Goal: Communication & Community: Ask a question

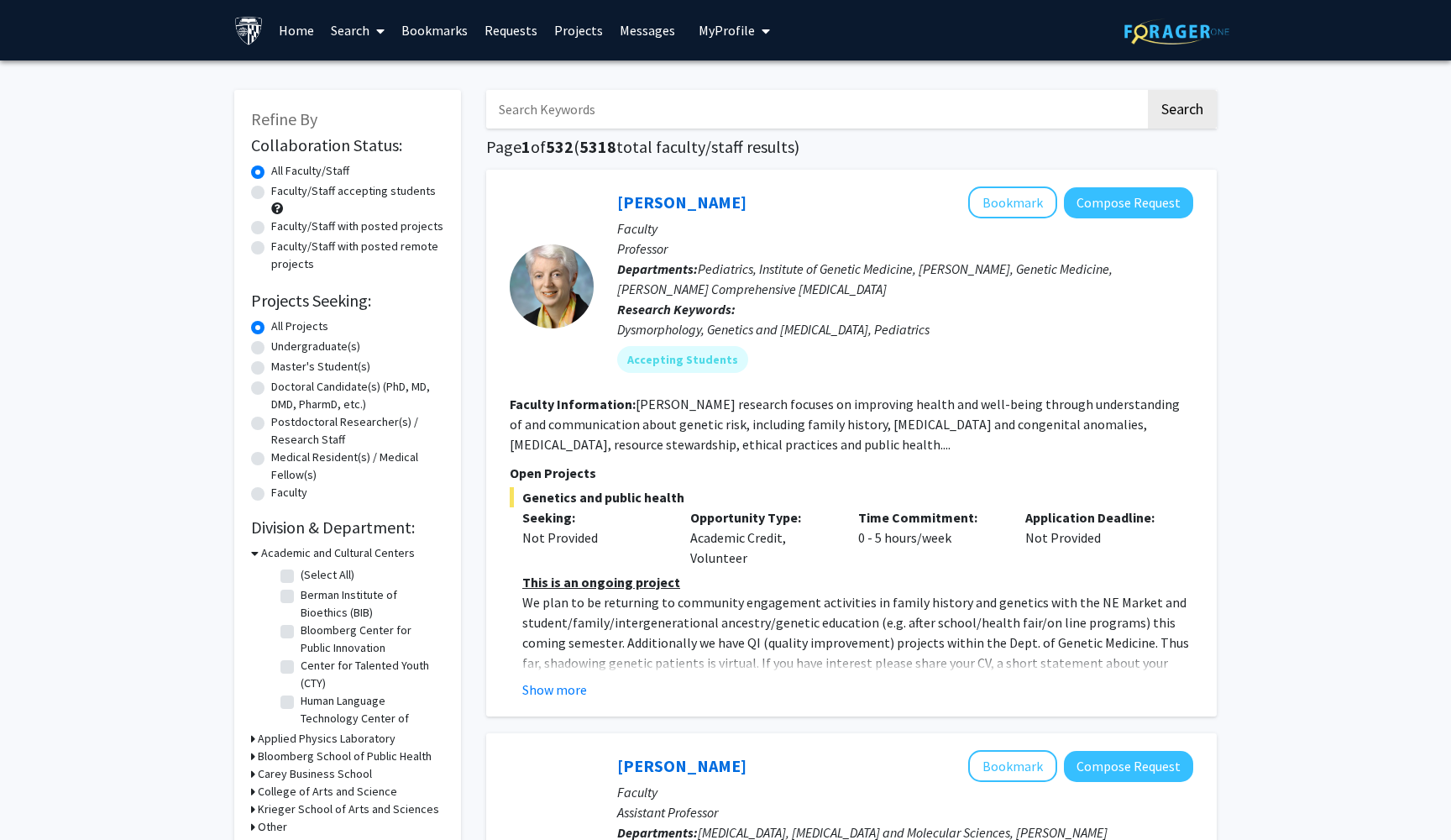
click at [271, 347] on label "Undergraduate(s)" at bounding box center [315, 347] width 89 height 17
click at [271, 347] on input "Undergraduate(s)" at bounding box center [276, 343] width 11 height 11
radio input "true"
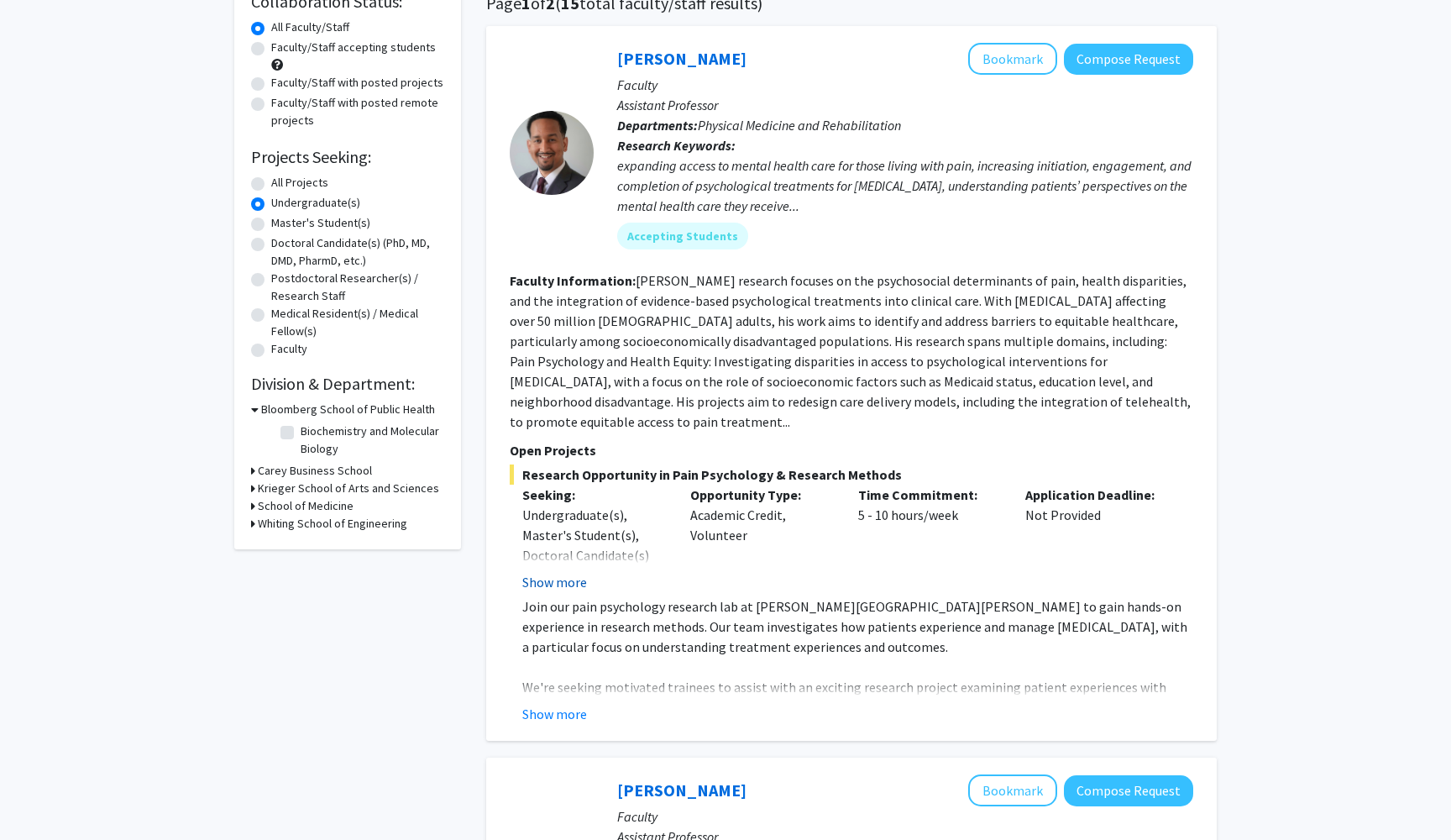
scroll to position [148, 0]
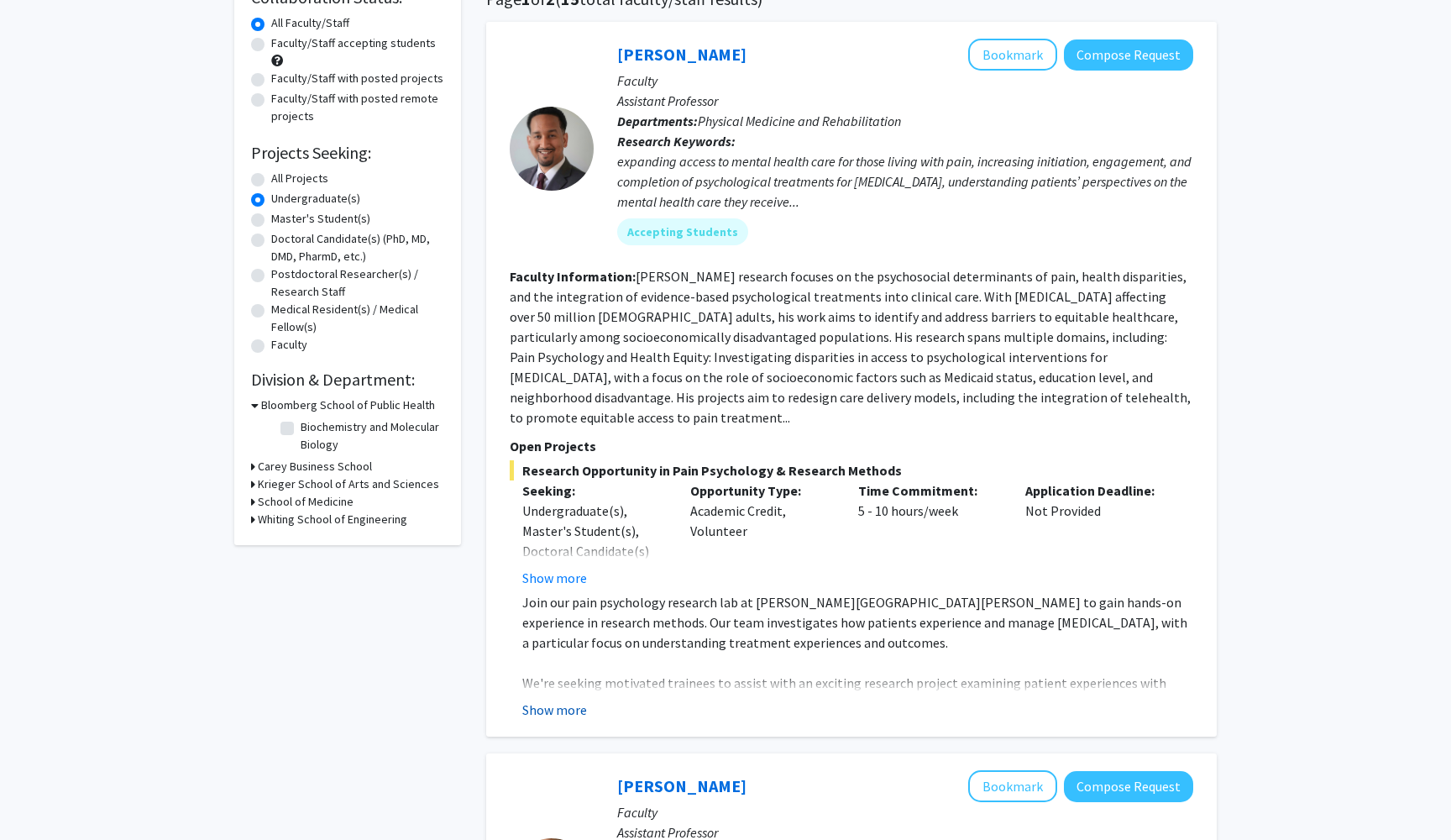
click at [561, 700] on button "Show more" at bounding box center [554, 709] width 64 height 20
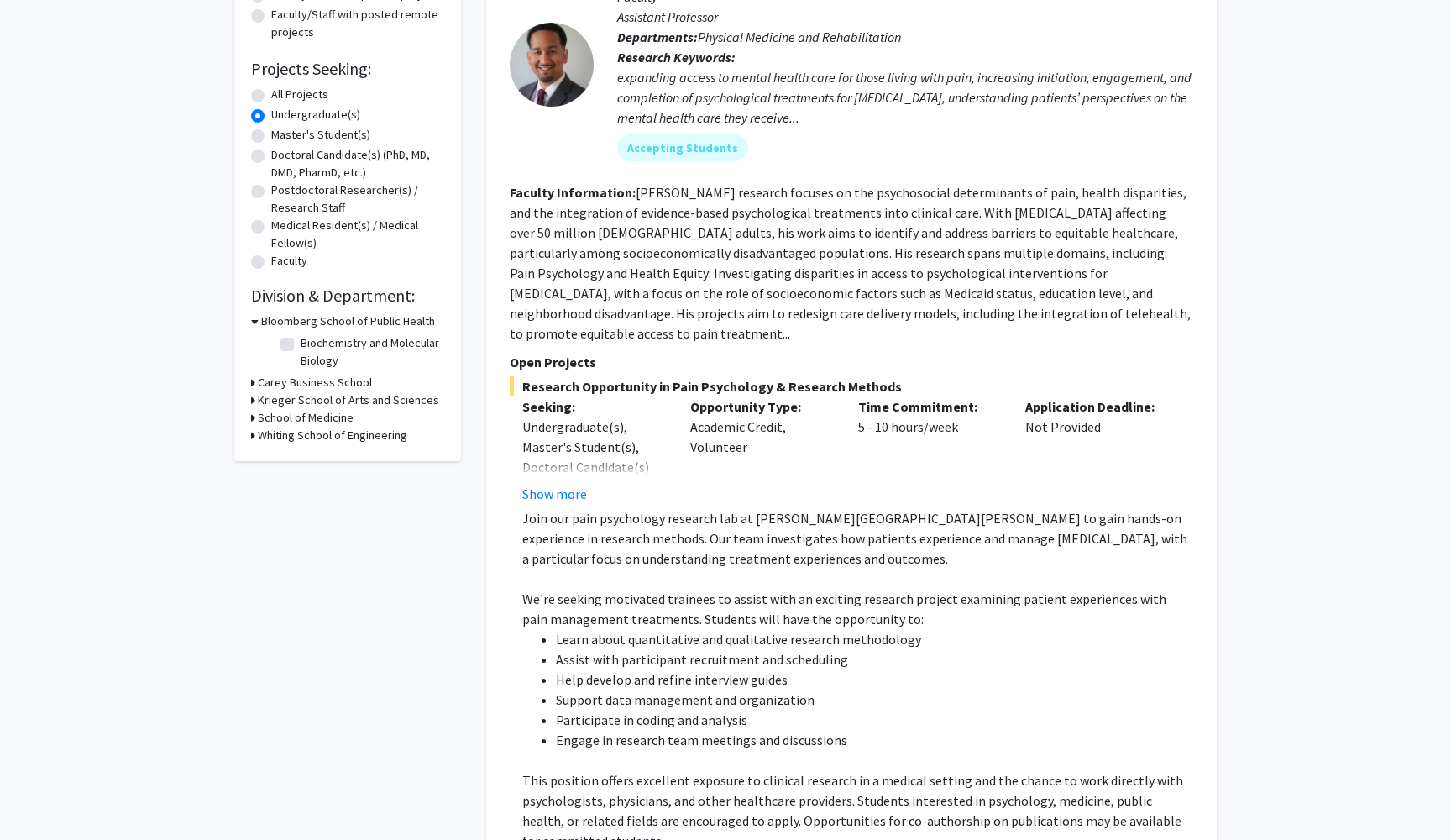
scroll to position [209, 0]
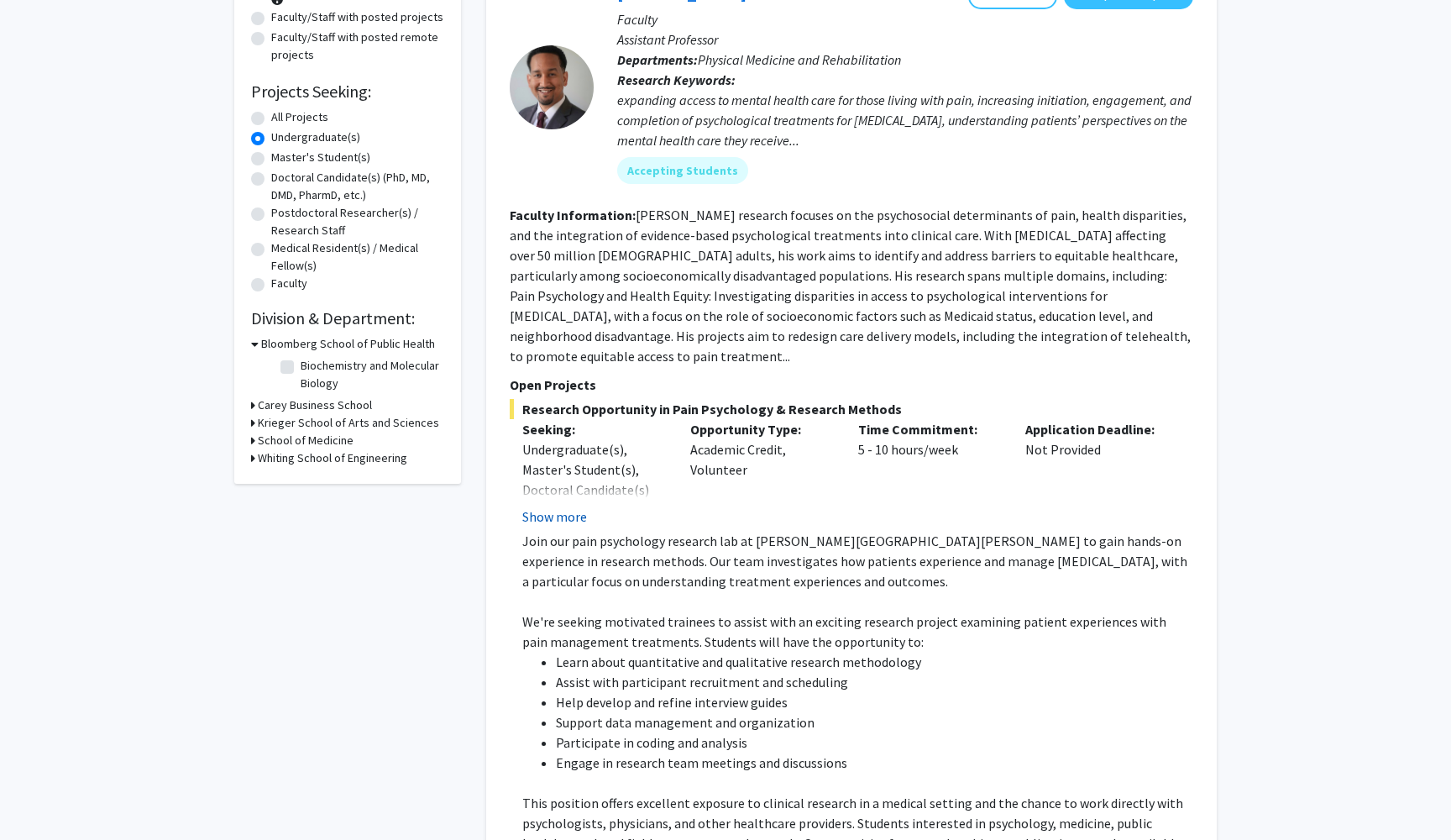
click at [540, 506] on button "Show more" at bounding box center [554, 516] width 64 height 20
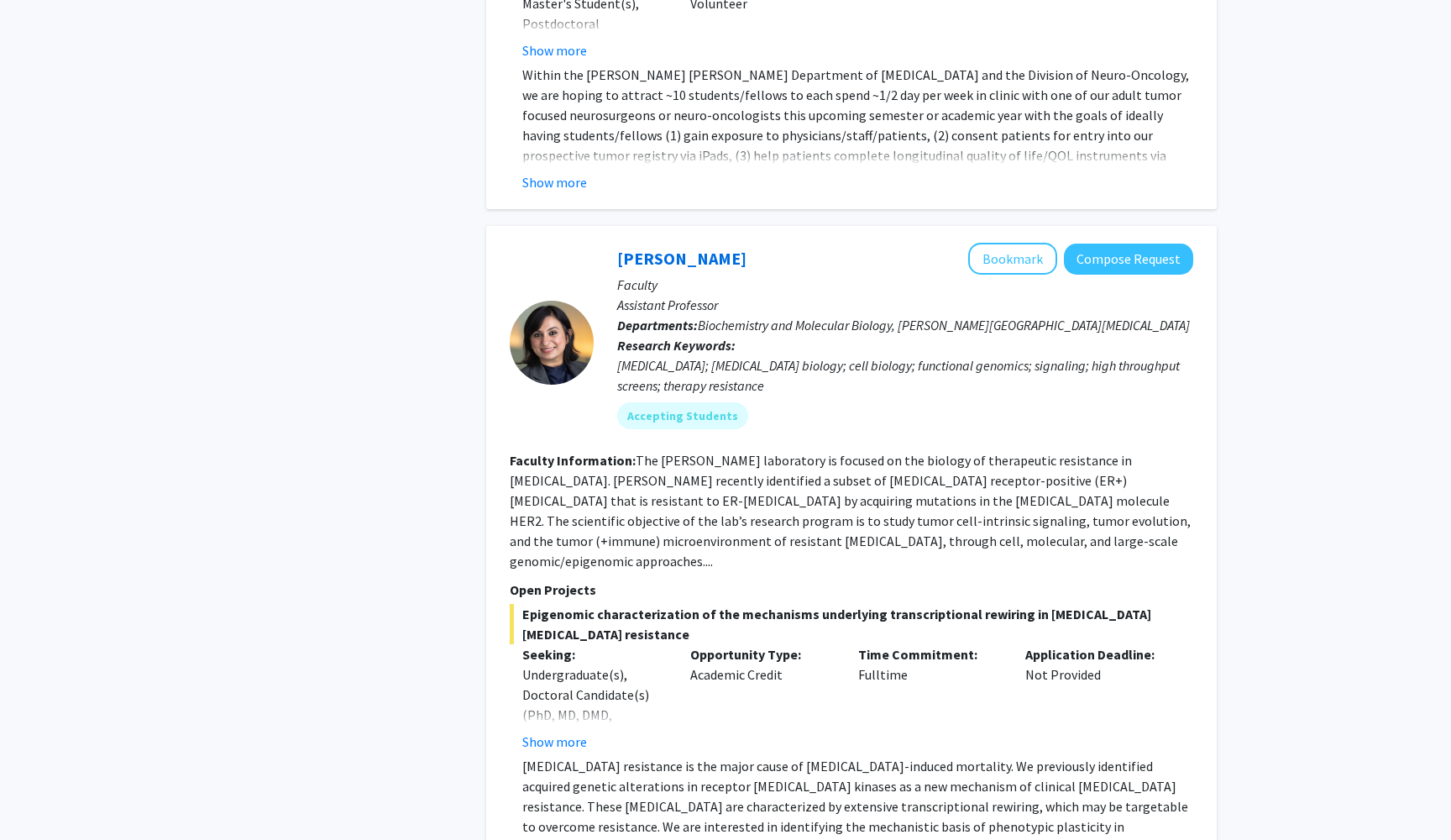
scroll to position [7496, 0]
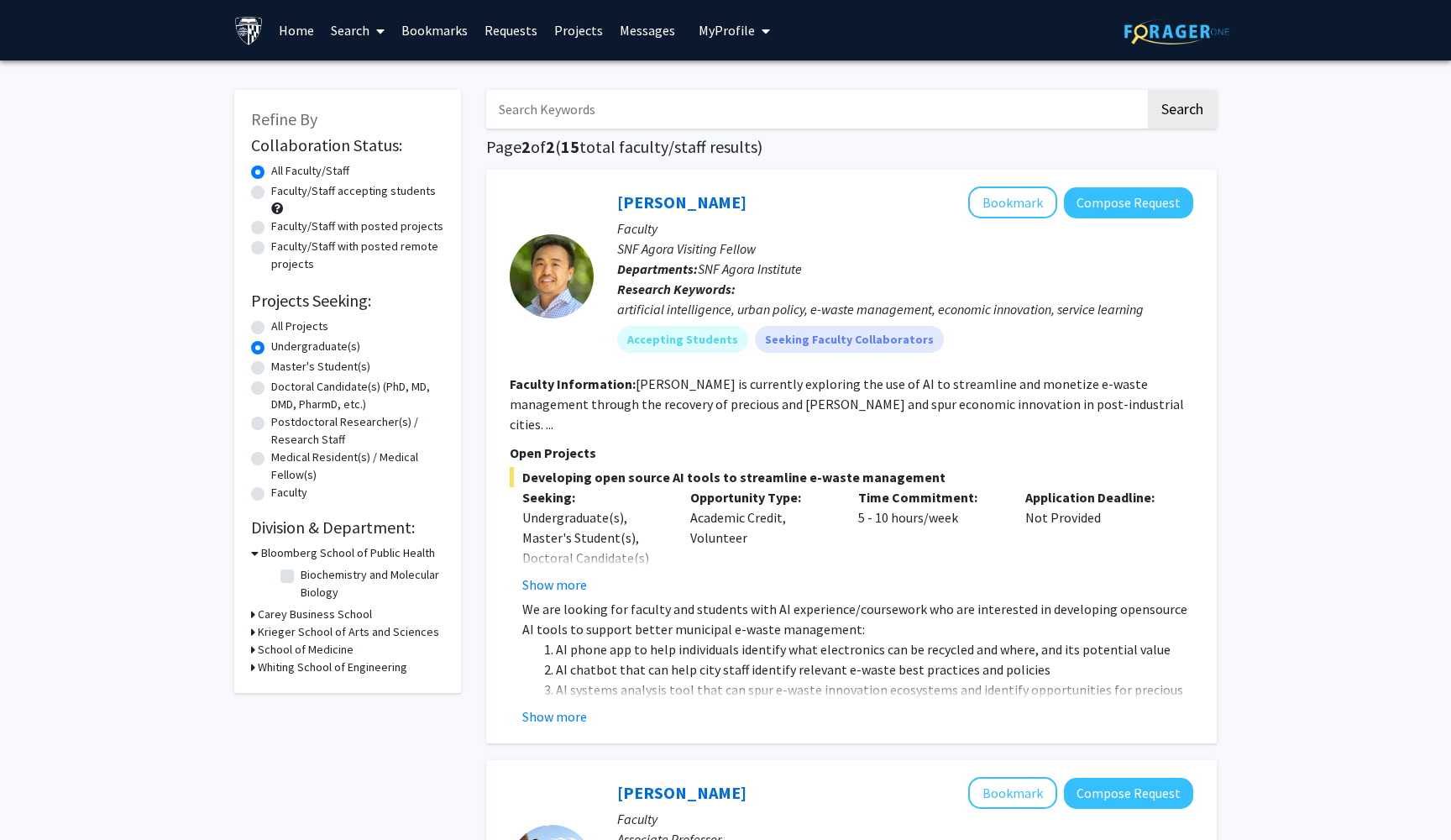
click at [251, 618] on div "Refine By Collaboration Status: Collaboration Status All Faculty/Staff Collabor…" at bounding box center [348, 392] width 227 height 603
click at [256, 618] on div "Carey Business School" at bounding box center [347, 614] width 193 height 17
click at [248, 616] on div "Refine By Collaboration Status: Collaboration Status All Faculty/Staff Collabor…" at bounding box center [348, 392] width 227 height 603
click at [249, 613] on div "Refine By Collaboration Status: Collaboration Status All Faculty/Staff Collabor…" at bounding box center [348, 392] width 227 height 603
click at [254, 613] on icon at bounding box center [253, 614] width 4 height 17
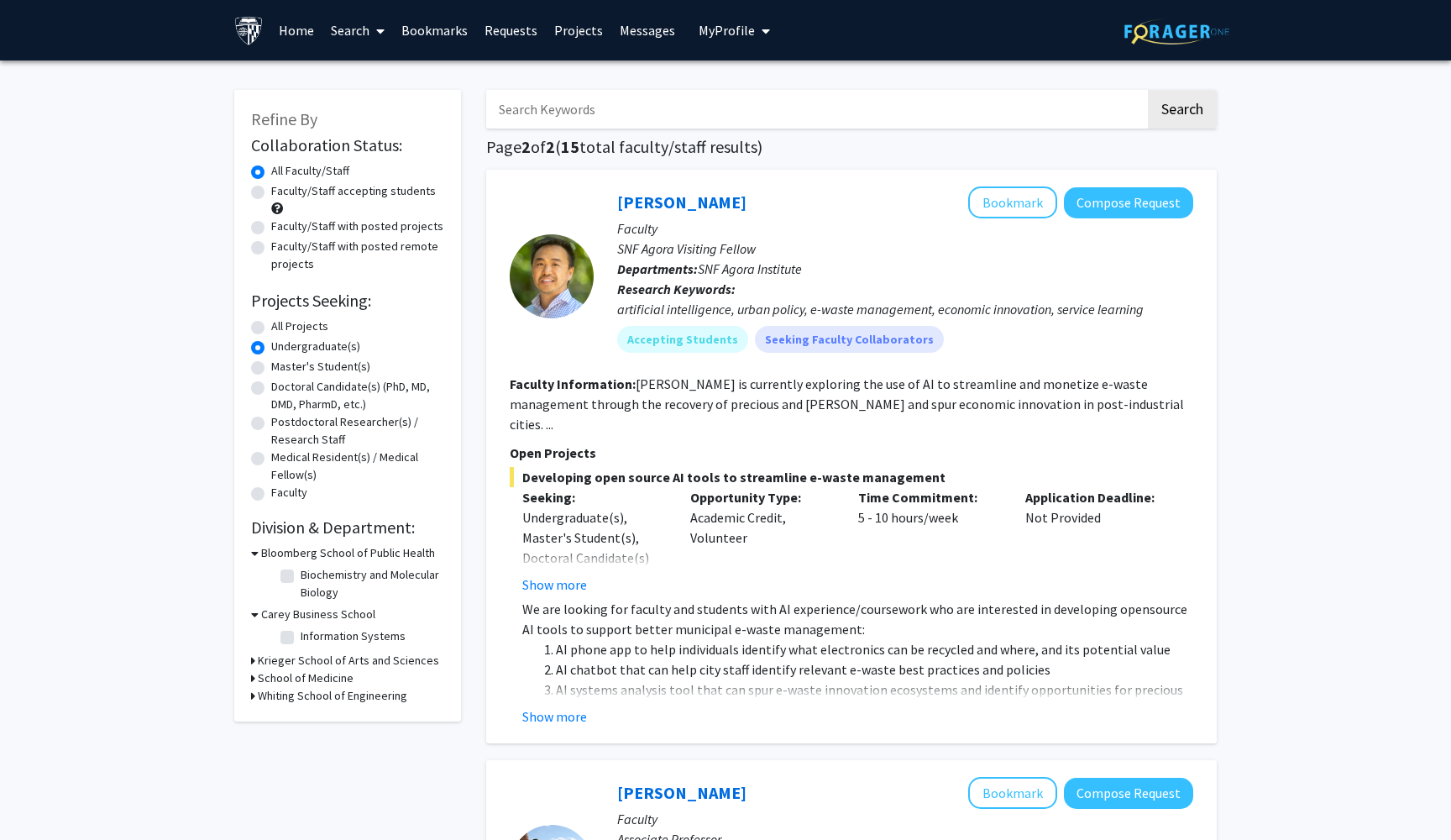
click at [253, 660] on icon at bounding box center [253, 660] width 4 height 17
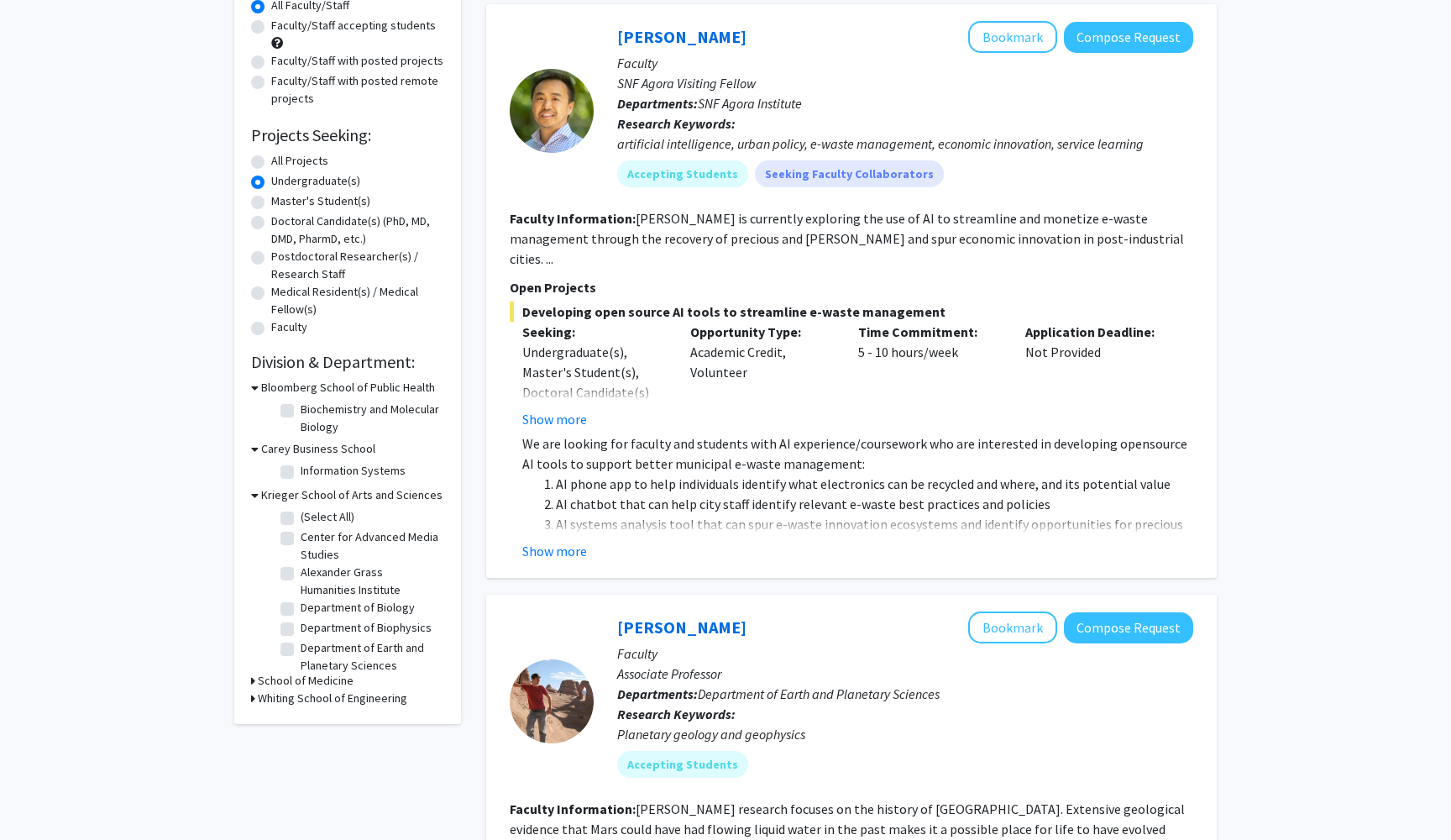
scroll to position [172, 0]
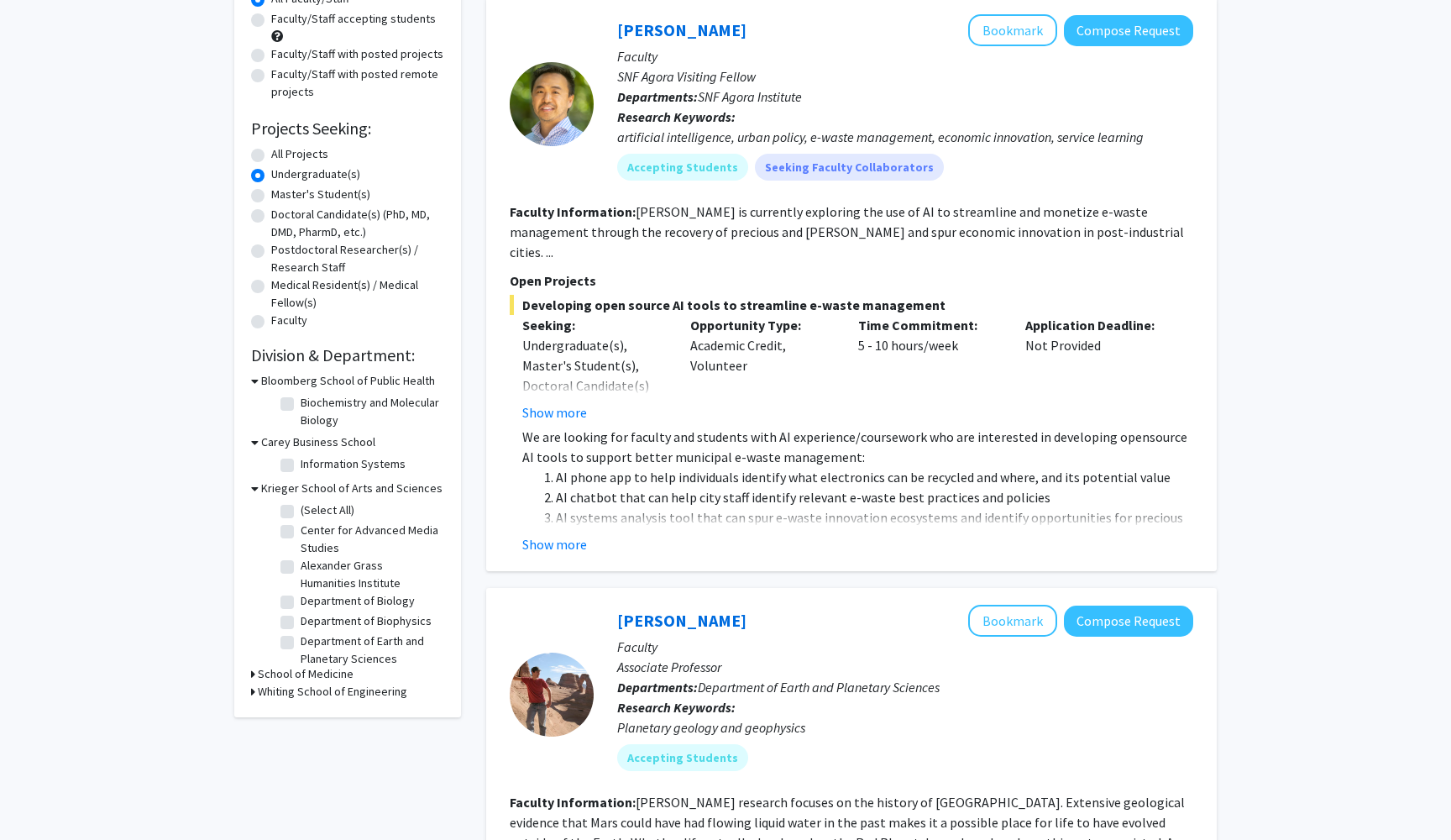
click at [296, 507] on fg-checkbox "(Select All) (Select All)" at bounding box center [360, 511] width 159 height 20
click at [301, 514] on label "(Select All)" at bounding box center [327, 510] width 54 height 17
click at [301, 512] on input "(Select All)" at bounding box center [305, 506] width 11 height 11
checkbox input "true"
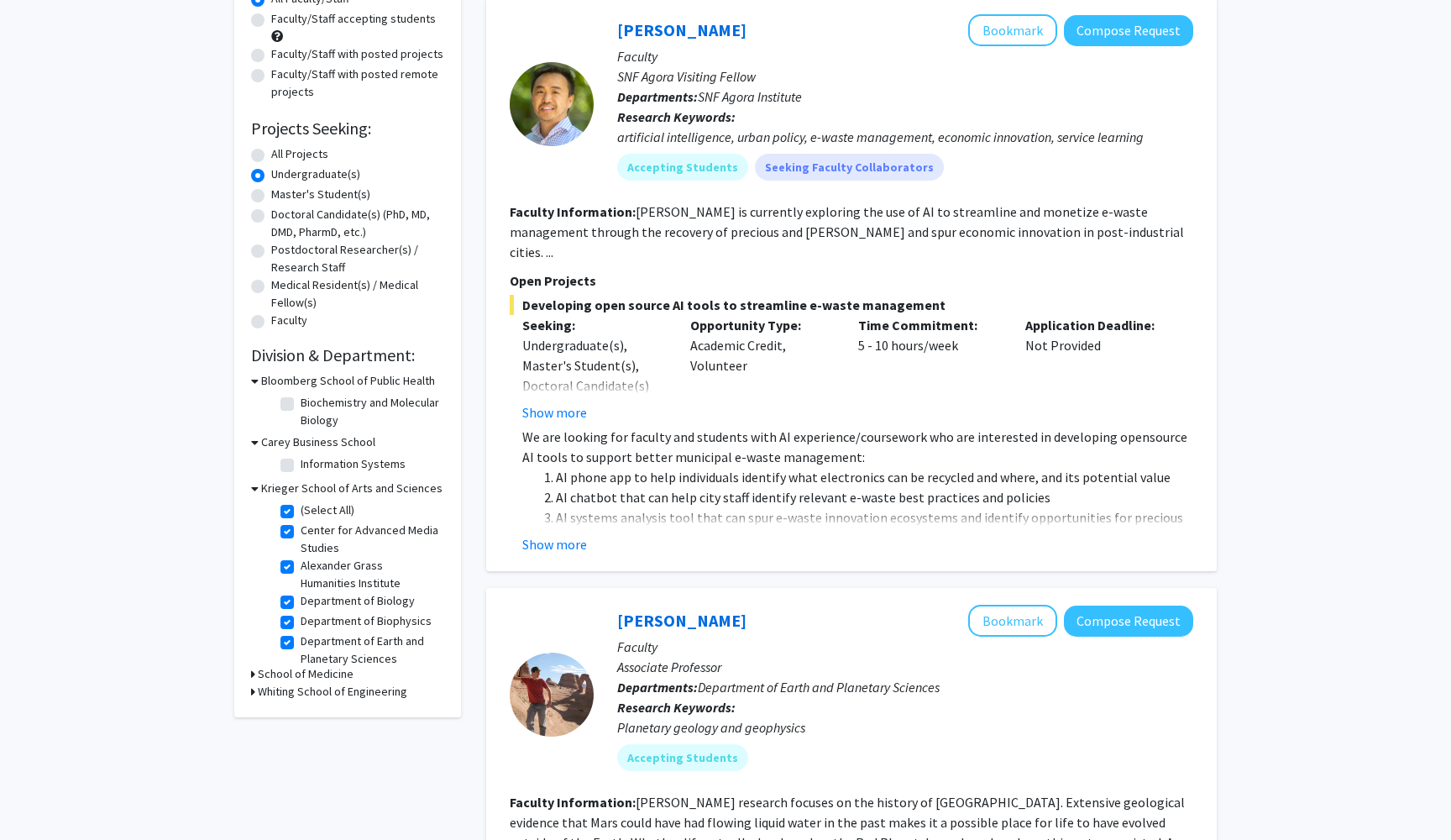
checkbox input "true"
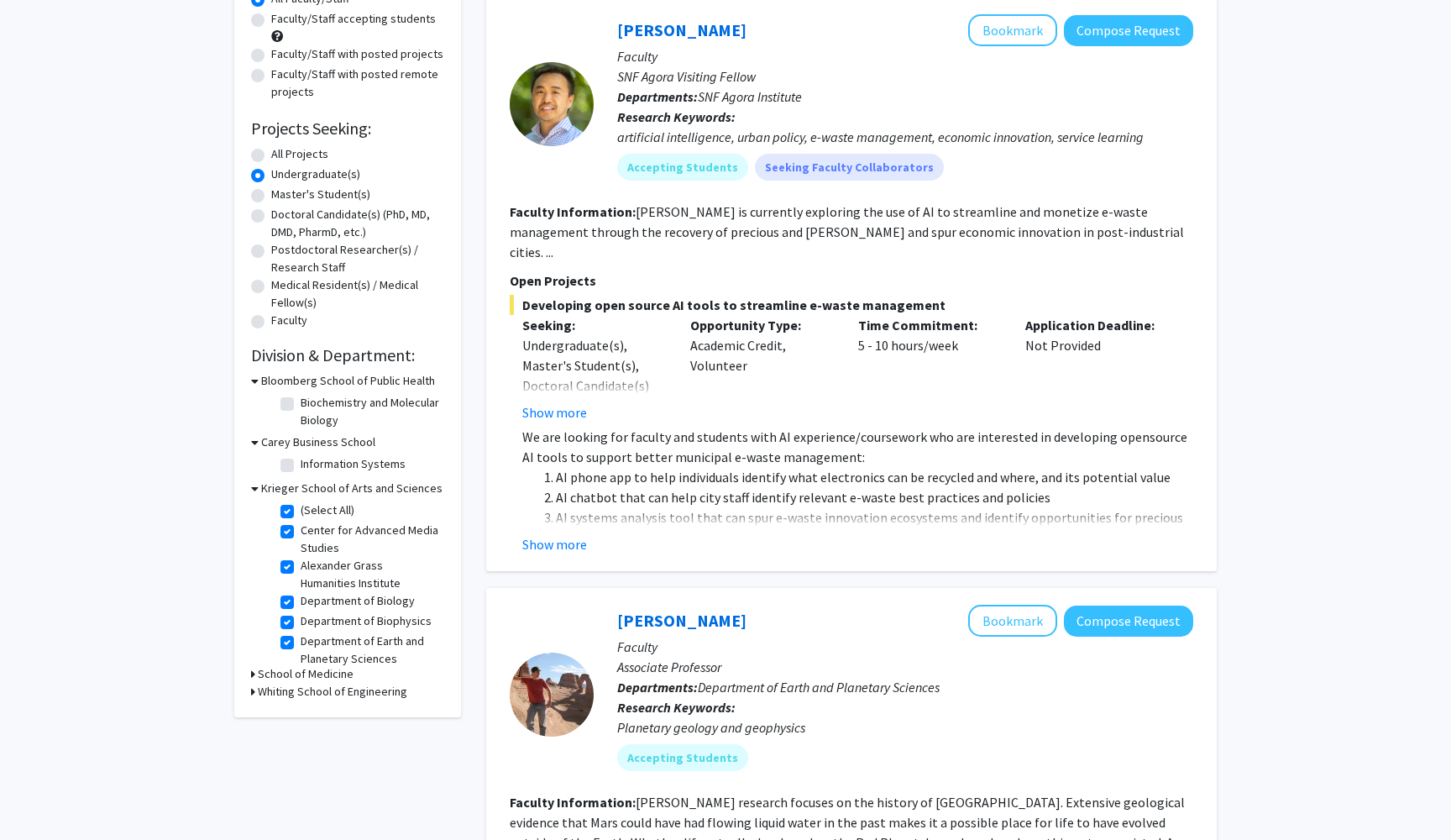
checkbox input "true"
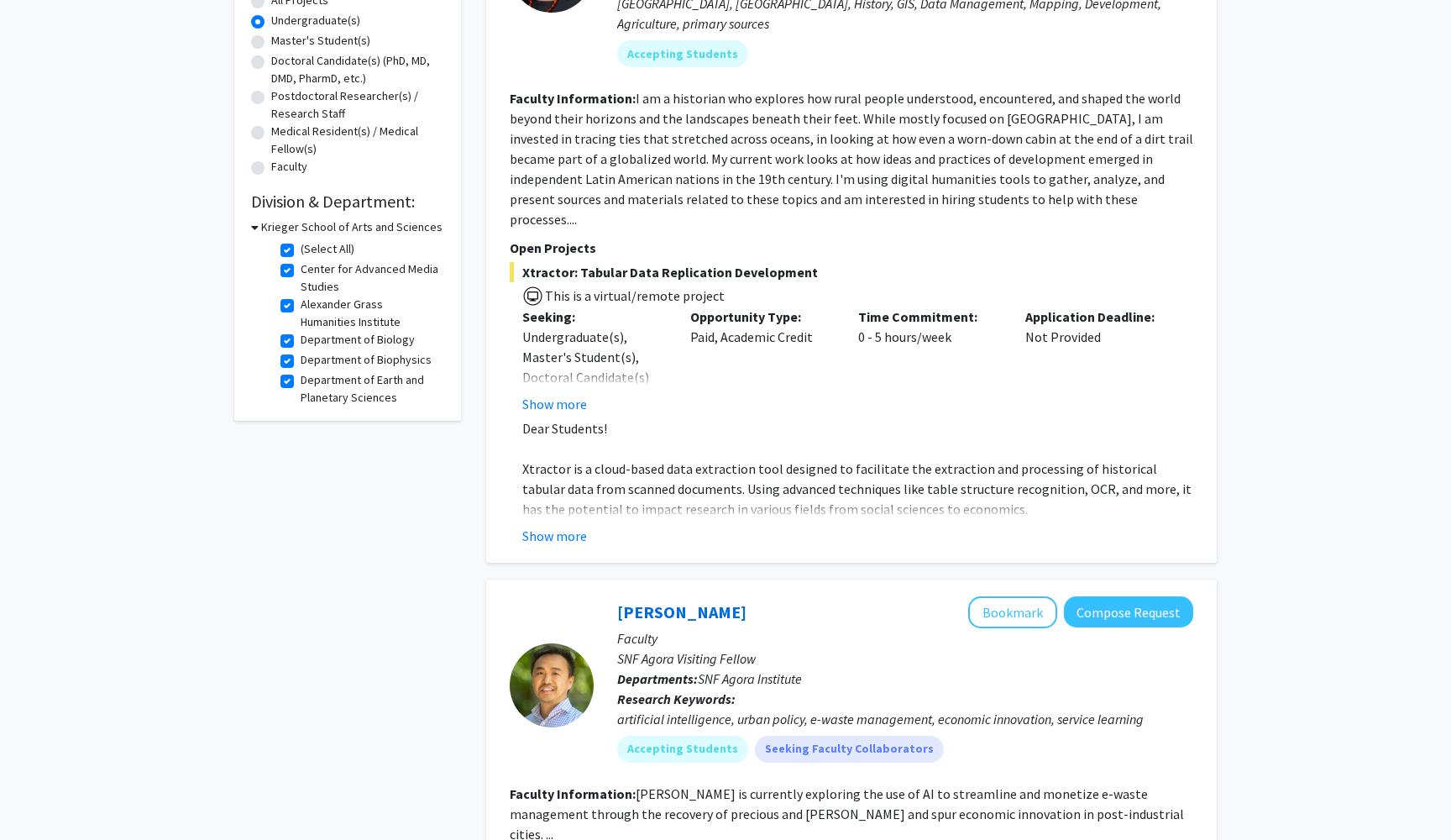
scroll to position [337, 0]
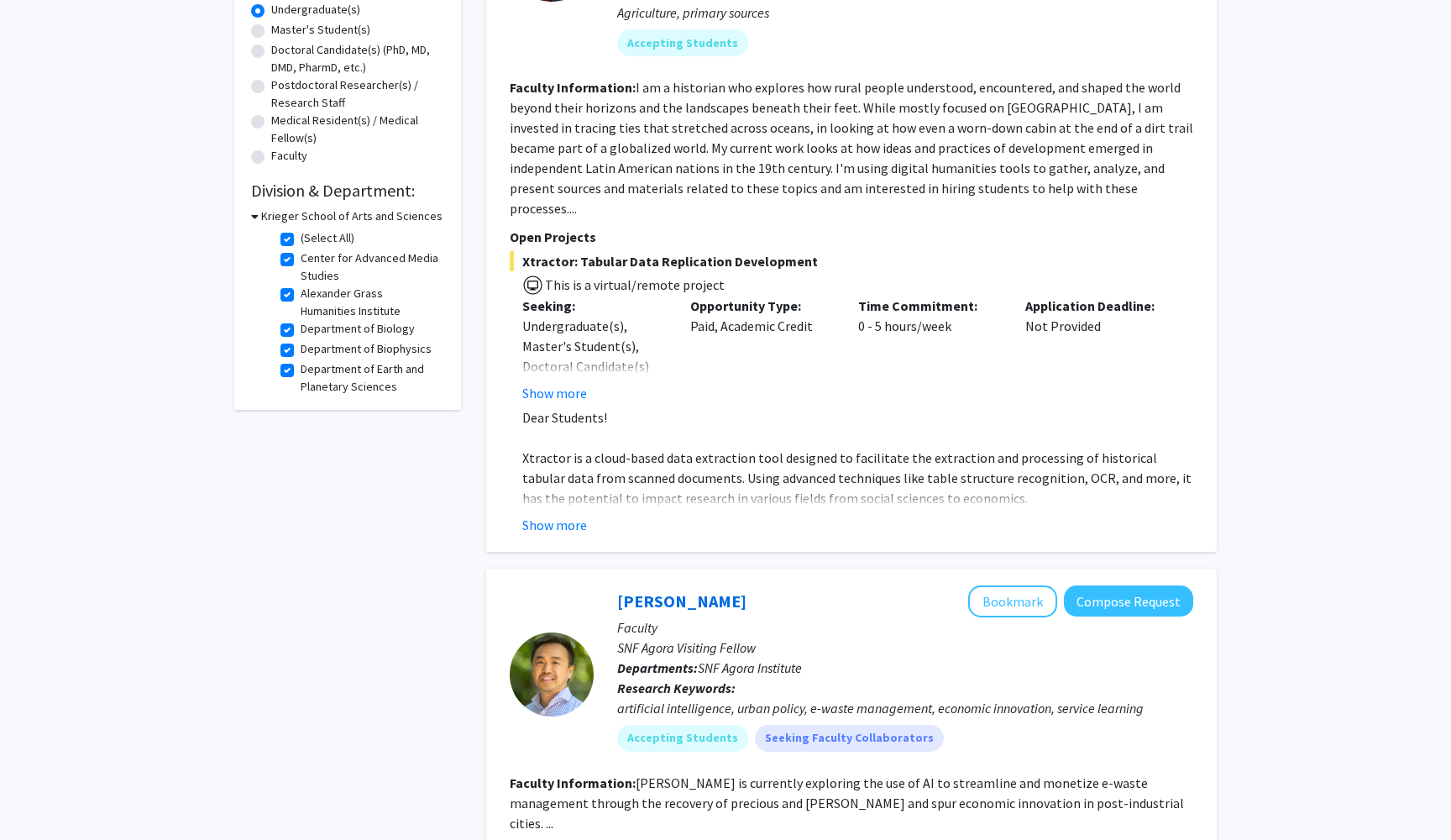
click at [301, 260] on label "Center for Advanced Media Studies" at bounding box center [370, 267] width 139 height 36
click at [301, 260] on input "Center for Advanced Media Studies" at bounding box center [305, 254] width 11 height 11
checkbox input "false"
checkbox input "true"
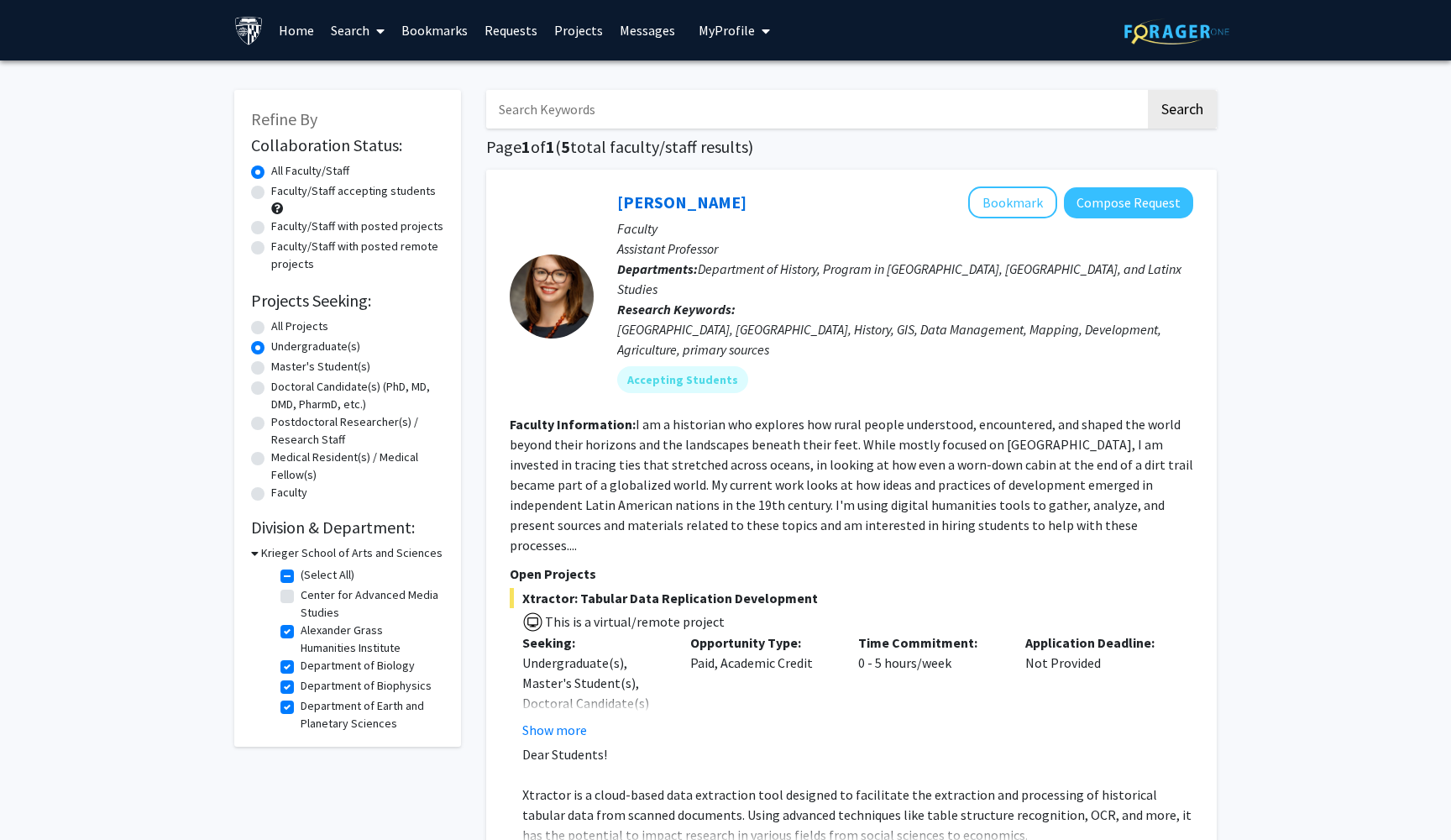
click at [301, 636] on label "Alexander Grass Humanities Institute" at bounding box center [370, 638] width 139 height 36
click at [301, 633] on input "Alexander Grass Humanities Institute" at bounding box center [305, 626] width 11 height 11
checkbox input "false"
click at [301, 680] on label "Department of History" at bounding box center [356, 677] width 112 height 17
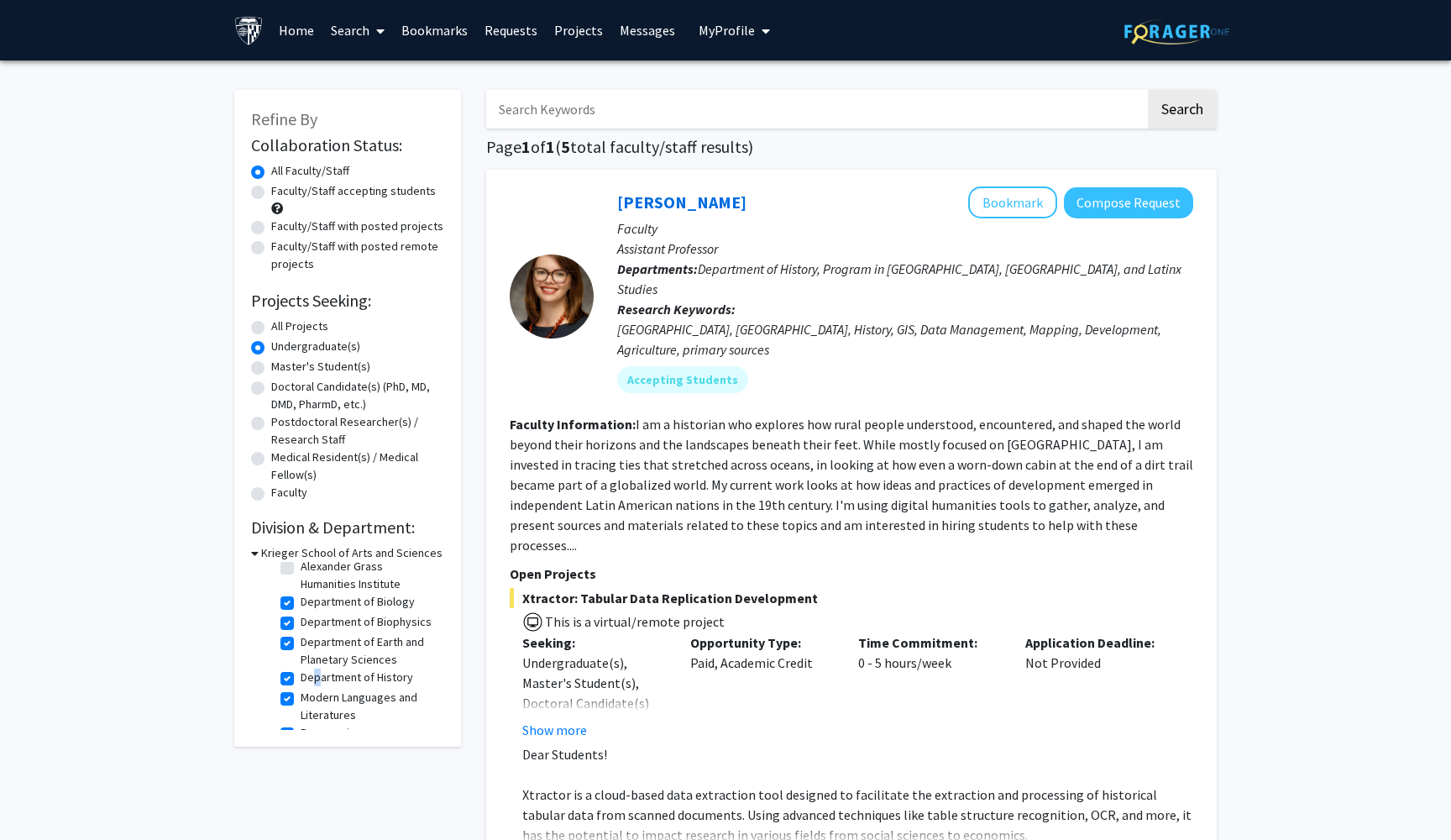
click at [301, 680] on input "Department of History" at bounding box center [305, 673] width 11 height 11
checkbox input "false"
click at [301, 692] on label "Modern Languages and Literatures" at bounding box center [370, 698] width 139 height 36
click at [301, 692] on input "Modern Languages and Literatures" at bounding box center [305, 685] width 11 height 11
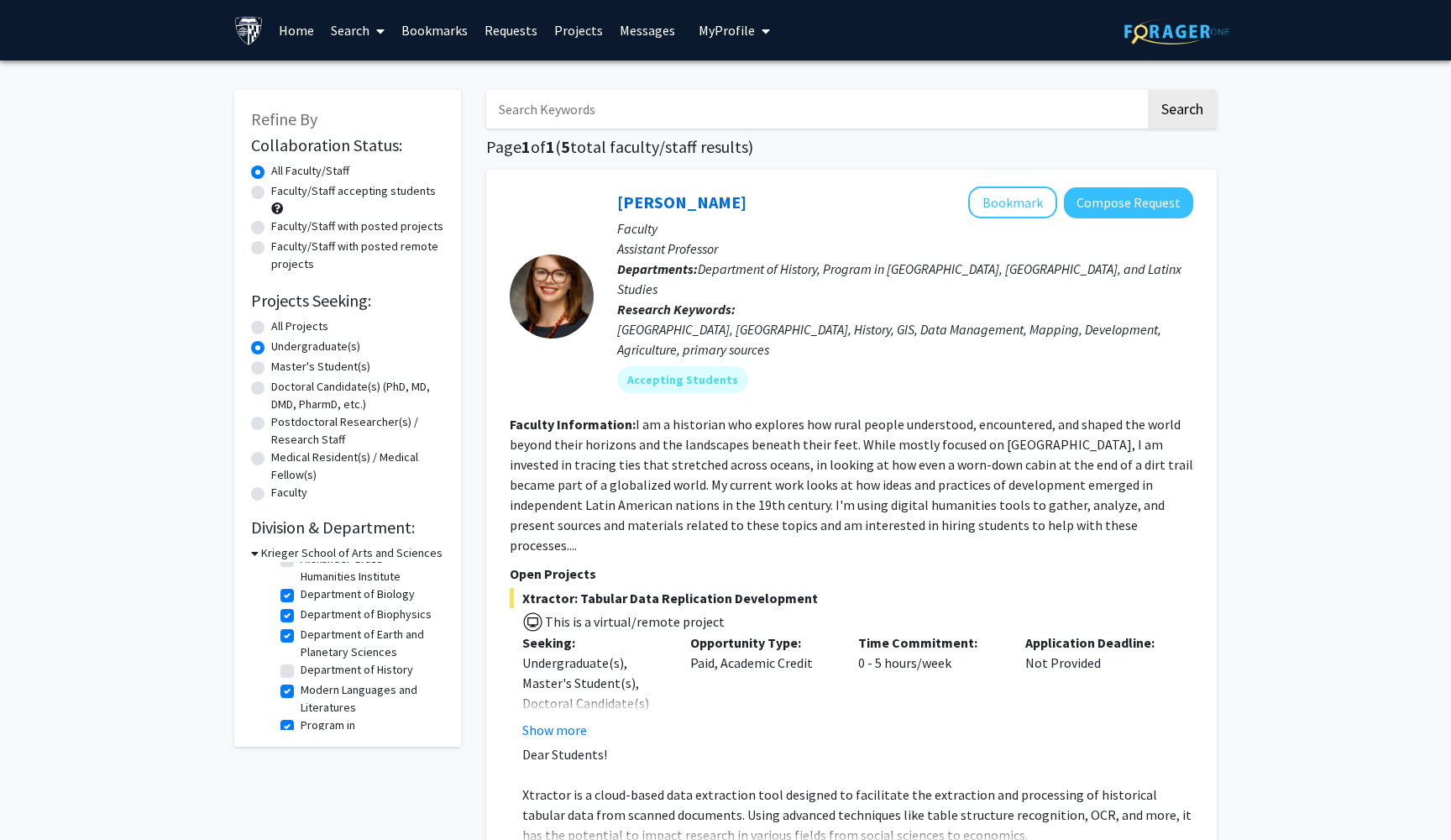
checkbox input "false"
click at [301, 666] on label "Program in [GEOGRAPHIC_DATA], [GEOGRAPHIC_DATA], and Latinx Studies" at bounding box center [370, 687] width 139 height 70
click at [301, 663] on input "Program in [GEOGRAPHIC_DATA], [GEOGRAPHIC_DATA], and Latinx Studies" at bounding box center [305, 658] width 11 height 11
checkbox input "false"
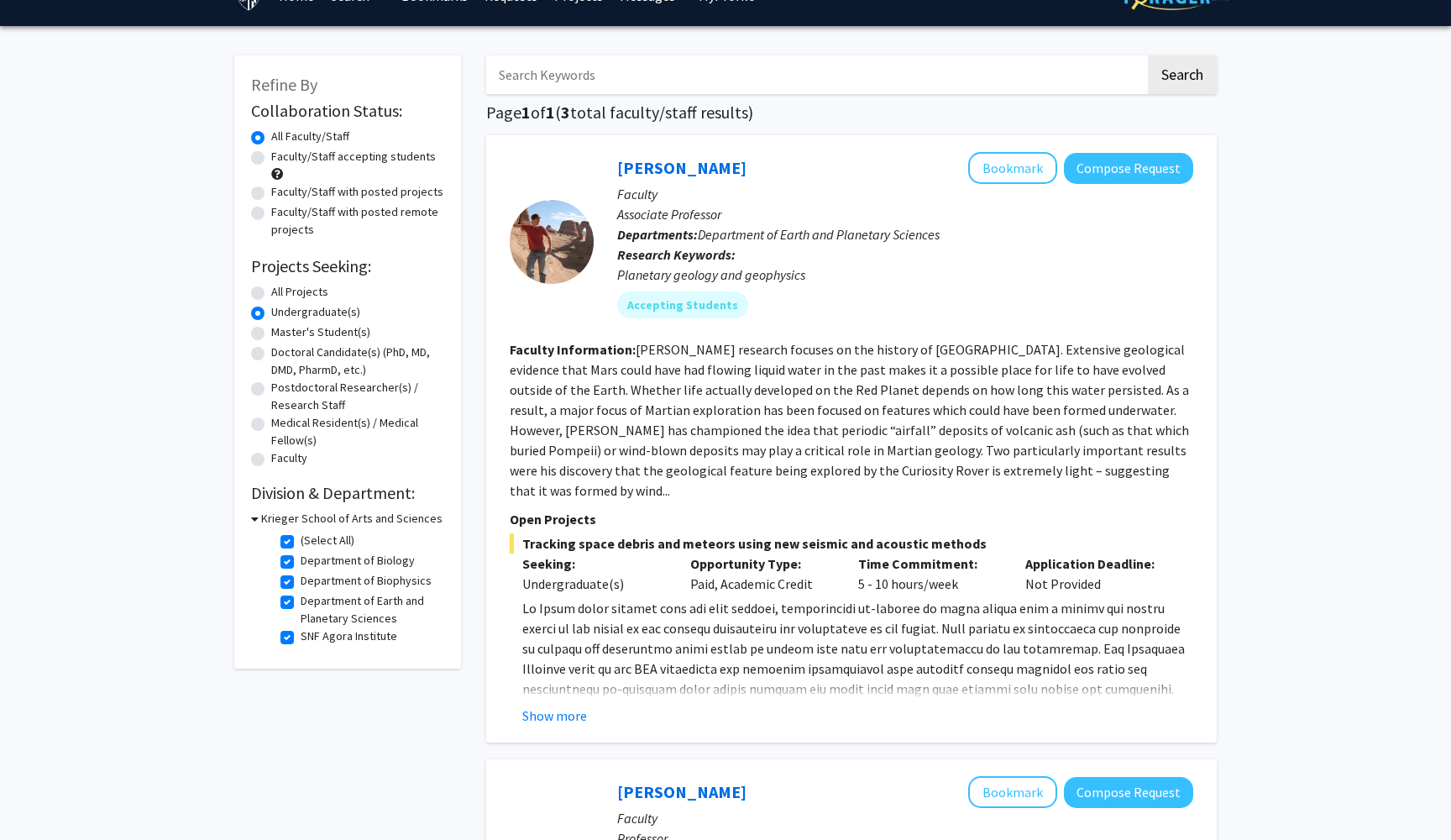
scroll to position [41, 0]
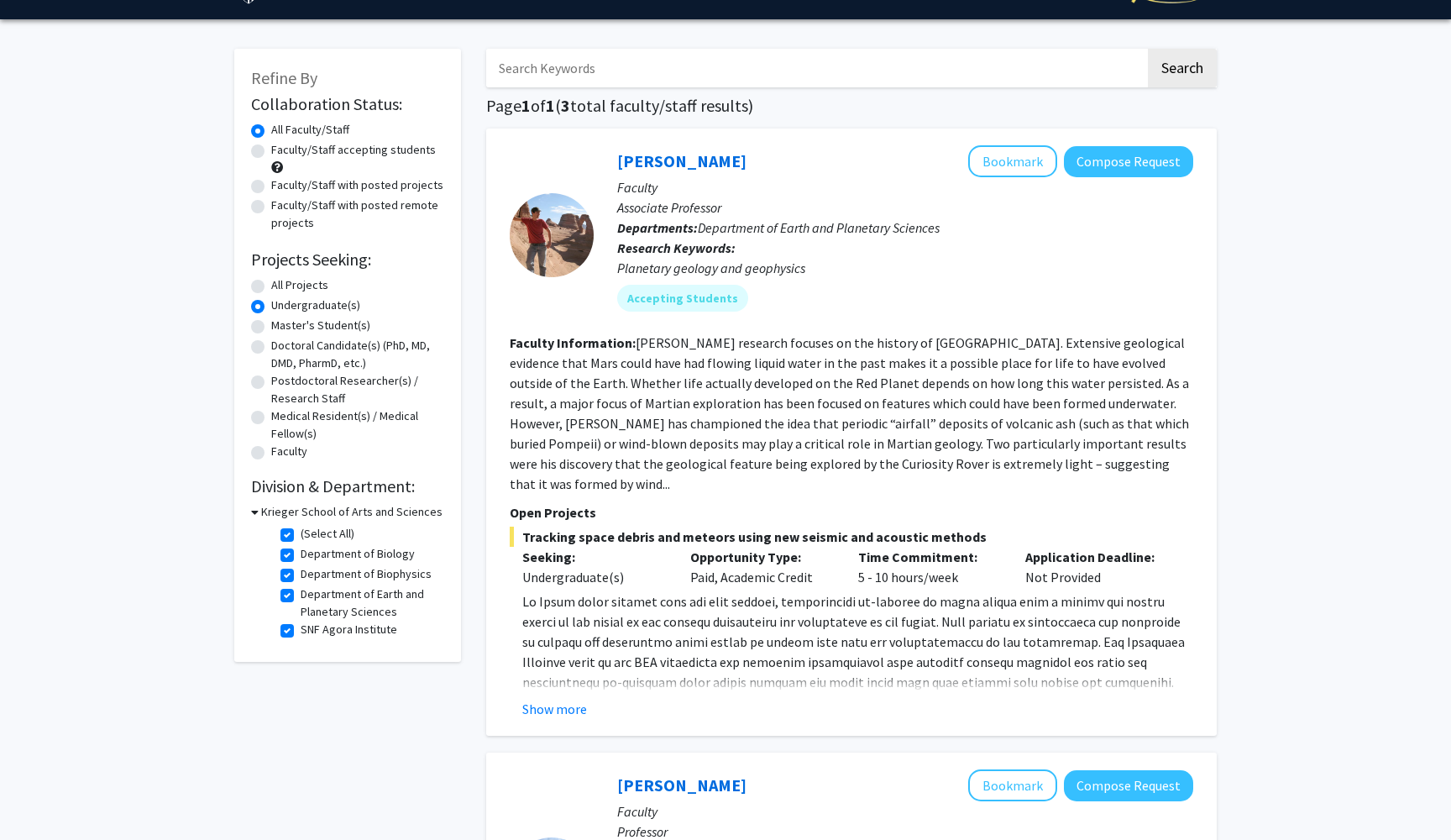
click at [290, 626] on fg-checkbox "SNF Agora Institute [GEOGRAPHIC_DATA]" at bounding box center [360, 630] width 159 height 20
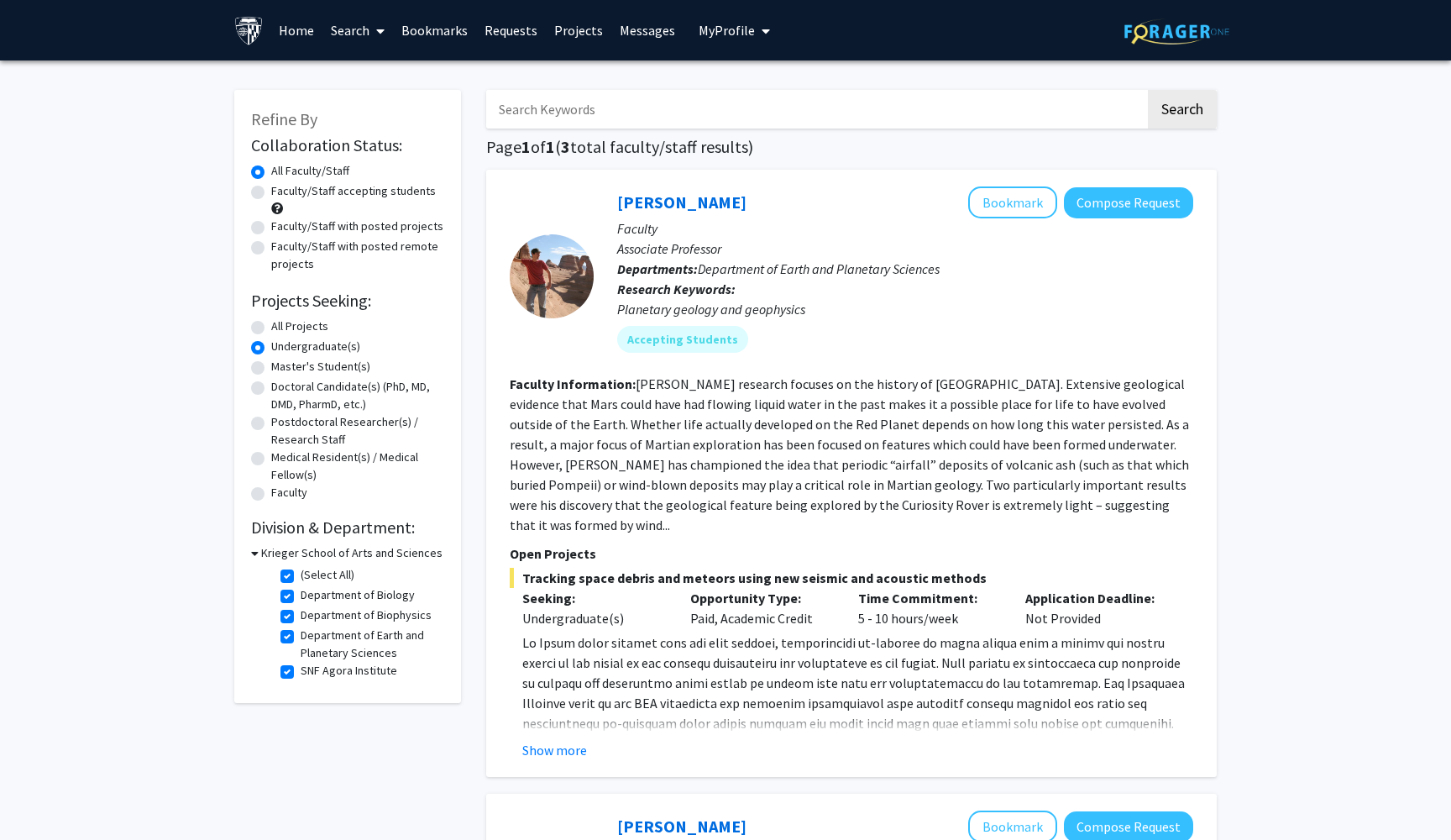
scroll to position [0, 0]
click at [301, 675] on label "SNF Agora Institute" at bounding box center [349, 670] width 97 height 17
click at [301, 673] on input "SNF Agora Institute" at bounding box center [305, 666] width 11 height 11
checkbox input "false"
checkbox input "true"
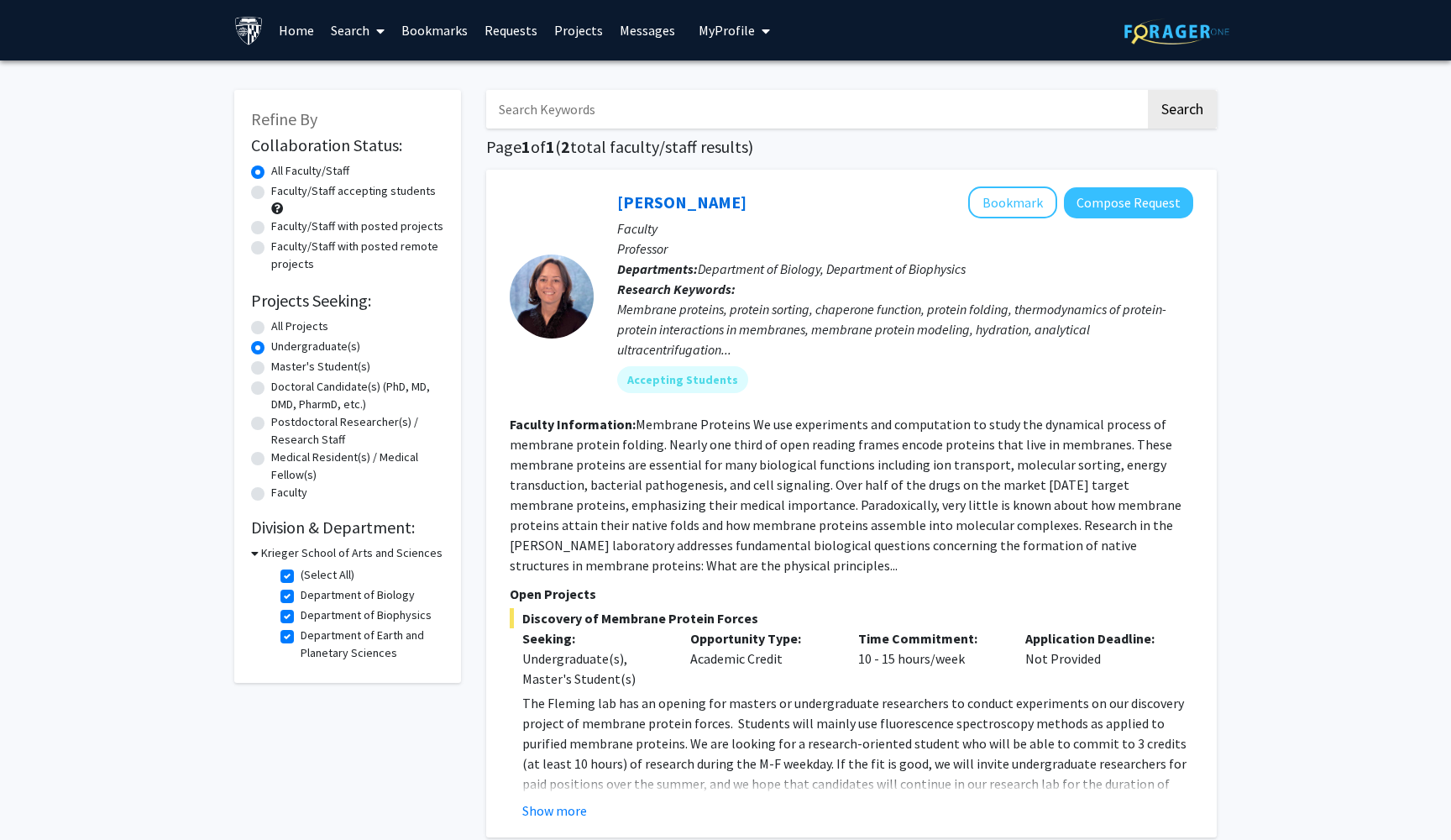
click at [256, 552] on icon at bounding box center [254, 553] width 8 height 17
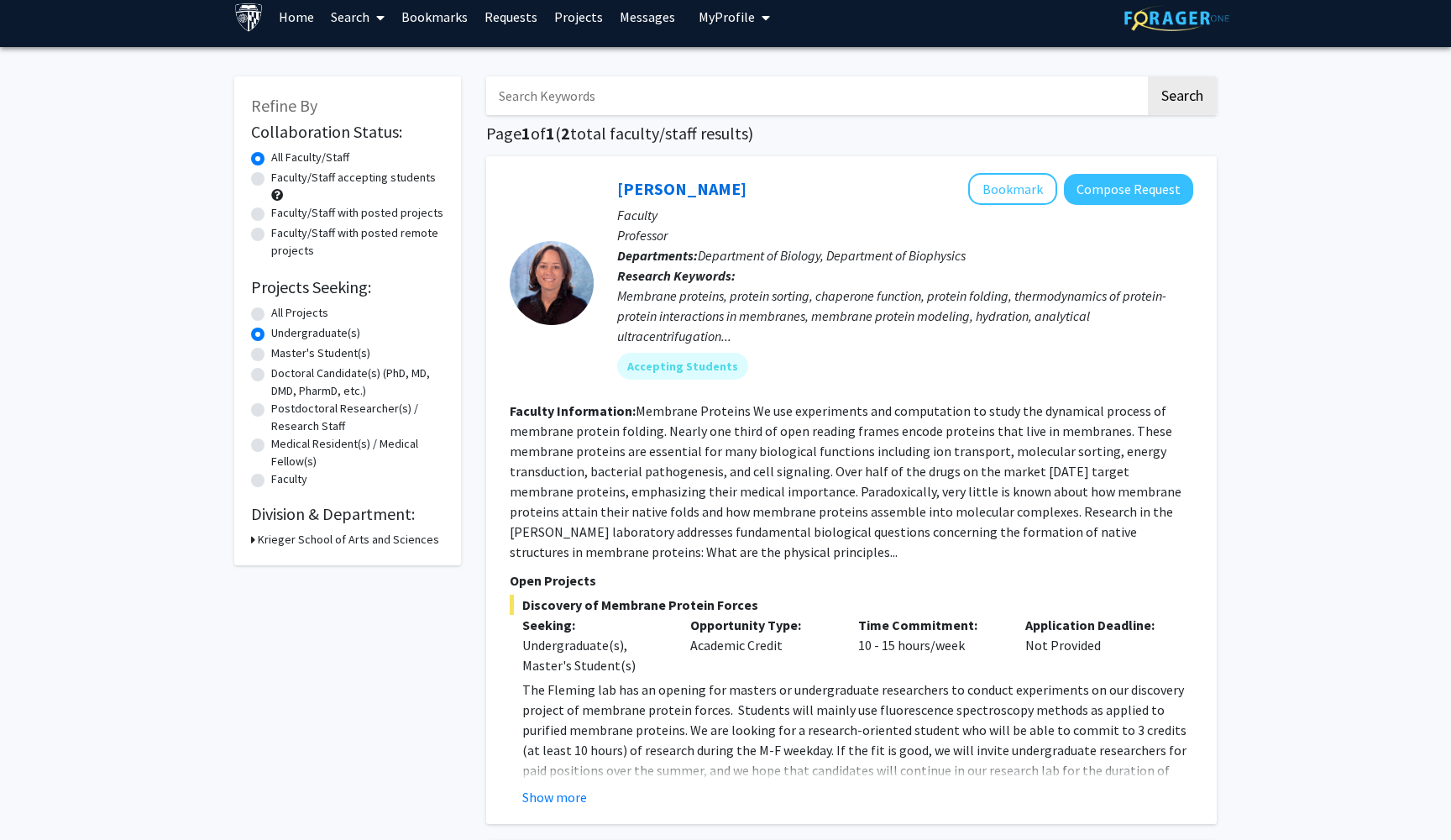
scroll to position [10, 0]
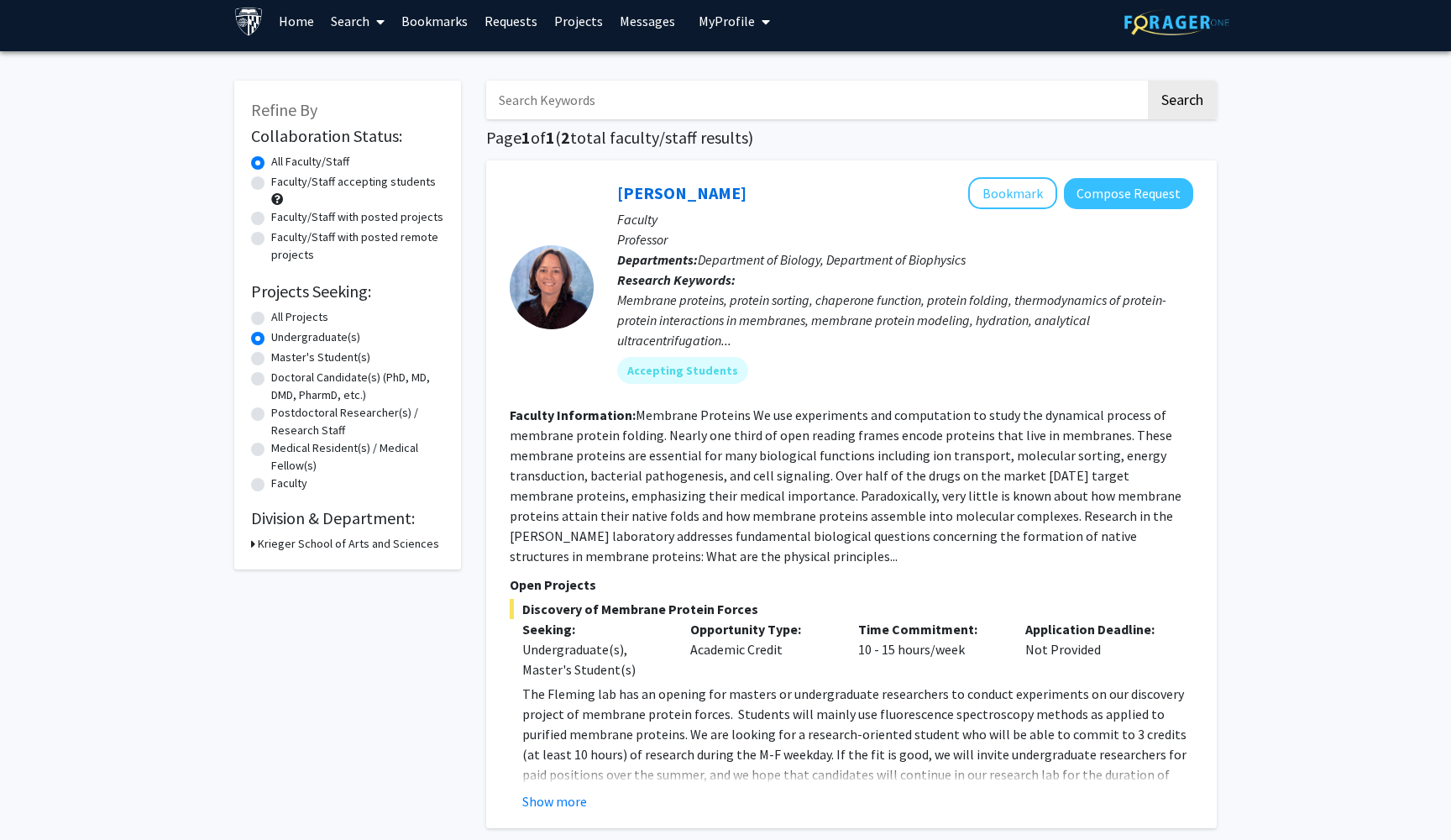
click at [271, 318] on label "All Projects" at bounding box center [299, 317] width 57 height 17
click at [271, 318] on input "All Projects" at bounding box center [276, 313] width 11 height 11
radio input "true"
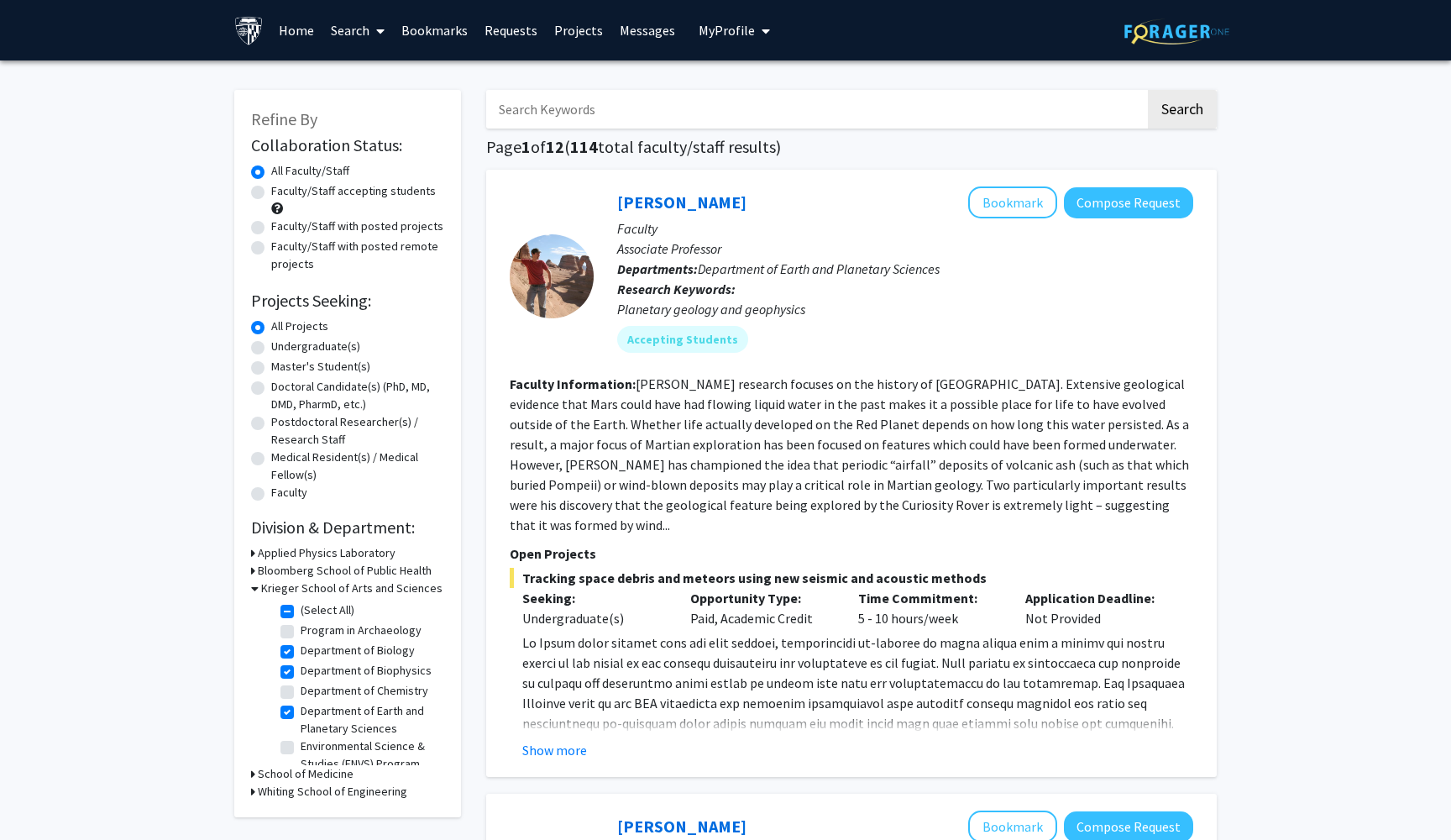
click at [301, 611] on label "(Select All)" at bounding box center [327, 610] width 54 height 17
click at [301, 611] on input "(Select All)" at bounding box center [305, 606] width 11 height 11
checkbox input "false"
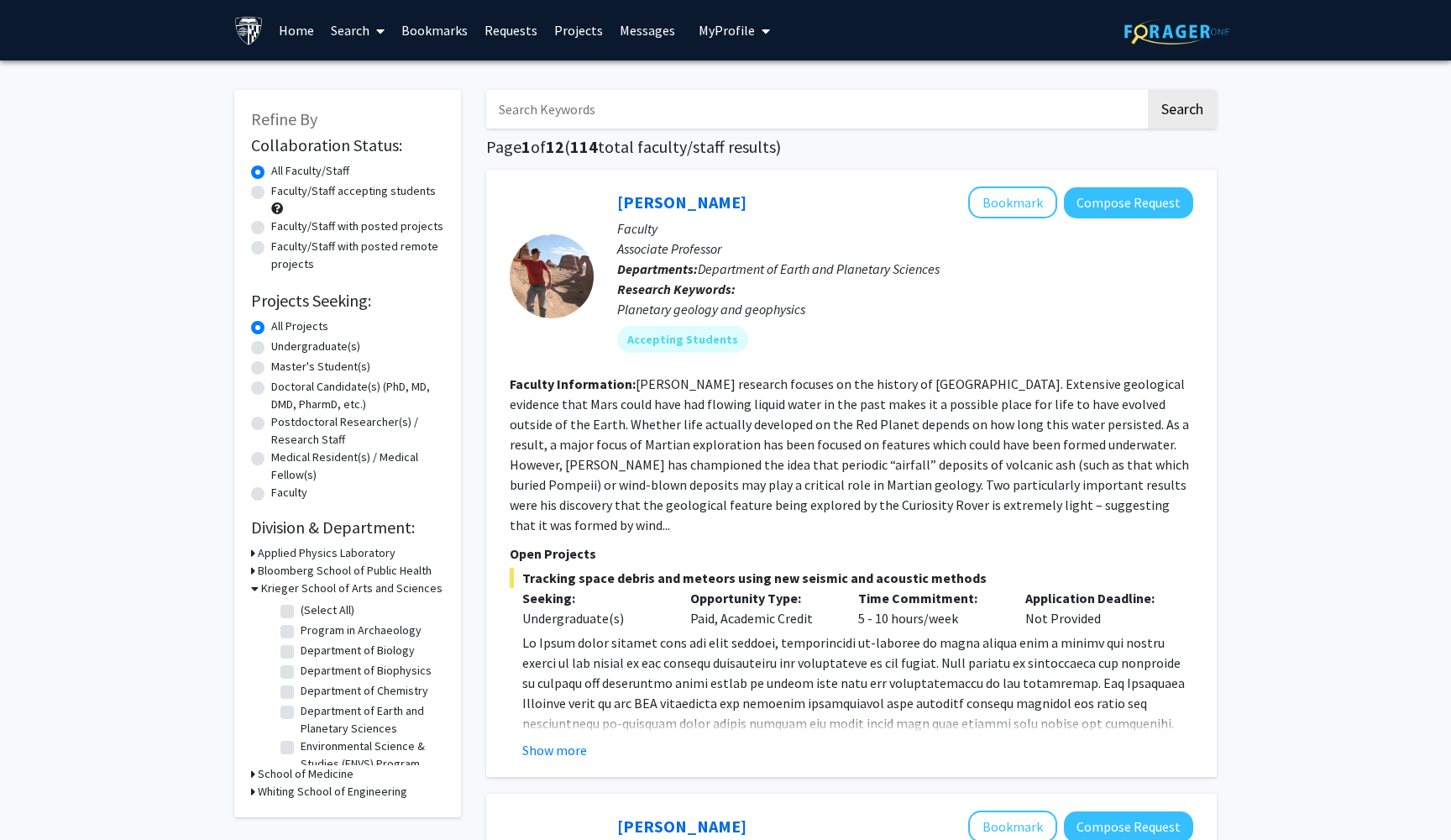
checkbox input "false"
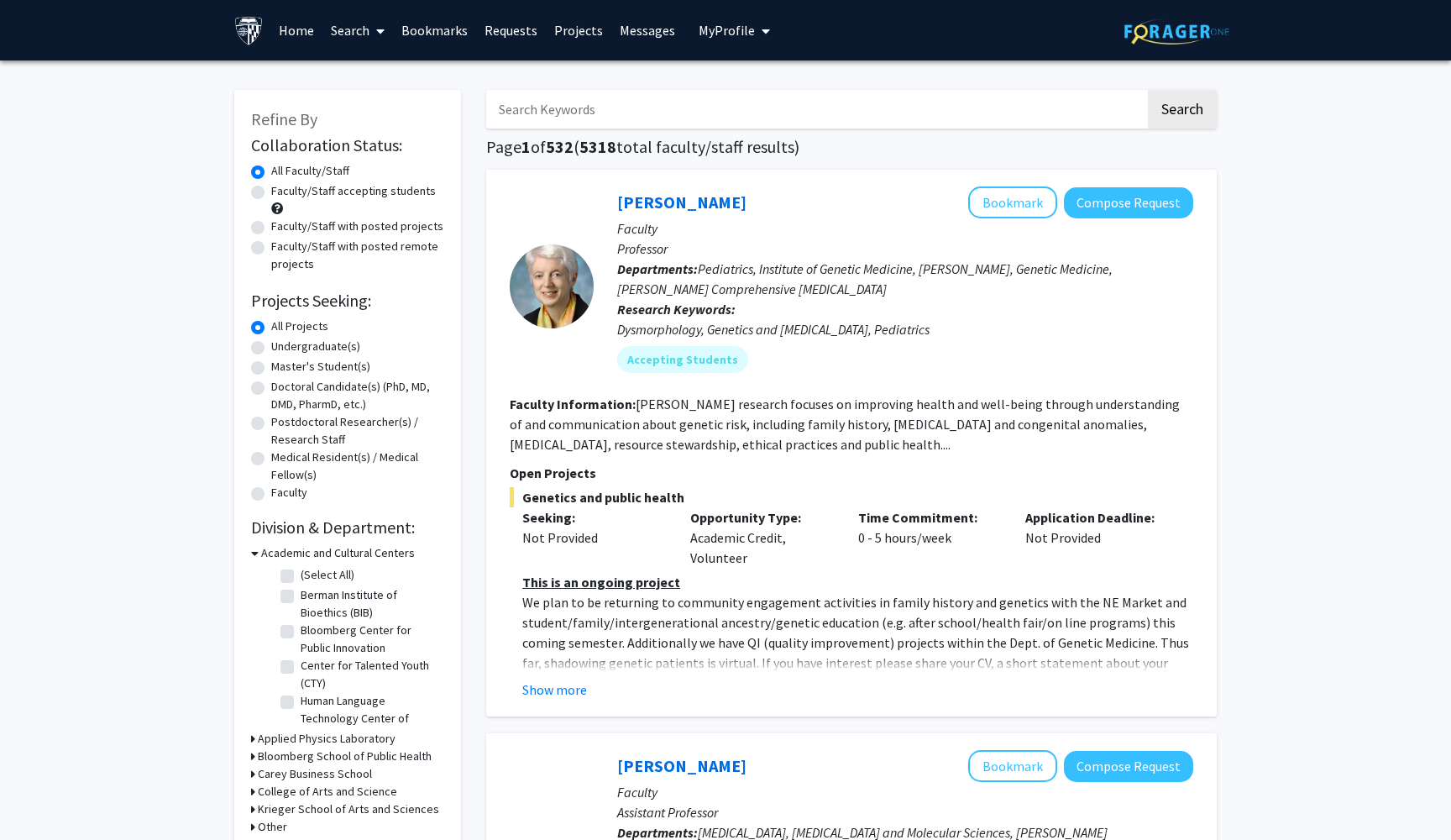
click at [652, 114] on input "Search Keywords" at bounding box center [815, 109] width 660 height 38
click at [1182, 111] on button "Search" at bounding box center [1183, 109] width 69 height 38
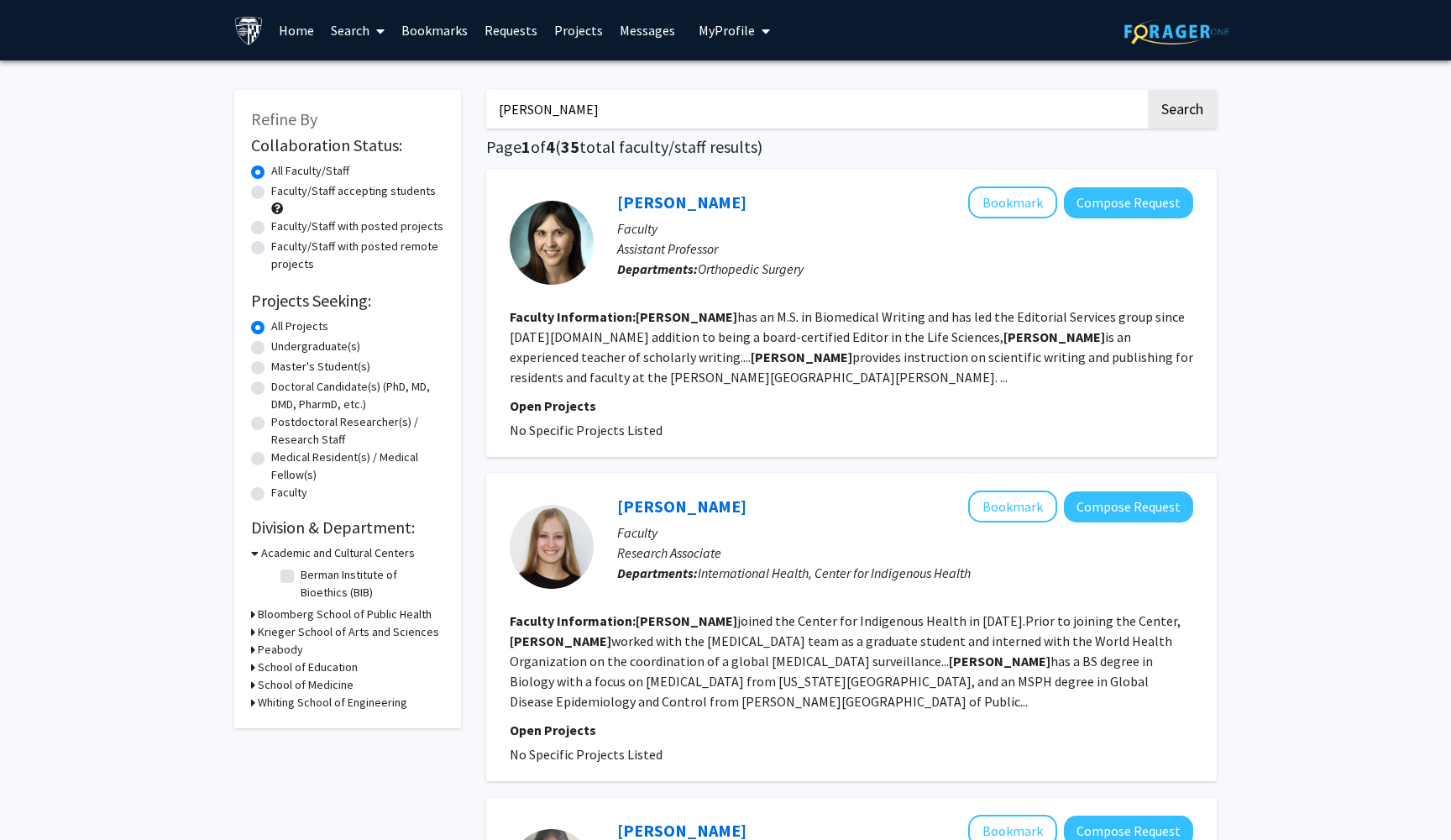
click at [660, 121] on input "[PERSON_NAME]" at bounding box center [815, 109] width 660 height 38
type input "[PERSON_NAME]"
click at [1182, 111] on button "Search" at bounding box center [1183, 109] width 69 height 38
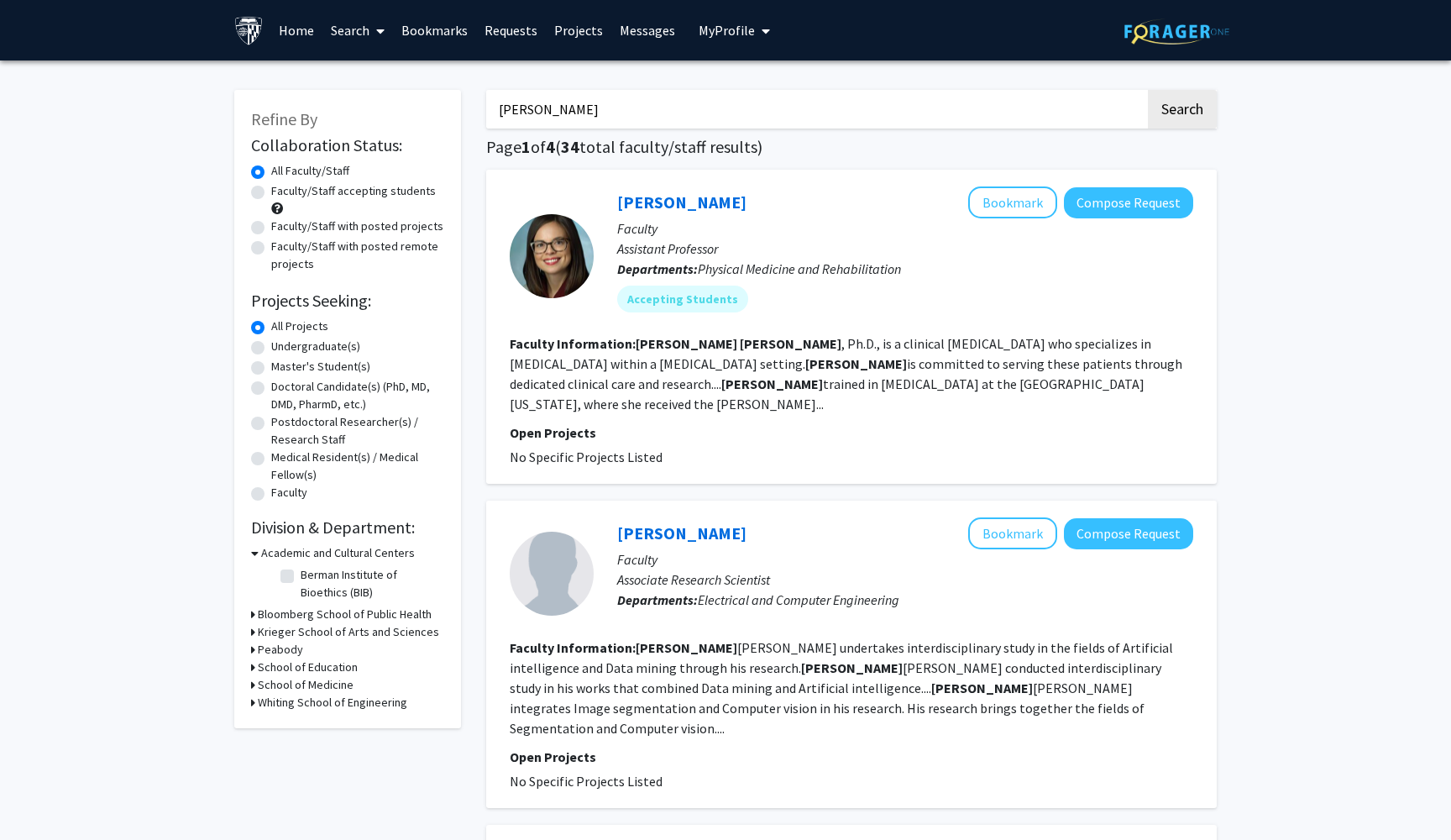
click at [613, 447] on fg-project-list "No Specific Projects Listed" at bounding box center [852, 456] width 684 height 20
click at [1153, 385] on fg-read-more "[PERSON_NAME] , Ph.D., is a clinical [MEDICAL_DATA] who specializes in [MEDICAL…" at bounding box center [846, 373] width 673 height 77
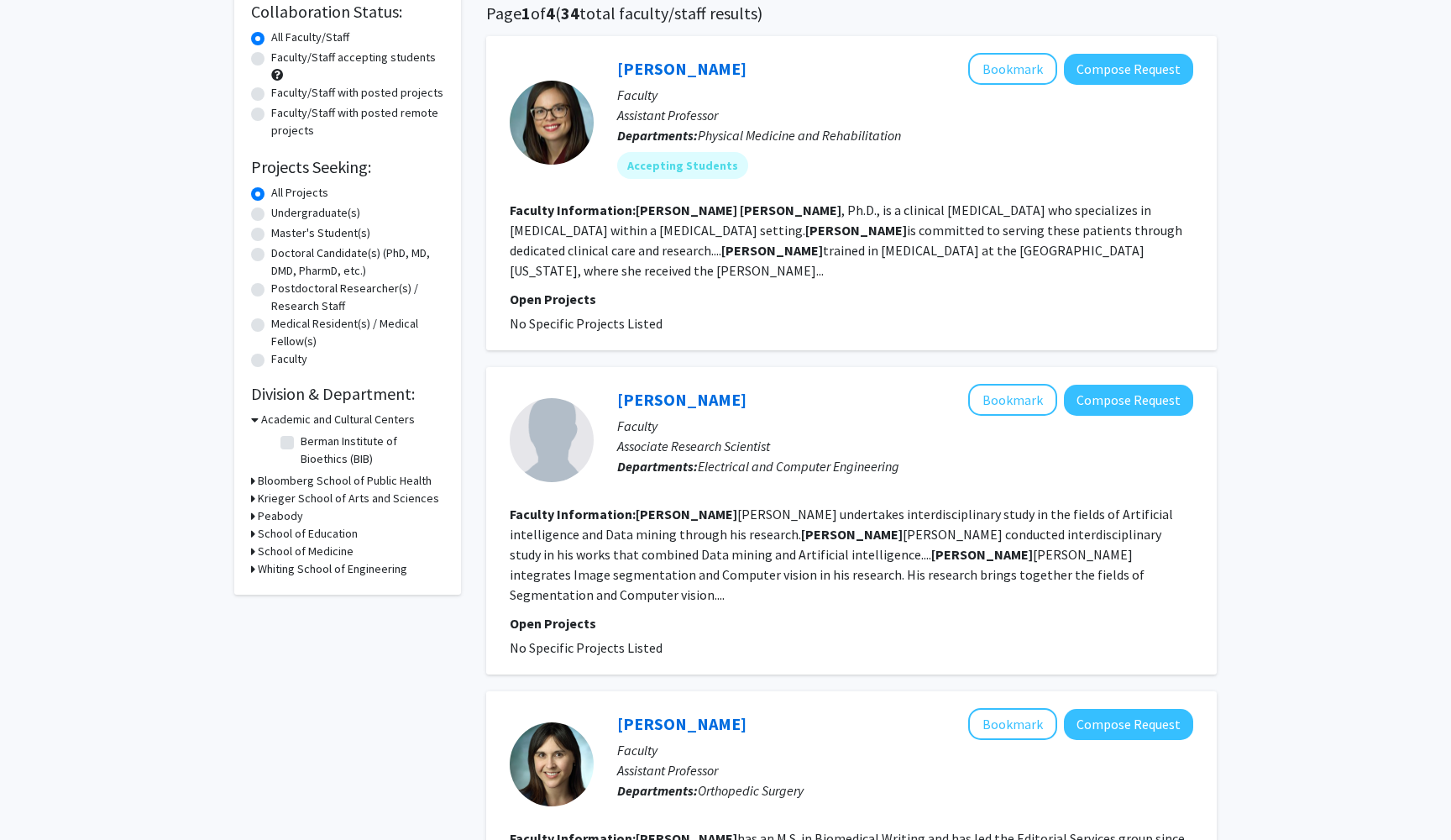
scroll to position [180, 0]
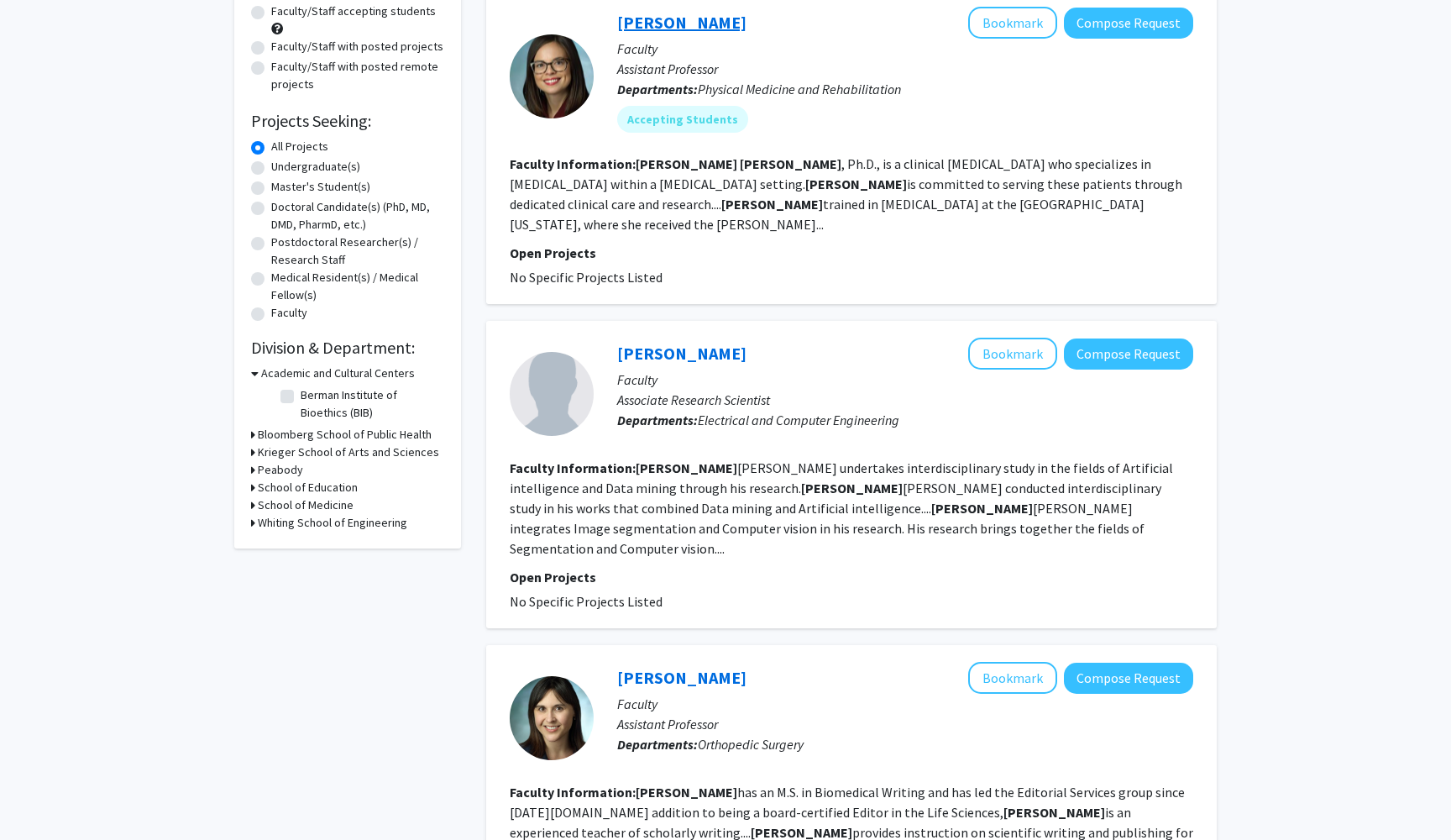
click at [687, 25] on link "[PERSON_NAME]" at bounding box center [682, 22] width 130 height 21
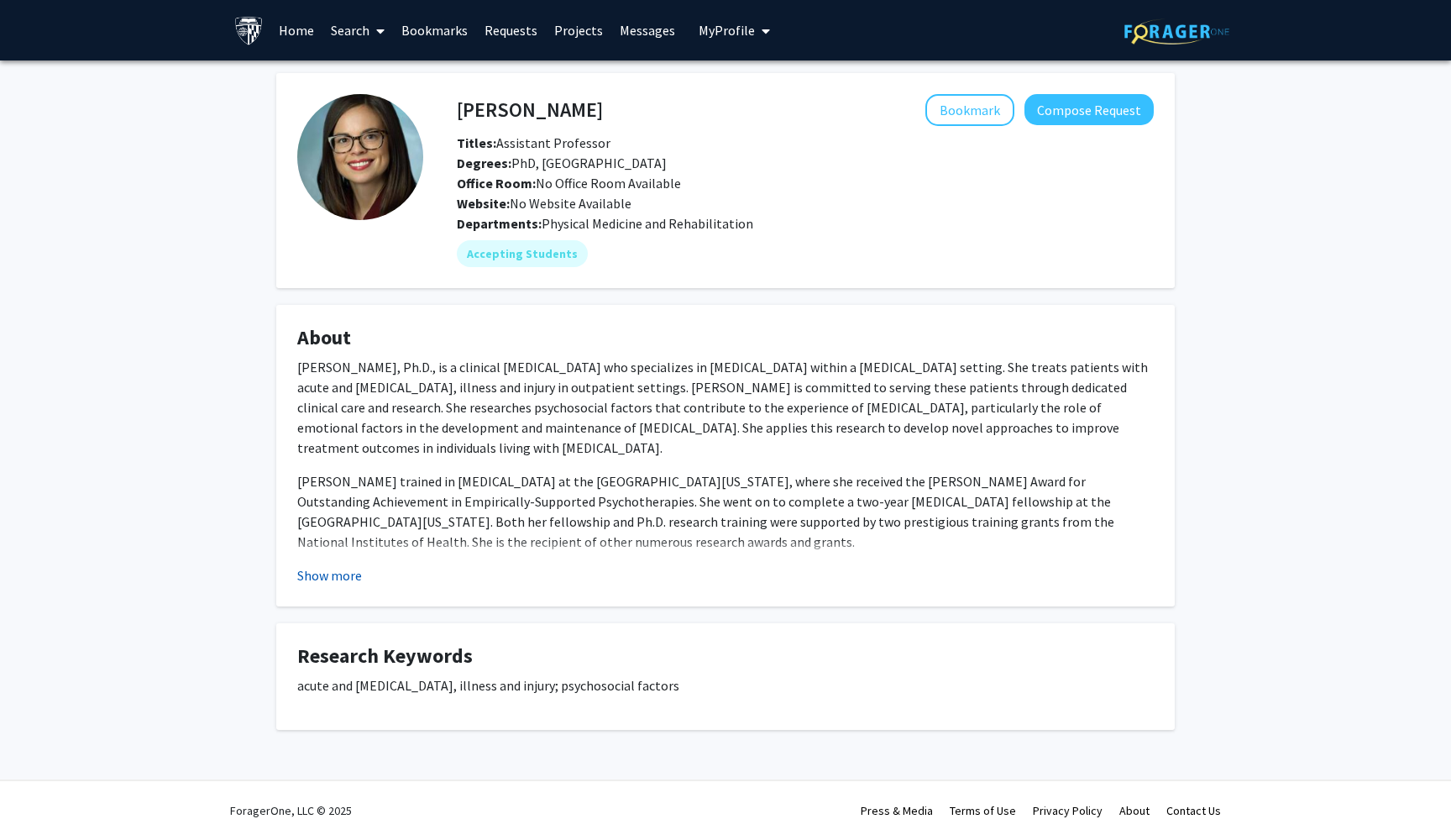
click at [334, 580] on button "Show more" at bounding box center [329, 575] width 64 height 20
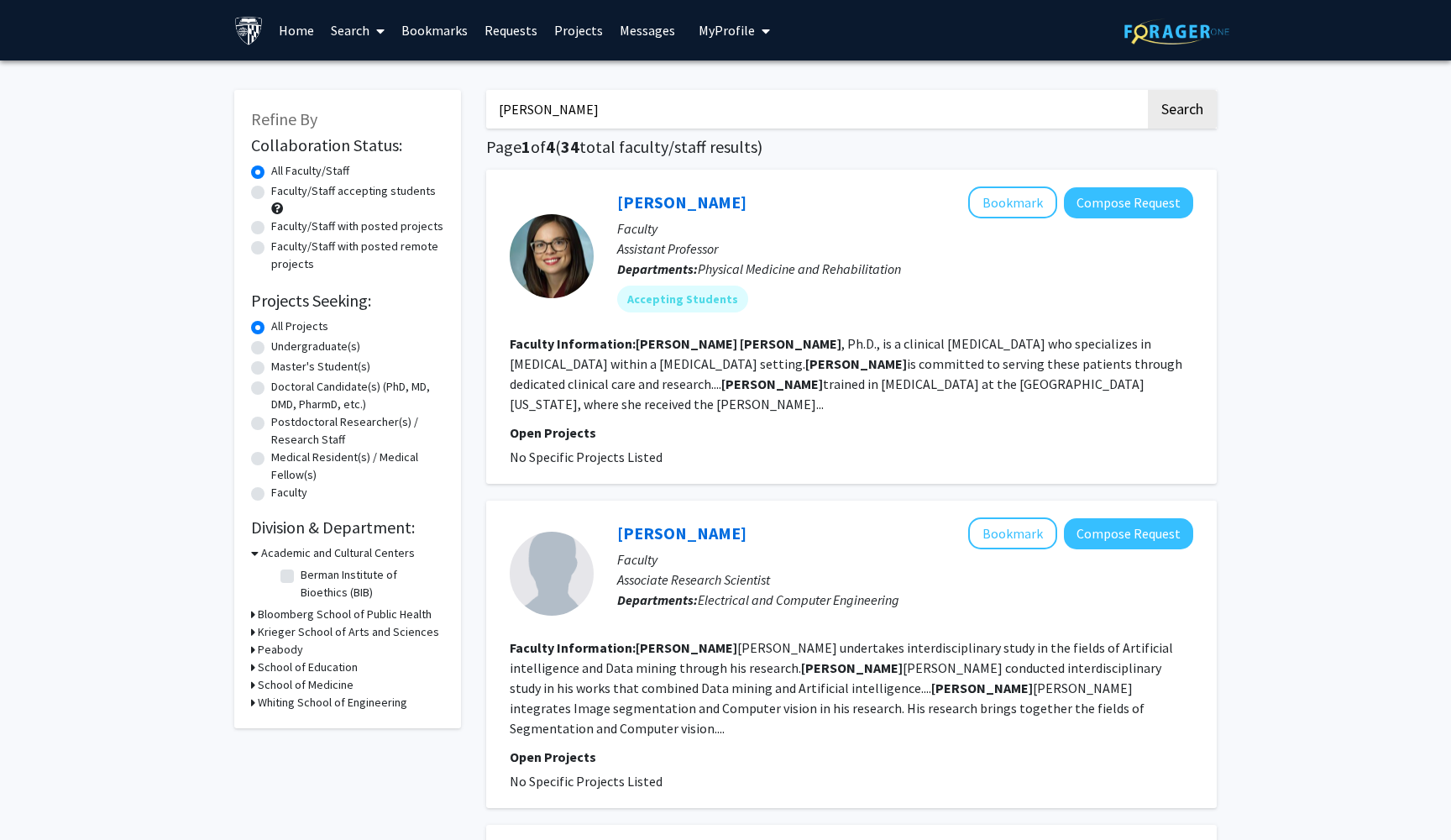
drag, startPoint x: 642, startPoint y: 115, endPoint x: 355, endPoint y: 96, distance: 287.6
click at [1182, 111] on button "Search" at bounding box center [1183, 109] width 69 height 38
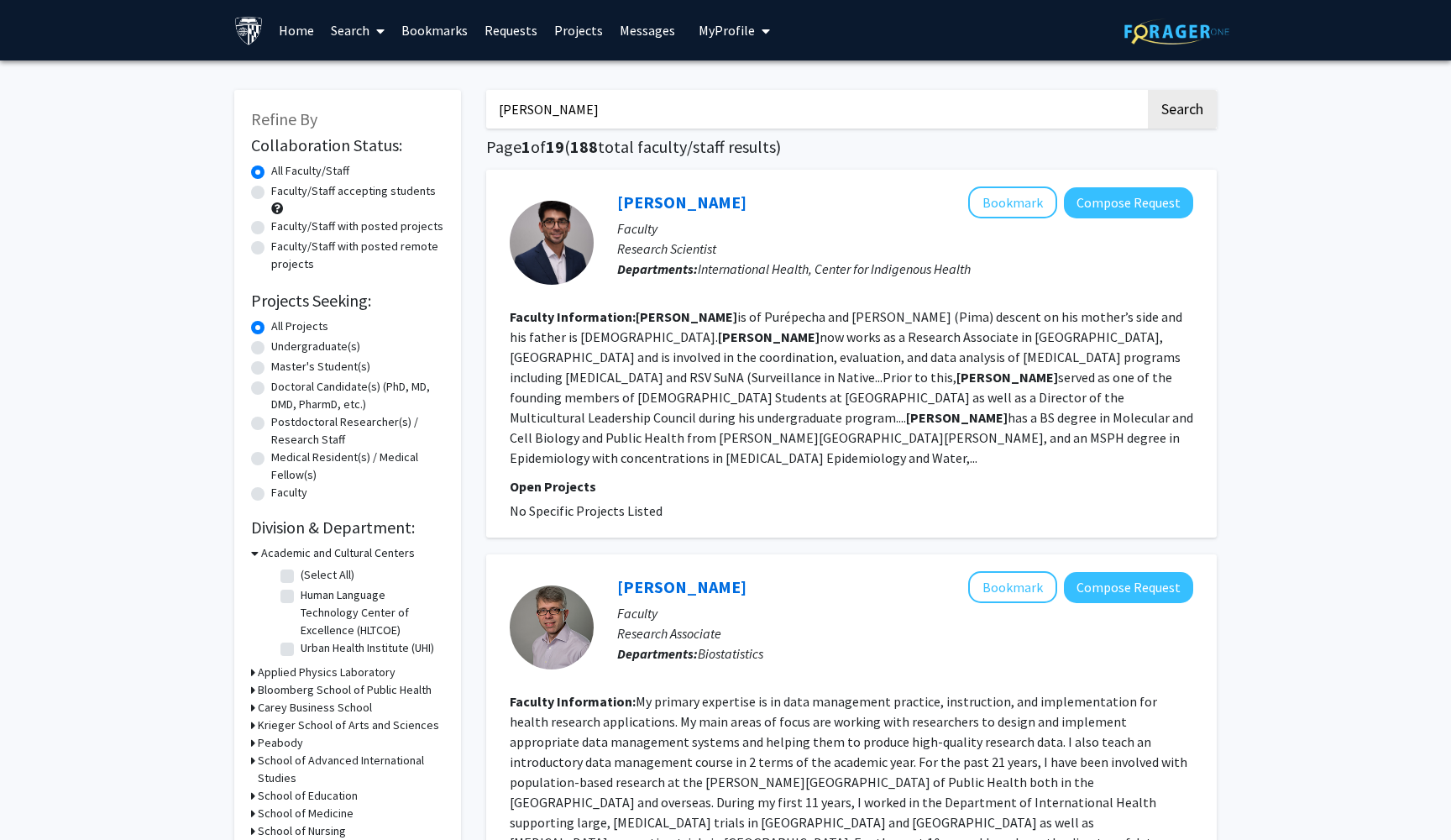
drag, startPoint x: 636, startPoint y: 116, endPoint x: 425, endPoint y: 109, distance: 211.1
type input "[PERSON_NAME]"
click at [1182, 111] on button "Search" at bounding box center [1183, 109] width 69 height 38
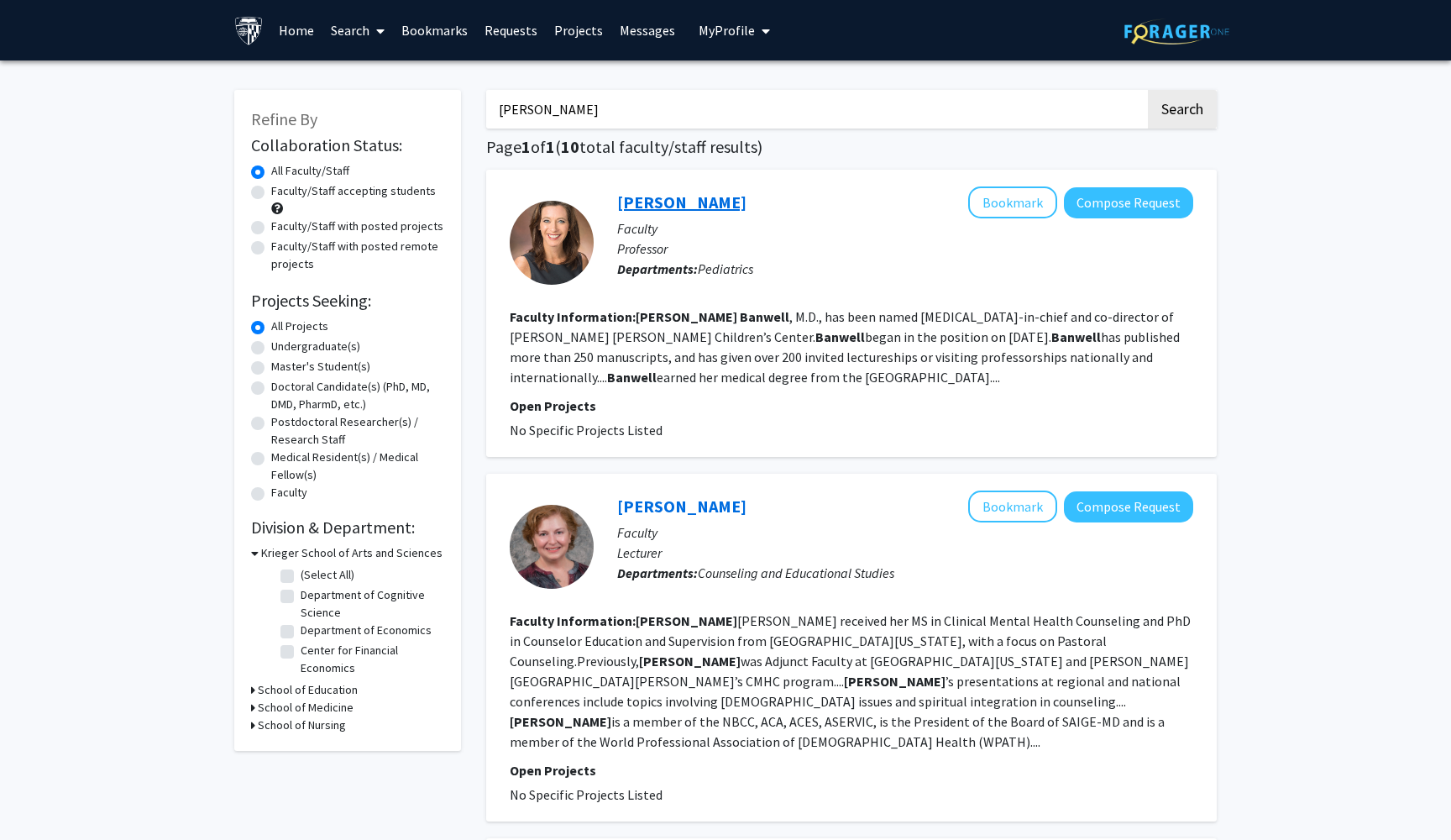
click at [696, 202] on link "[PERSON_NAME]" at bounding box center [682, 202] width 130 height 21
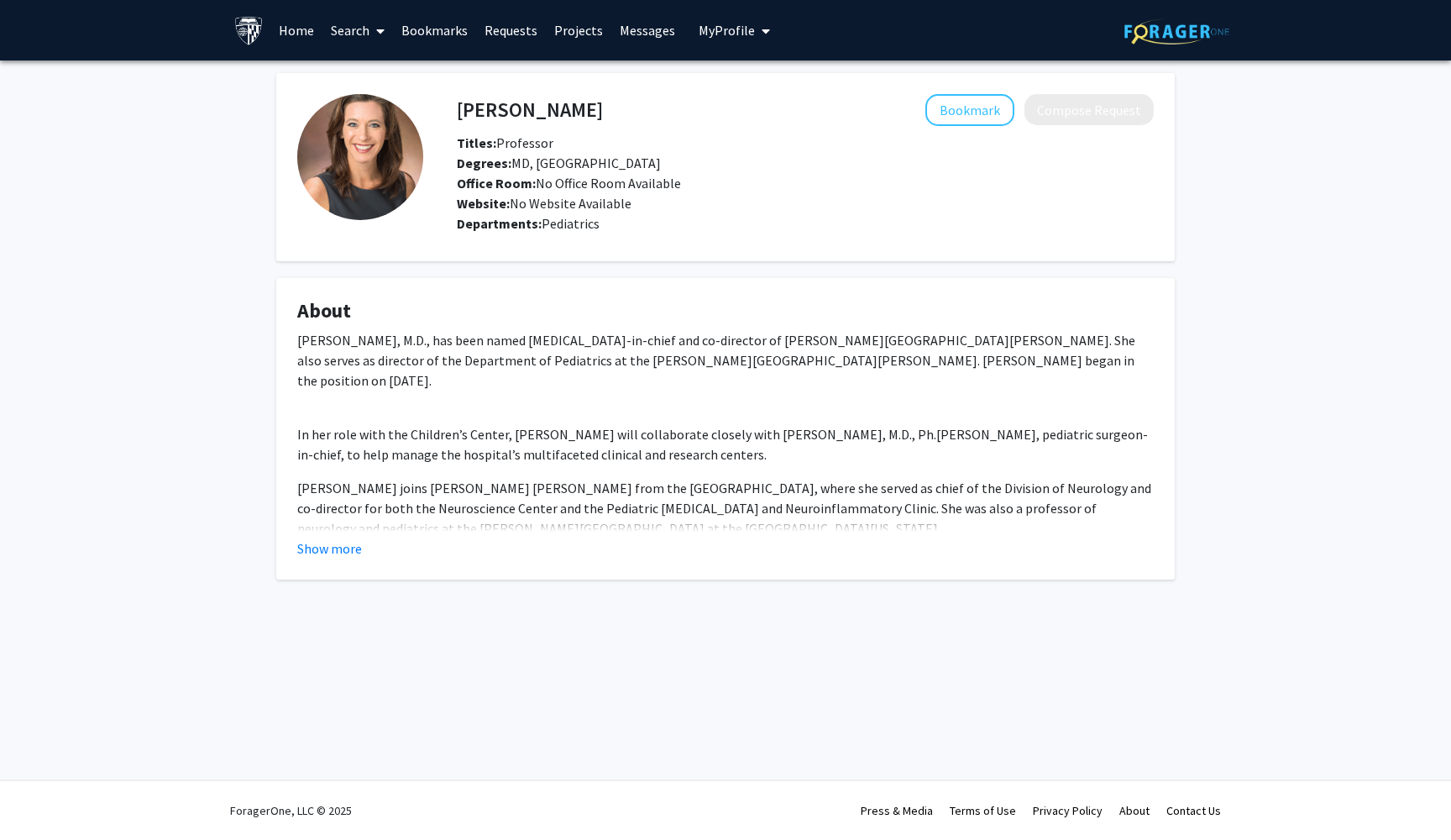
click at [513, 193] on div "Office Room: No Office Room Available" at bounding box center [806, 182] width 722 height 20
click at [323, 550] on button "Show more" at bounding box center [329, 548] width 64 height 20
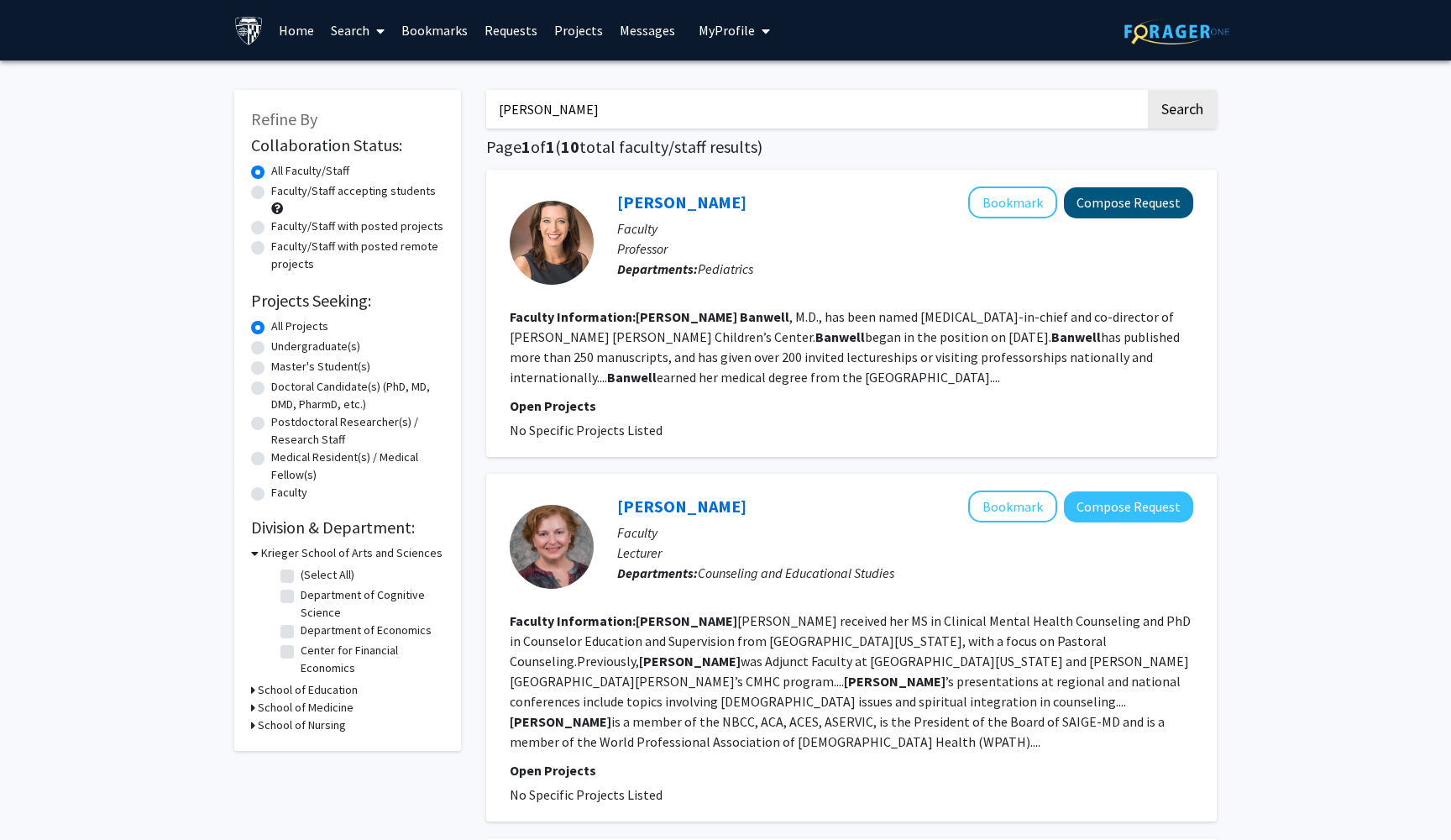
click at [1128, 207] on button "Compose Request" at bounding box center [1128, 203] width 130 height 31
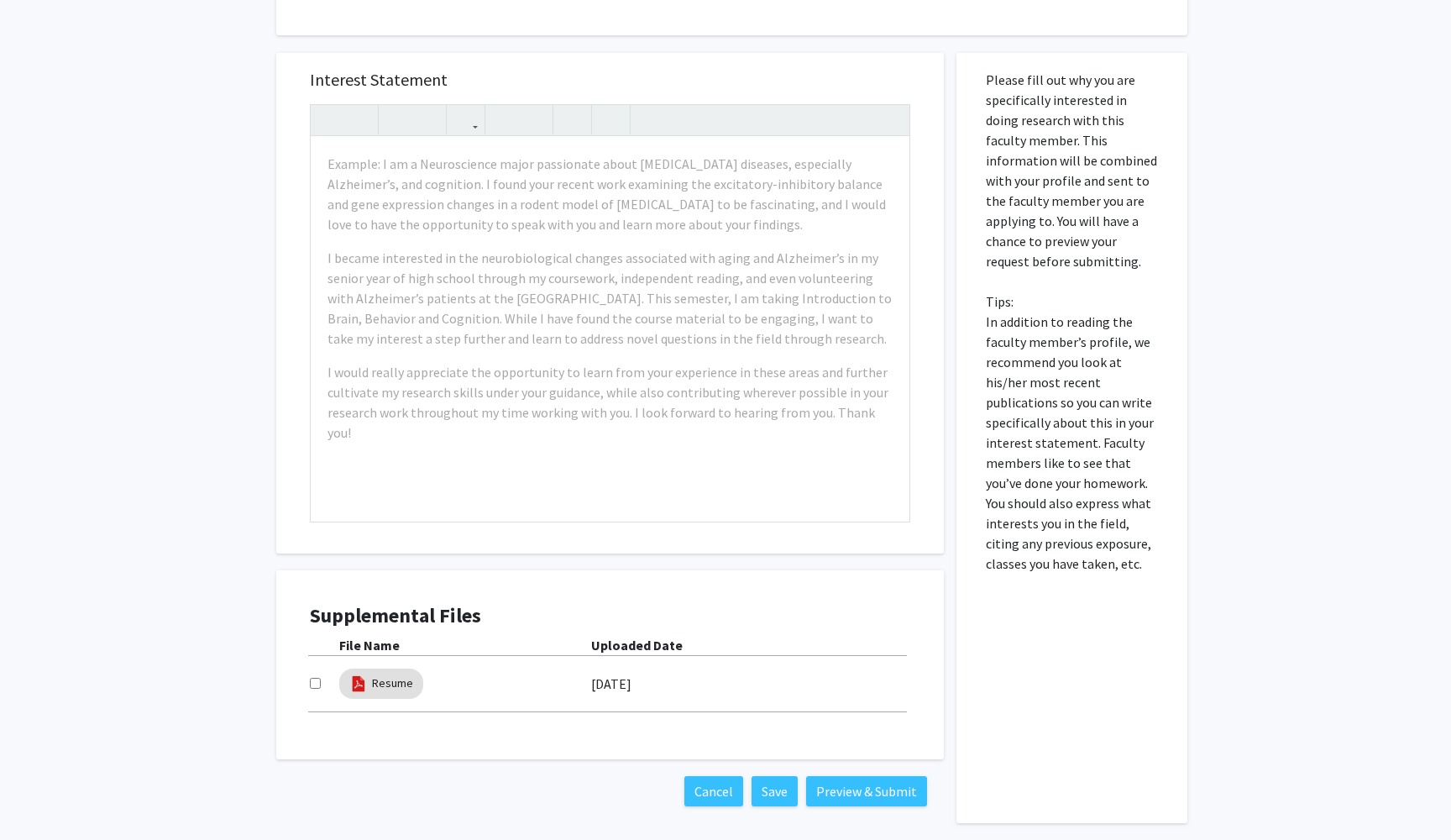
scroll to position [253, 0]
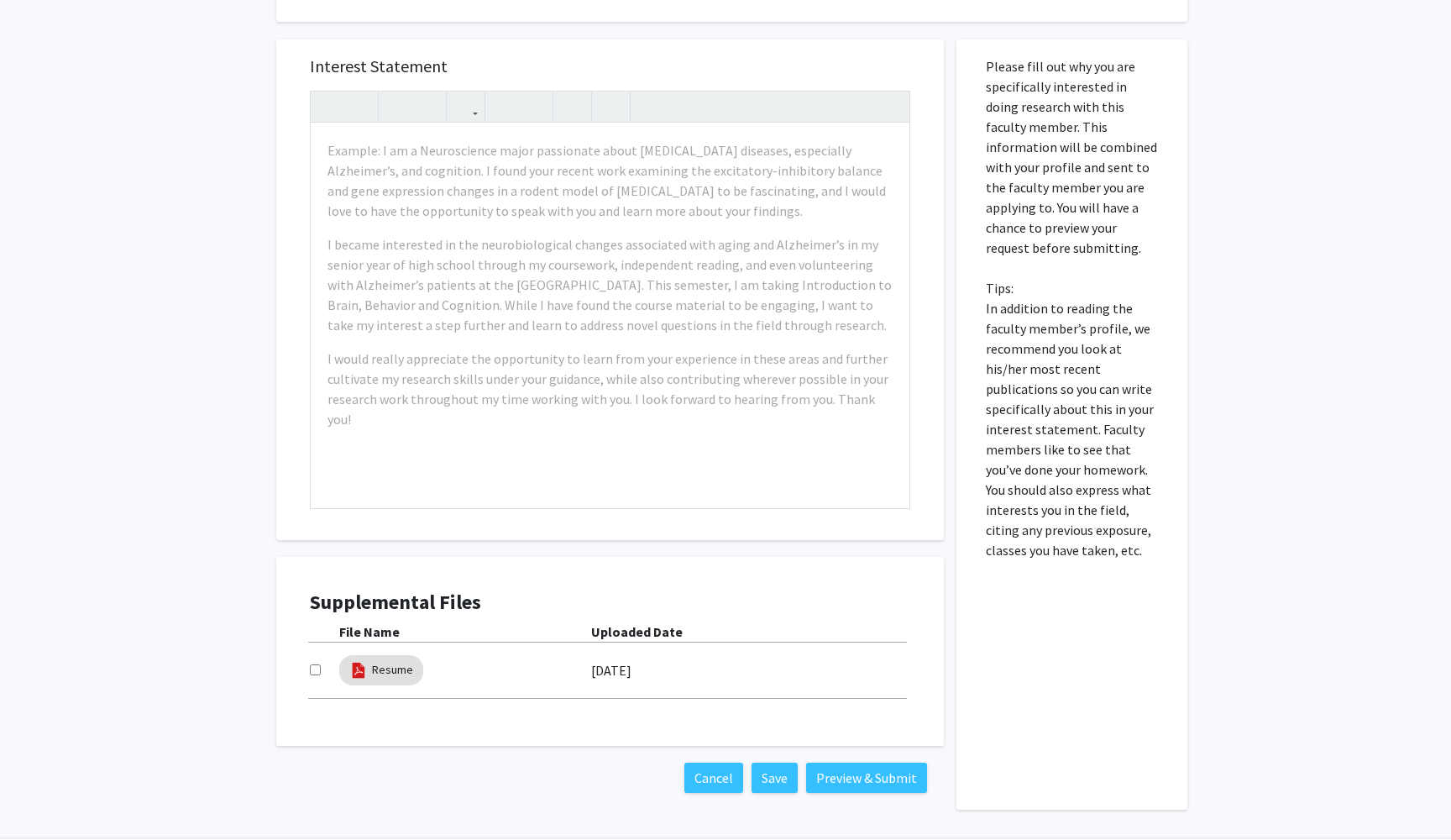
click at [325, 669] on div at bounding box center [325, 669] width 30 height 20
click at [317, 672] on input "checkbox" at bounding box center [315, 669] width 11 height 11
checkbox input "true"
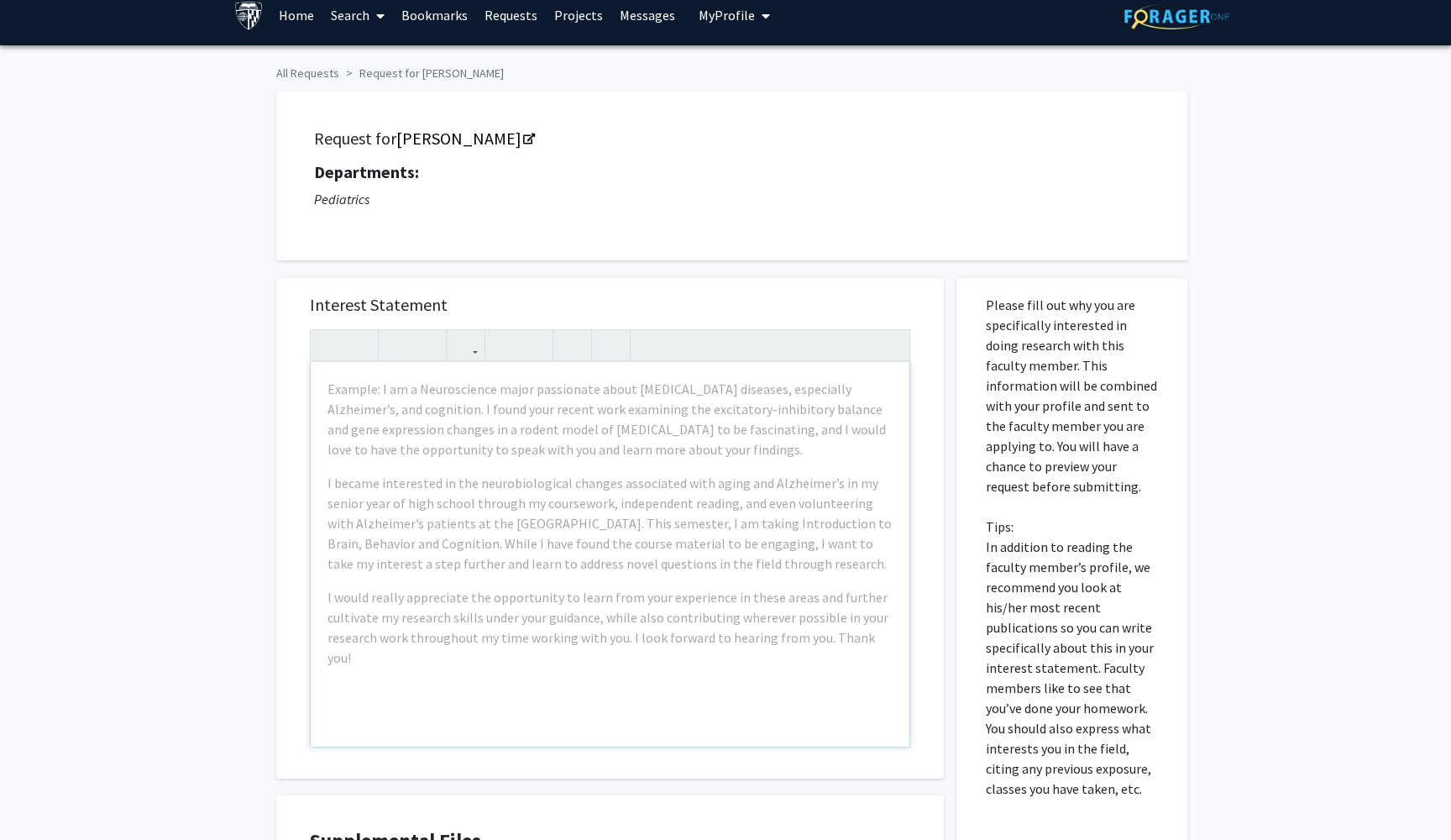
scroll to position [12, 0]
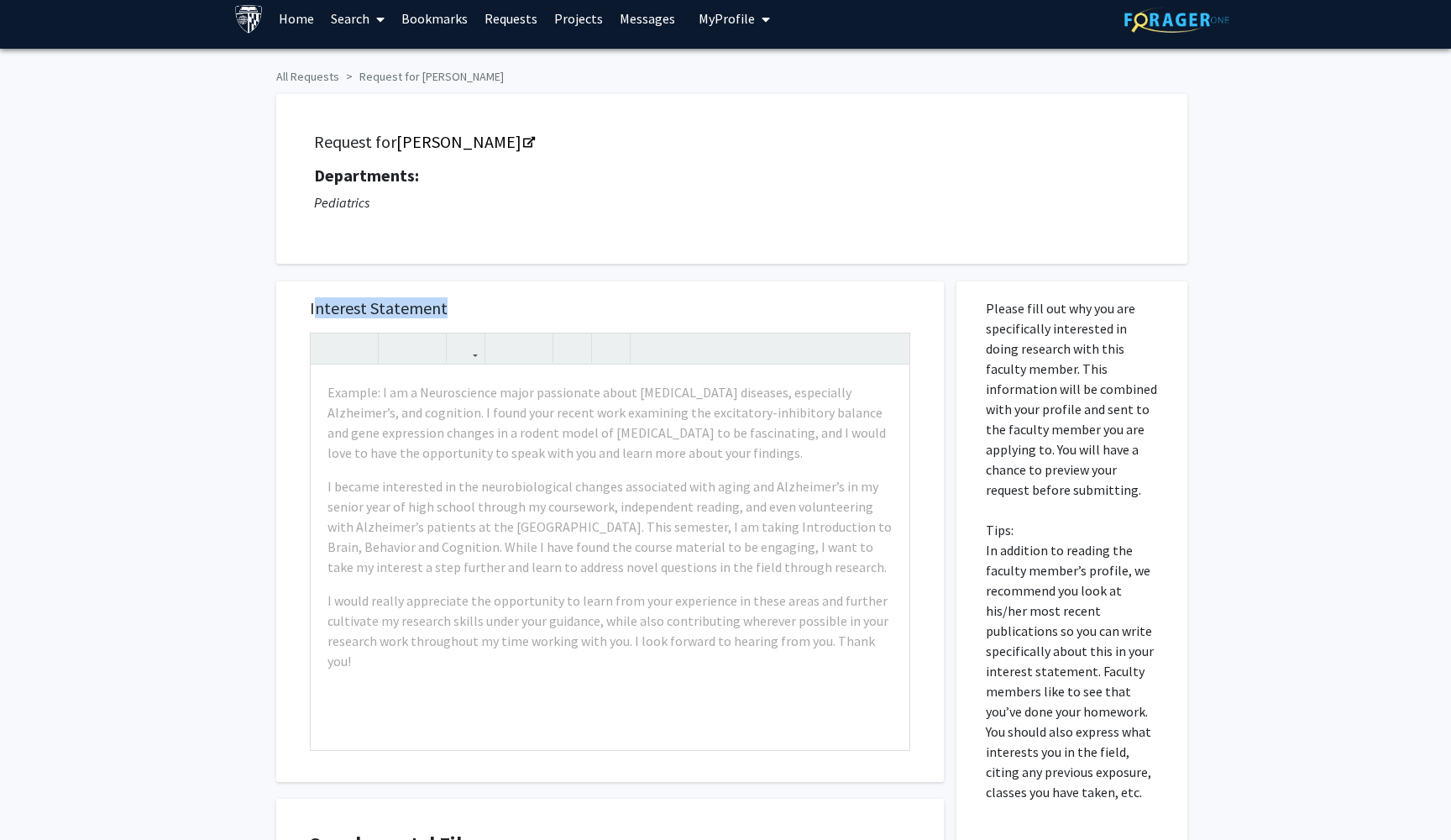
drag, startPoint x: 312, startPoint y: 309, endPoint x: 479, endPoint y: 302, distance: 167.1
click at [479, 302] on h5 "Interest Statement" at bounding box center [610, 307] width 600 height 20
drag, startPoint x: 308, startPoint y: 312, endPoint x: 495, endPoint y: 314, distance: 187.0
click at [495, 314] on div "Interest Statement Example: I am a Neuroscience major passionate about [MEDICAL…" at bounding box center [610, 531] width 634 height 500
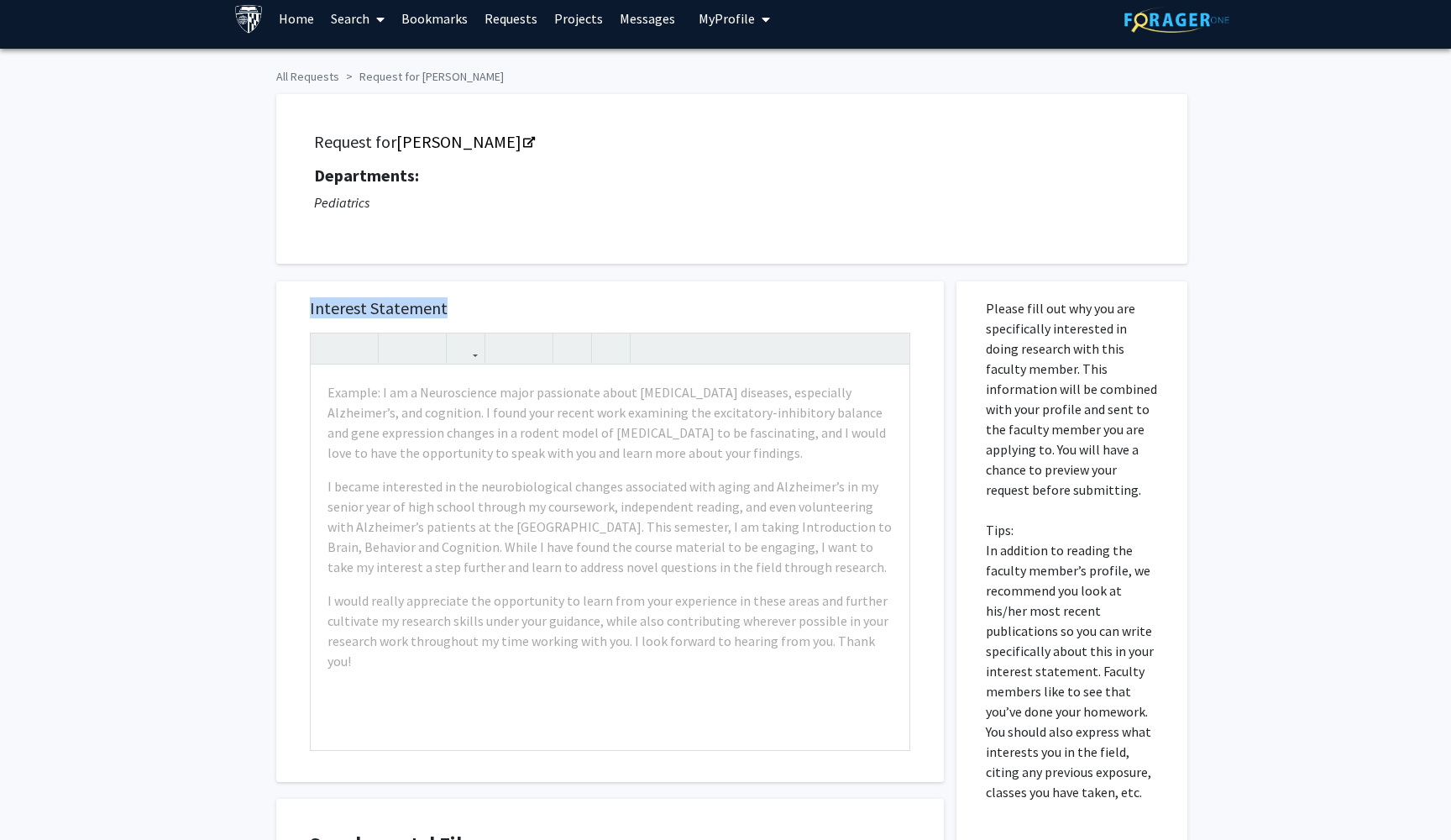
copy h5 "Interest Statement"
drag, startPoint x: 983, startPoint y: 316, endPoint x: 1176, endPoint y: 818, distance: 537.8
click at [1176, 818] on div "Please fill out why you are specifically interested in doing research with this…" at bounding box center [1072, 666] width 231 height 770
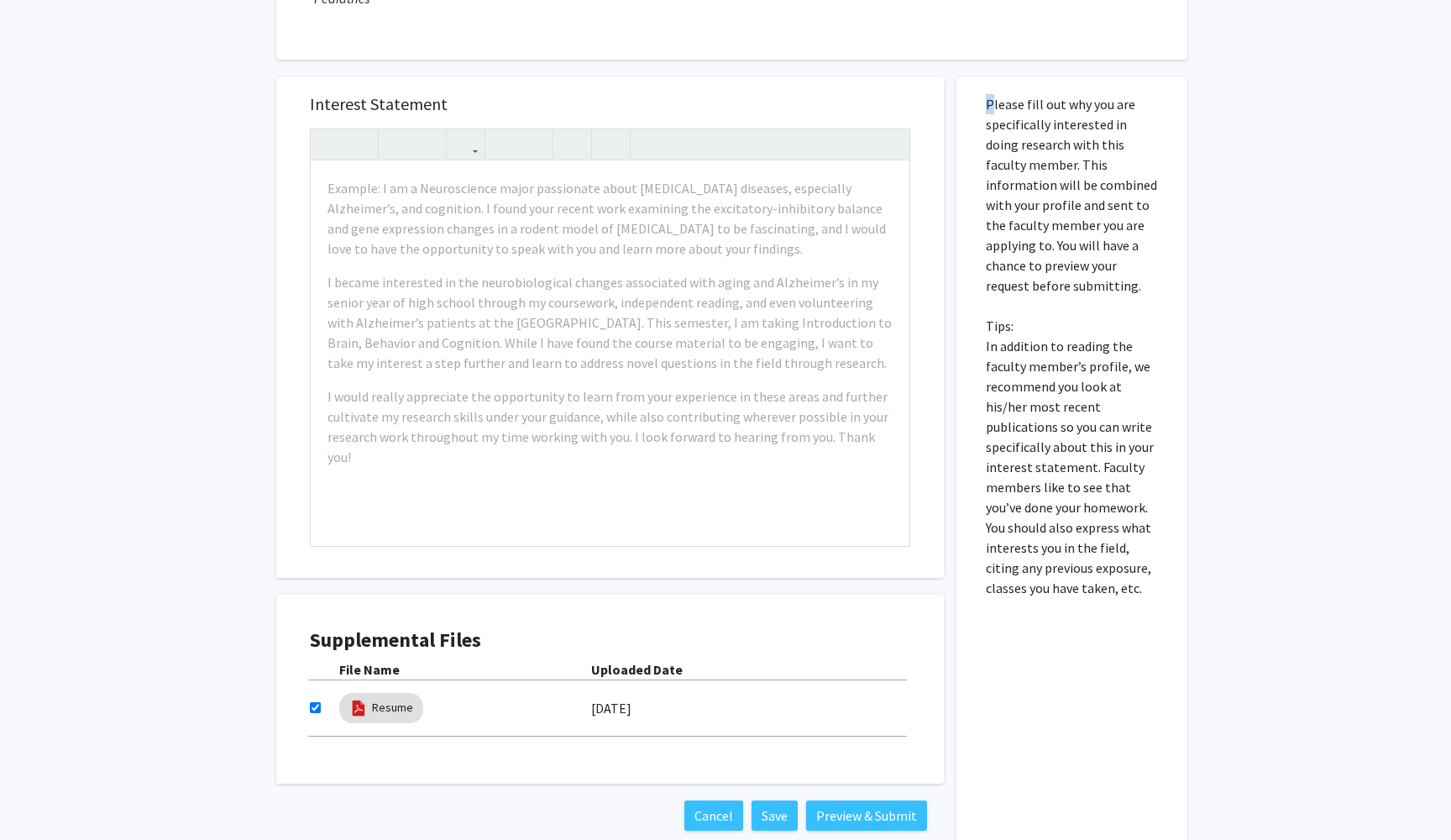
scroll to position [217, 0]
copy p
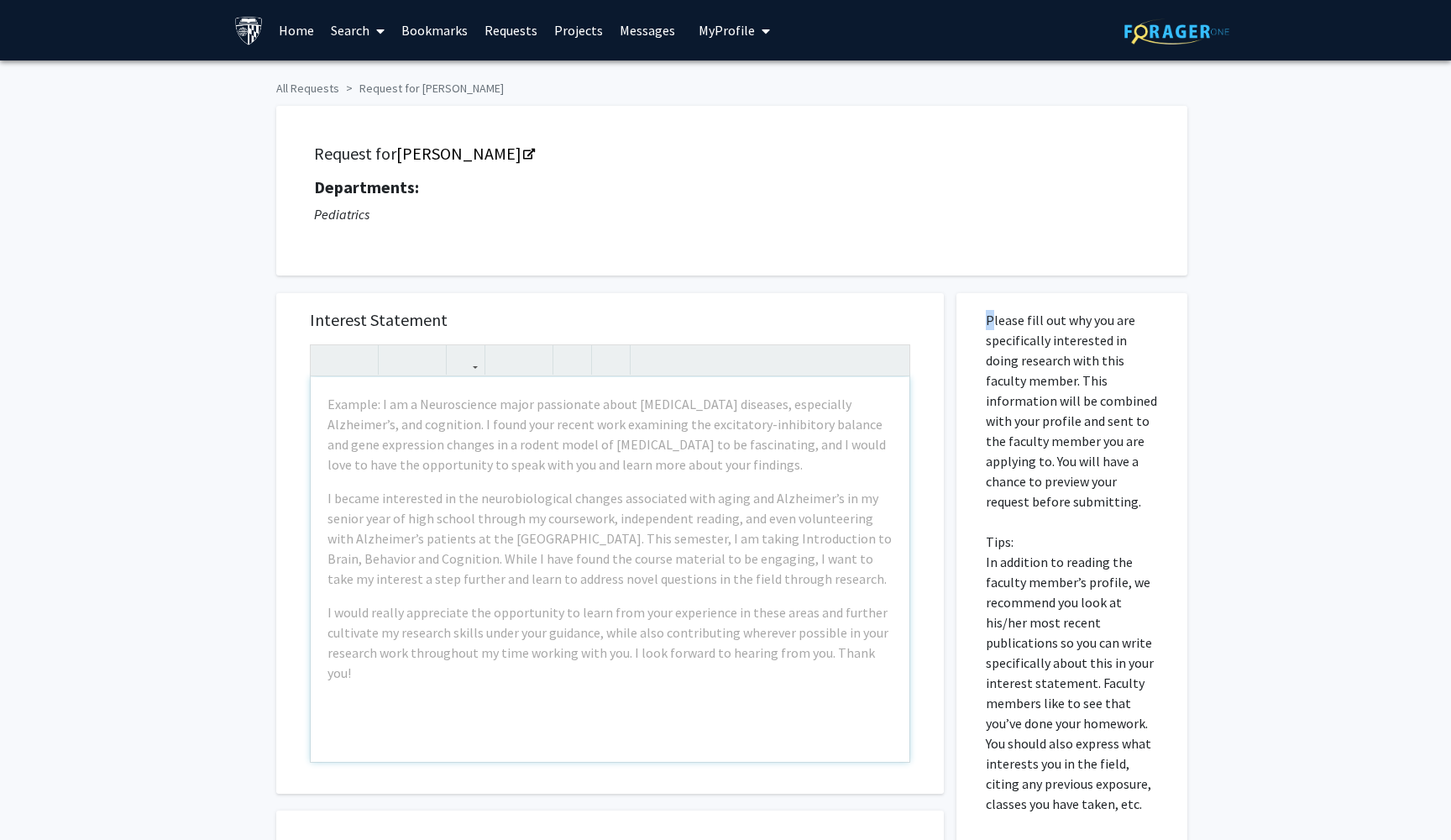
scroll to position [0, 0]
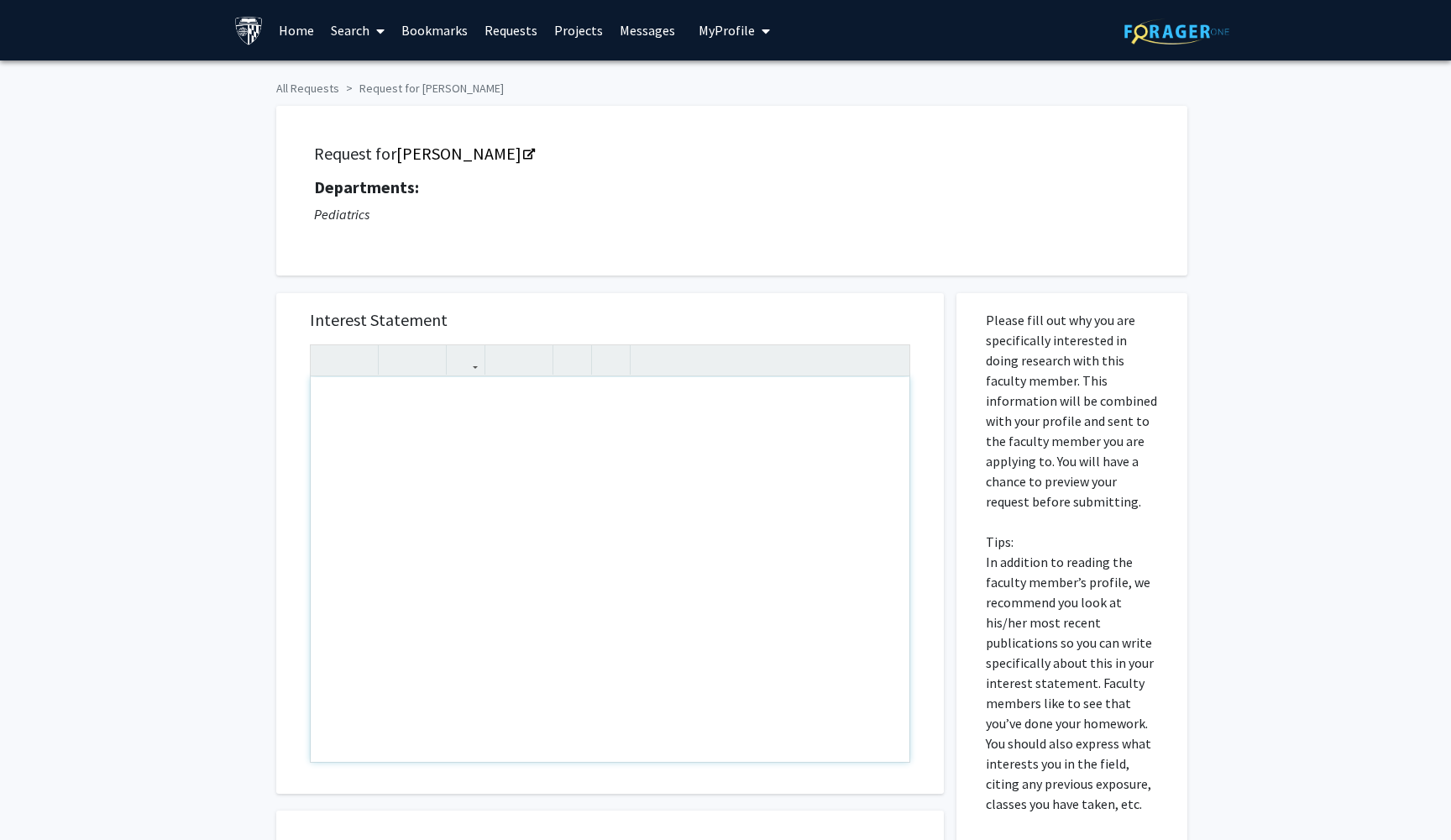
paste div "Note to users with screen readers: Please press Alt+0 or Option+0 to deactivate…"
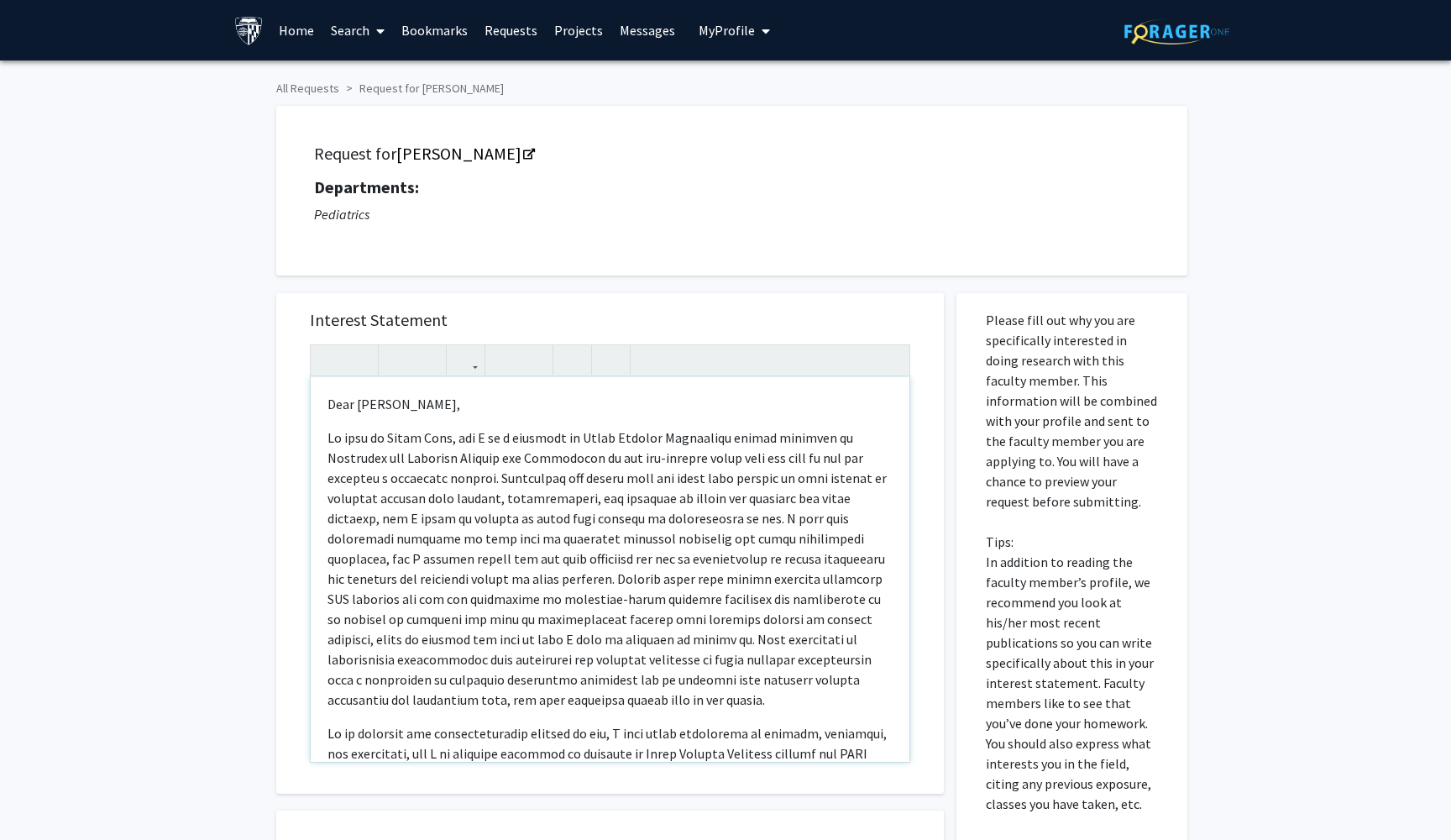
type textarea "<p>Dear [PERSON_NAME],</p><p>My name is [PERSON_NAME], and I am a freshman at […"
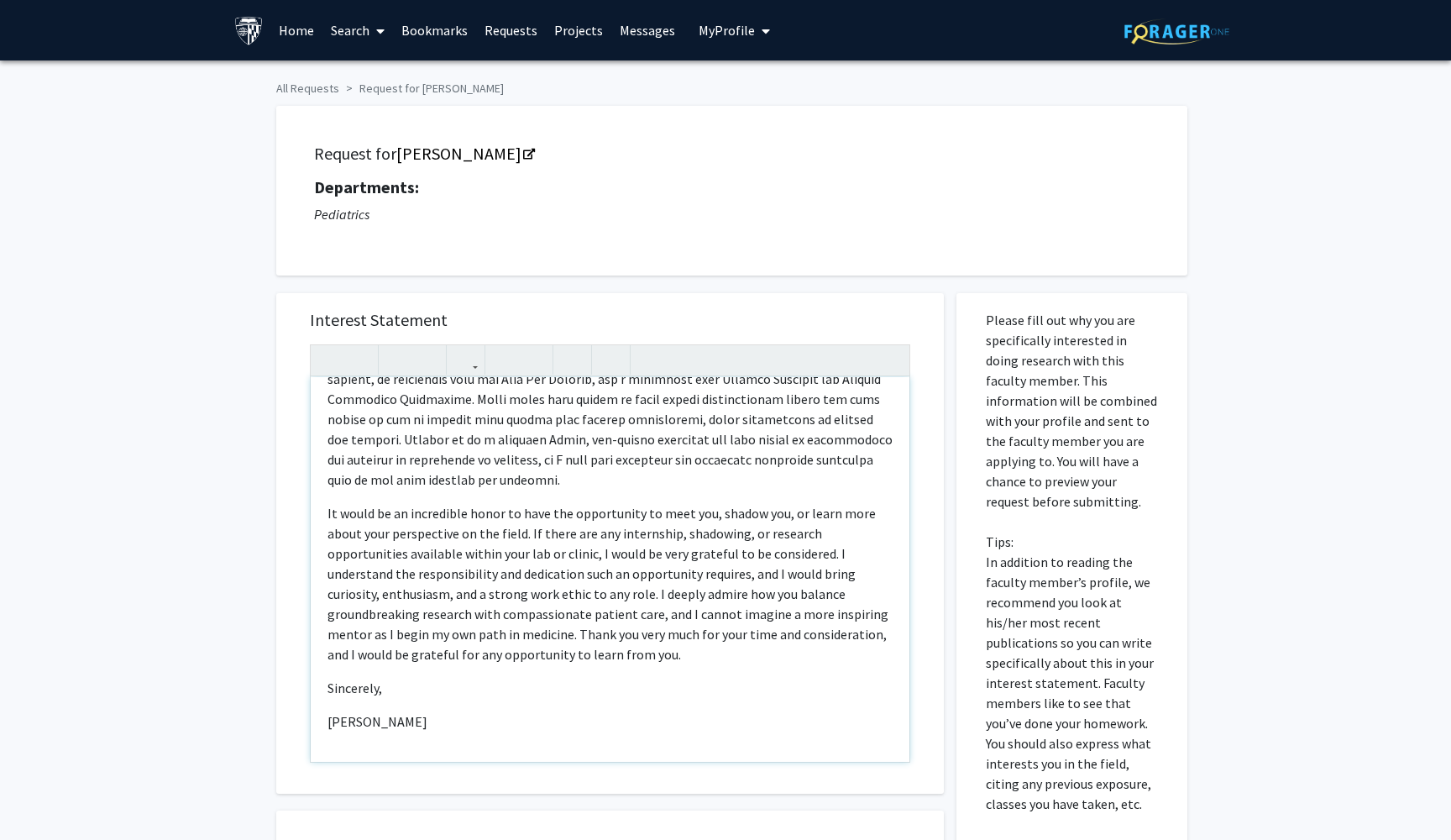
scroll to position [495, 0]
click at [326, 726] on div "Dear [PERSON_NAME], It would be an incredible honor to have the opportunity to …" at bounding box center [611, 569] width 599 height 385
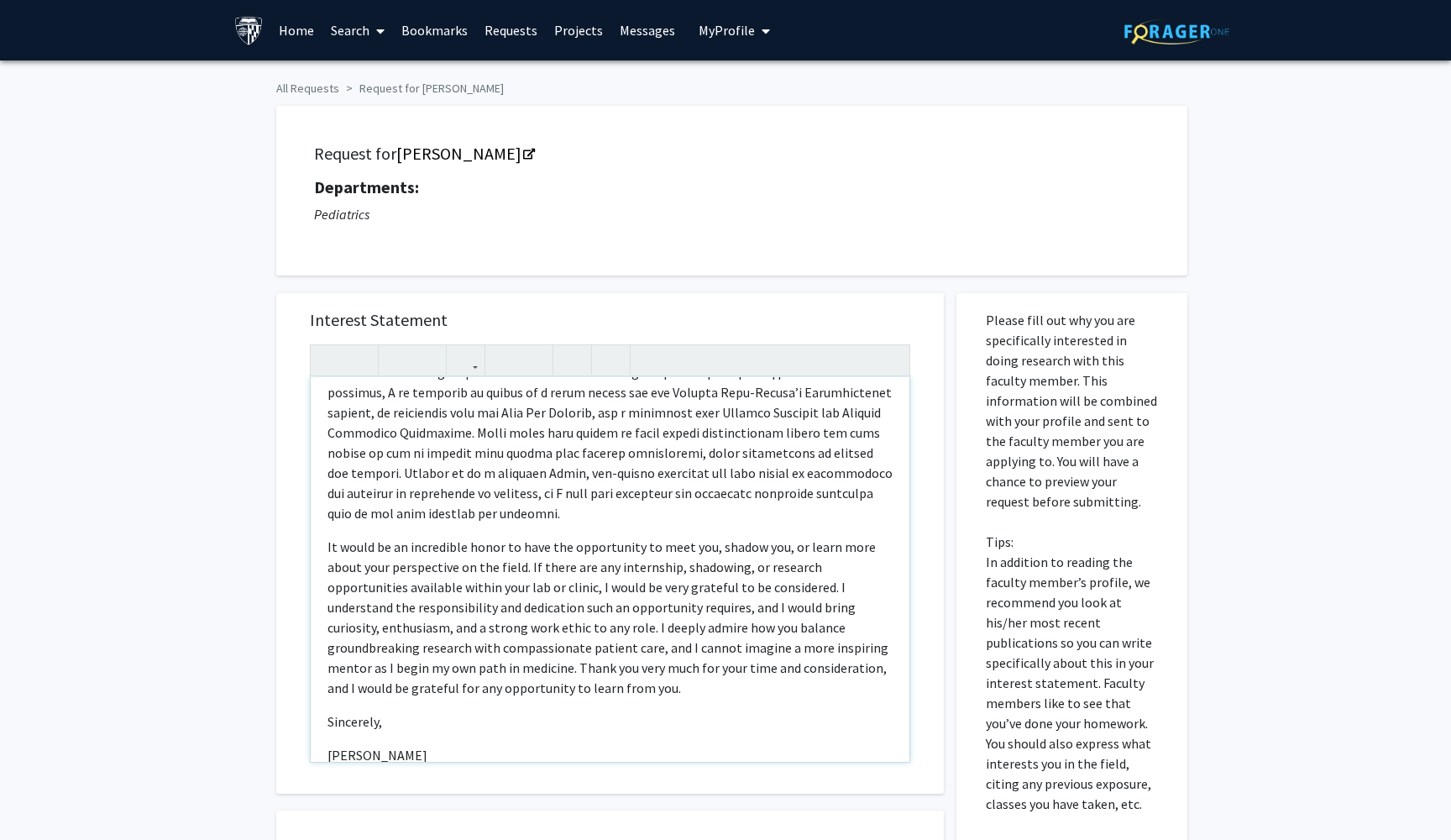
type textarea "<p>Dear [PERSON_NAME],</p><p>My name is [PERSON_NAME], and I am a freshman at […"
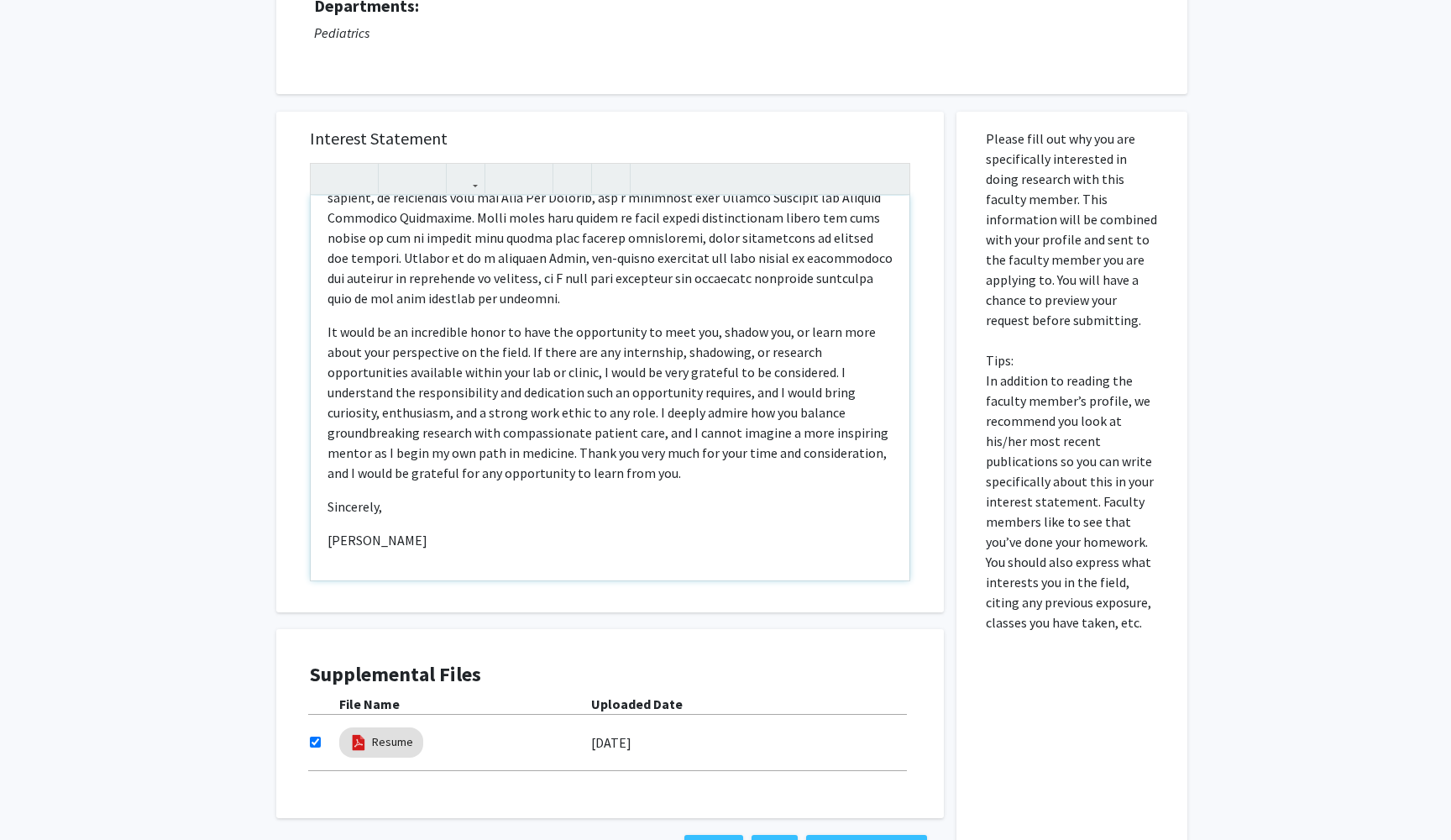
scroll to position [225, 0]
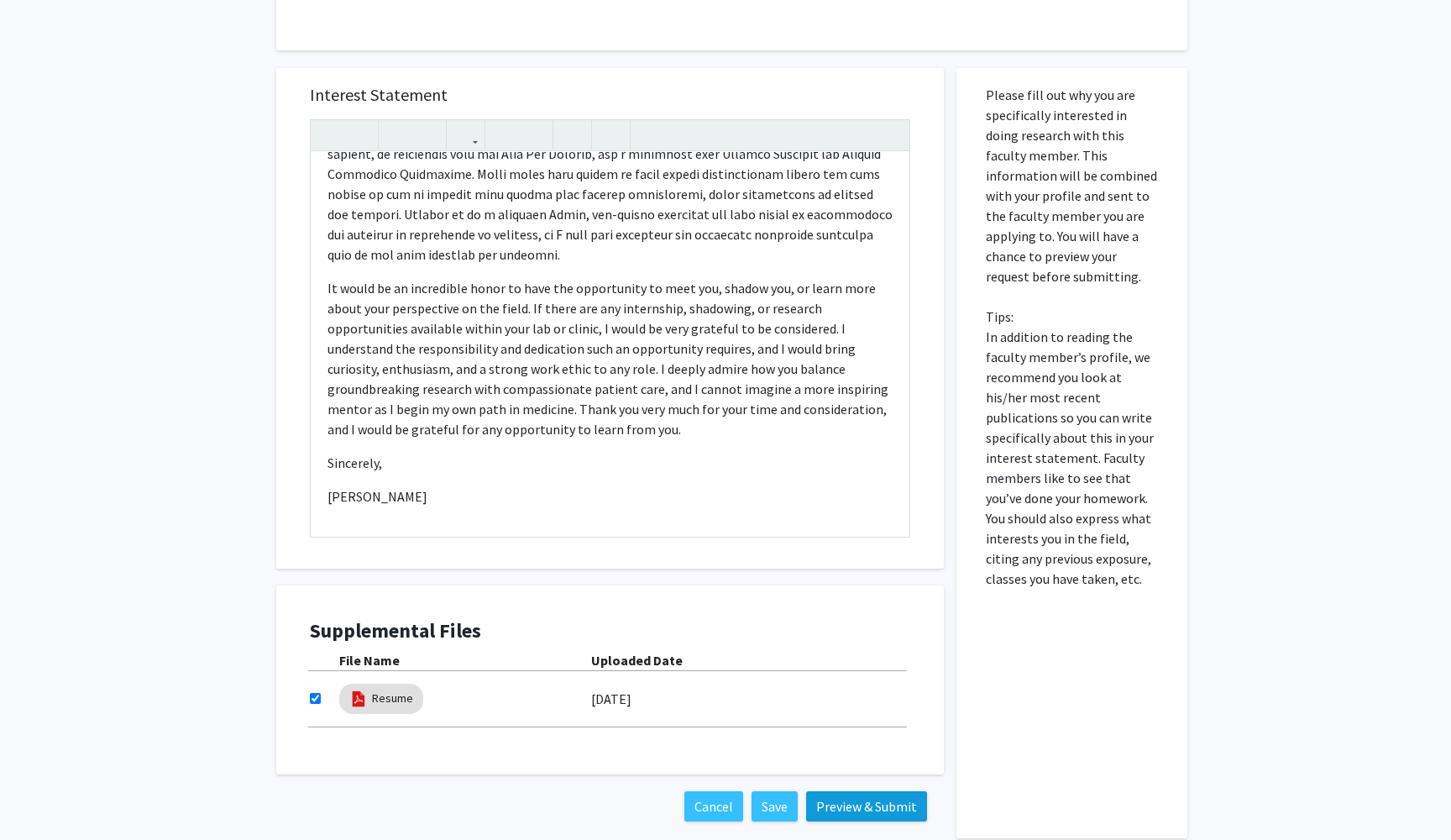
click at [867, 810] on button "Preview & Submit" at bounding box center [867, 805] width 121 height 30
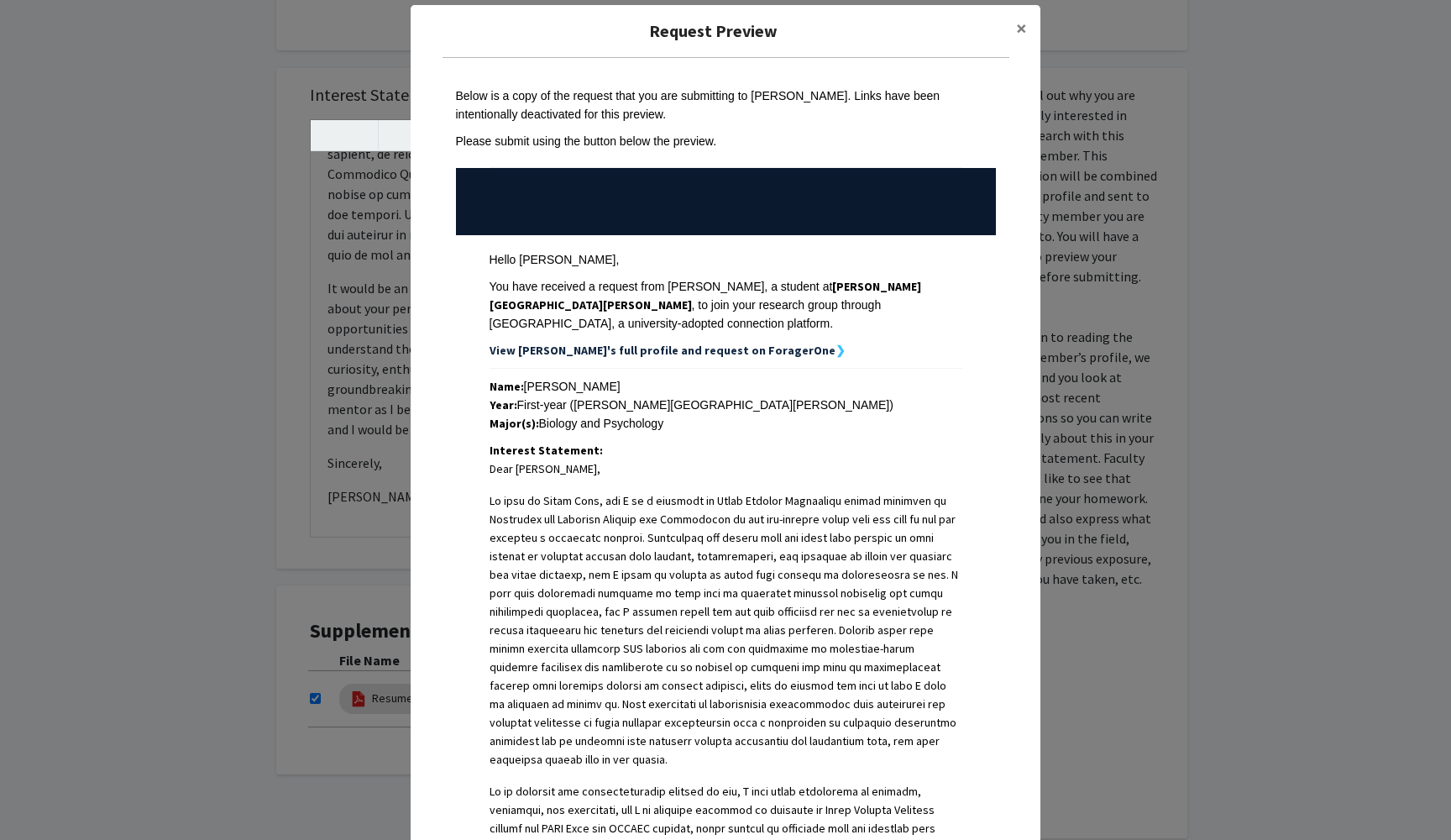
scroll to position [20, 0]
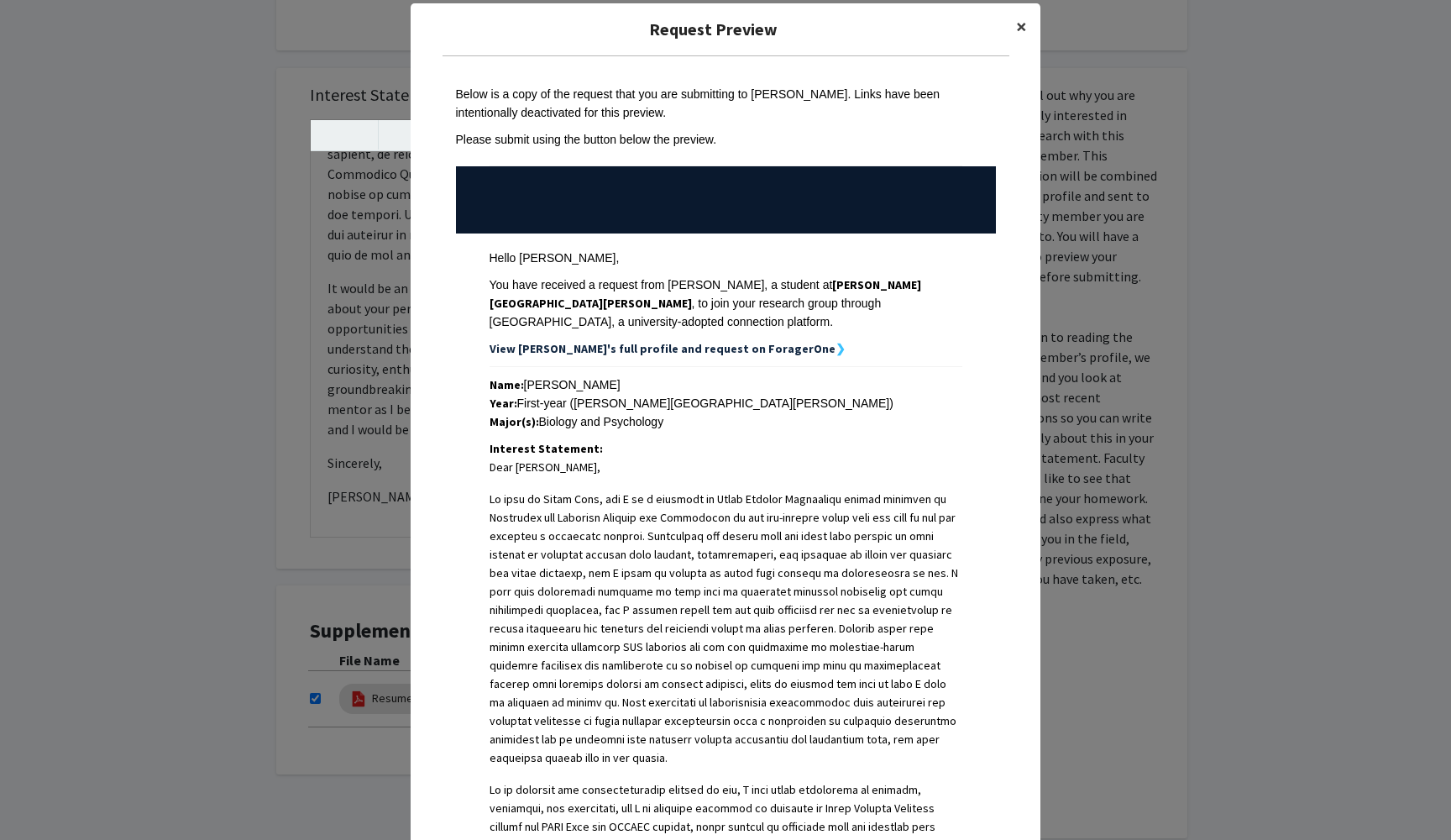
click at [1021, 30] on span "×" at bounding box center [1021, 26] width 11 height 26
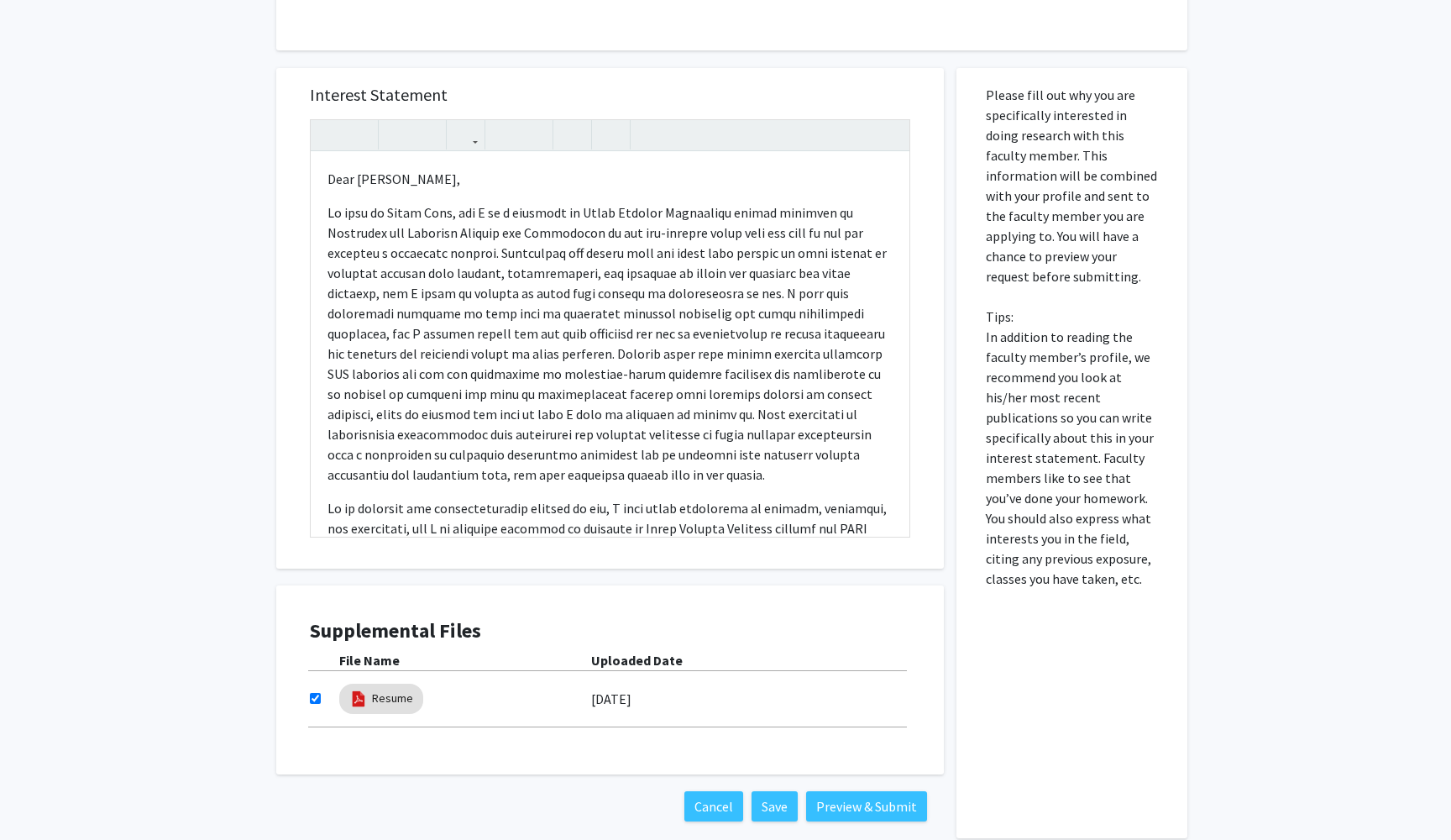
scroll to position [0, 0]
click at [780, 799] on button "Save" at bounding box center [775, 805] width 46 height 30
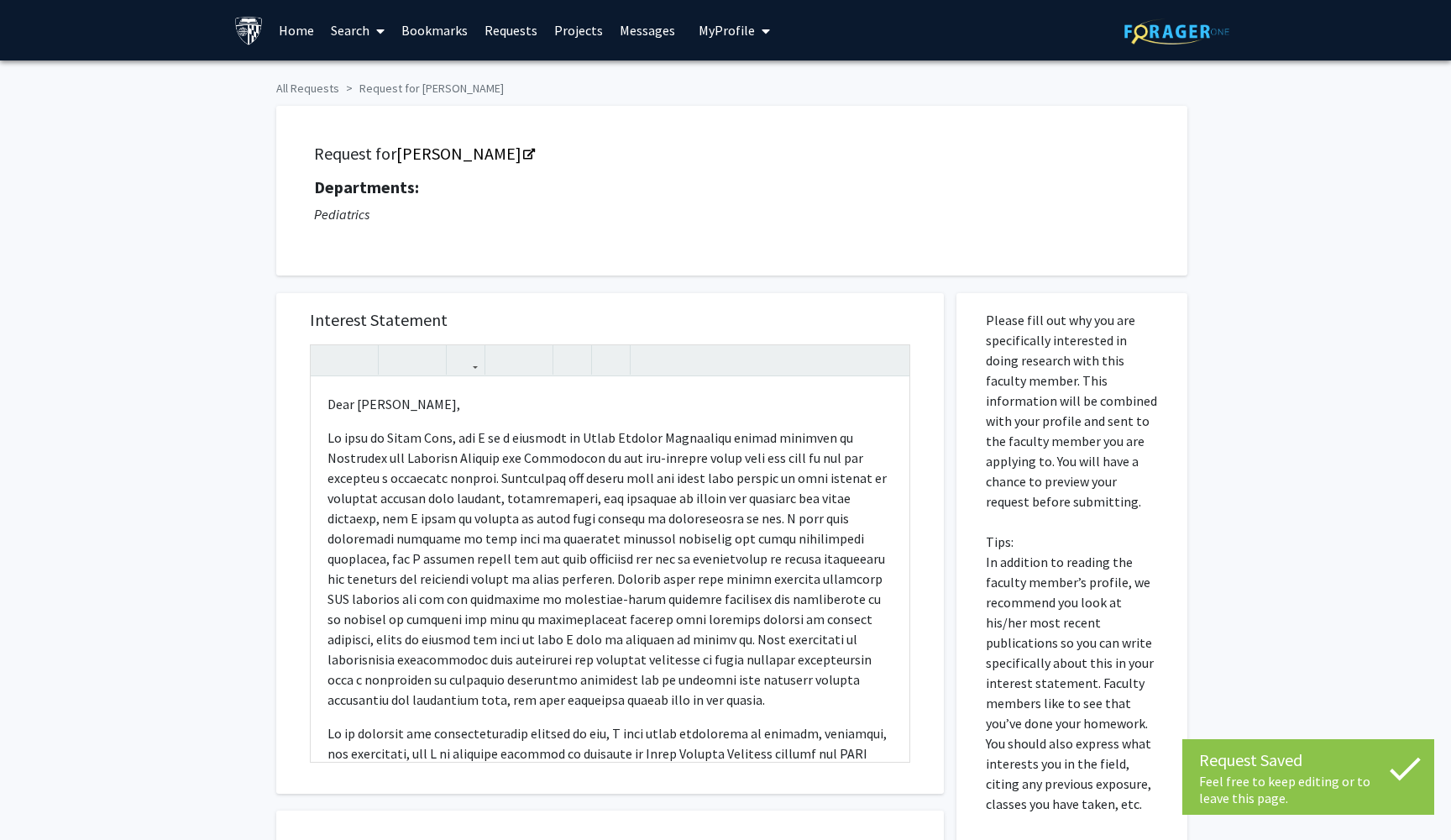
click at [755, 33] on span "My profile dropdown to access profile and logout" at bounding box center [762, 31] width 15 height 59
click at [753, 77] on span "[PERSON_NAME]" at bounding box center [804, 78] width 102 height 18
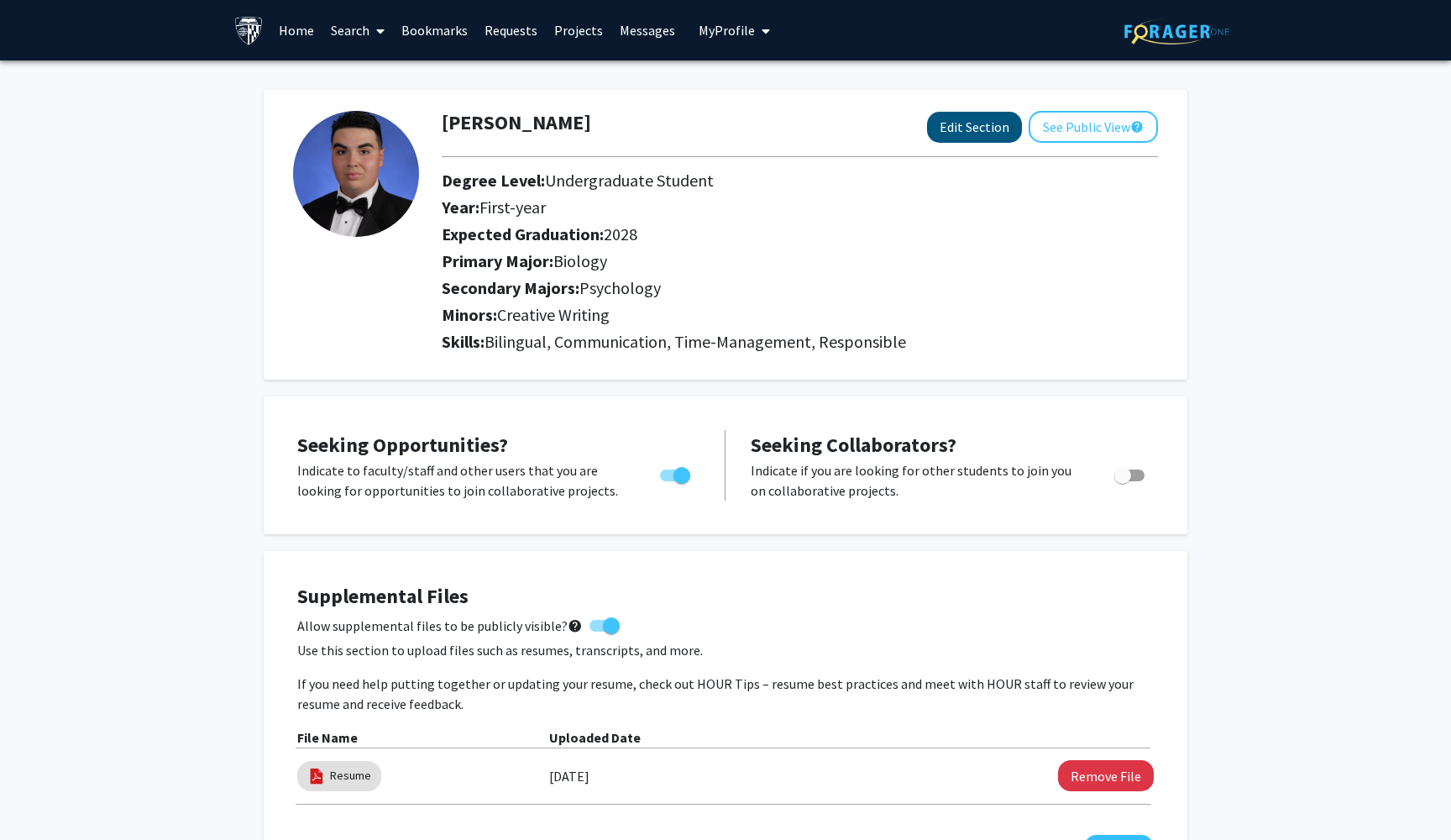
click at [995, 118] on button "Edit Section" at bounding box center [975, 127] width 95 height 31
select select "first-year"
select select "2028"
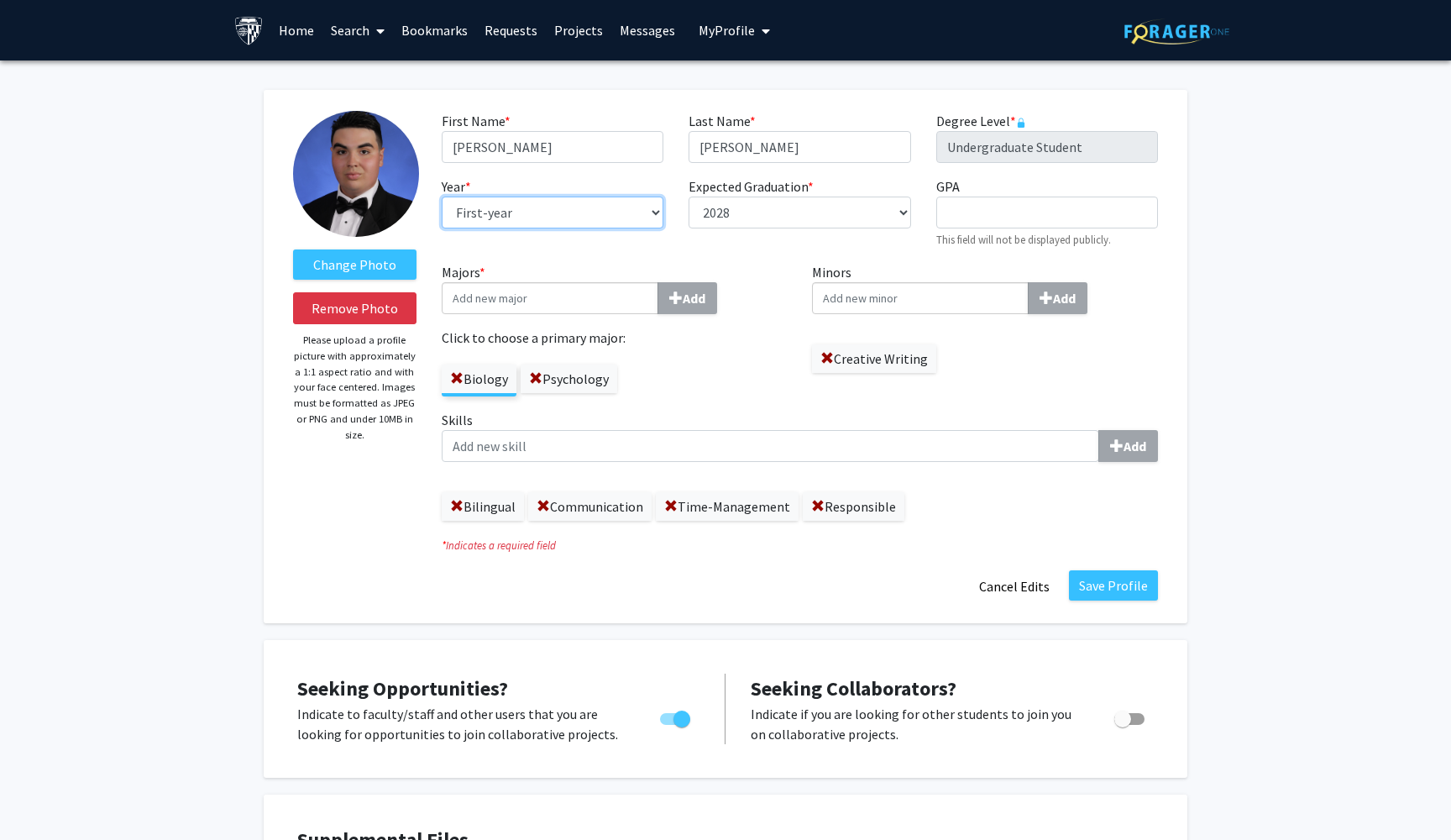
select select "sophomore"
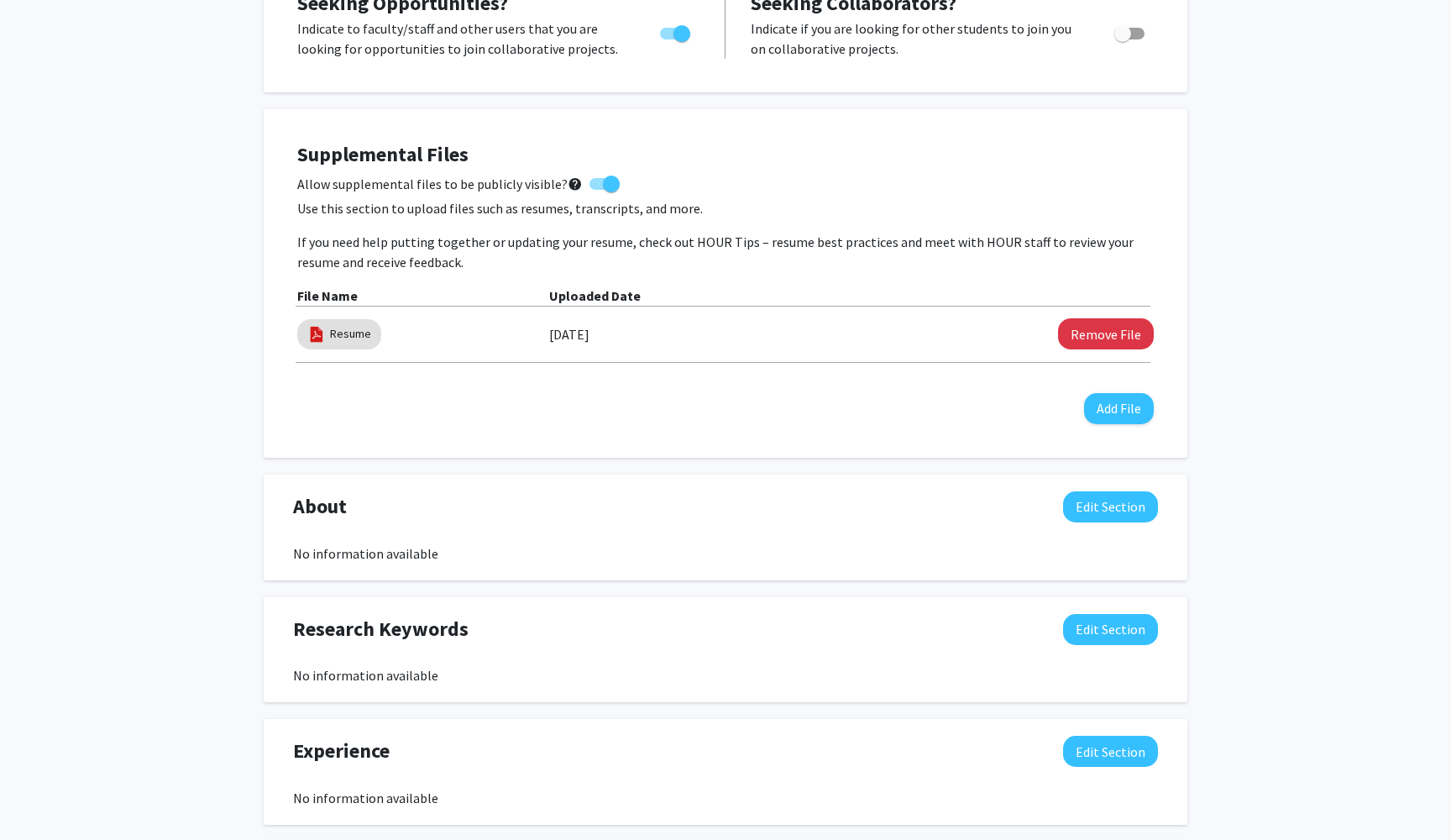
scroll to position [693, 0]
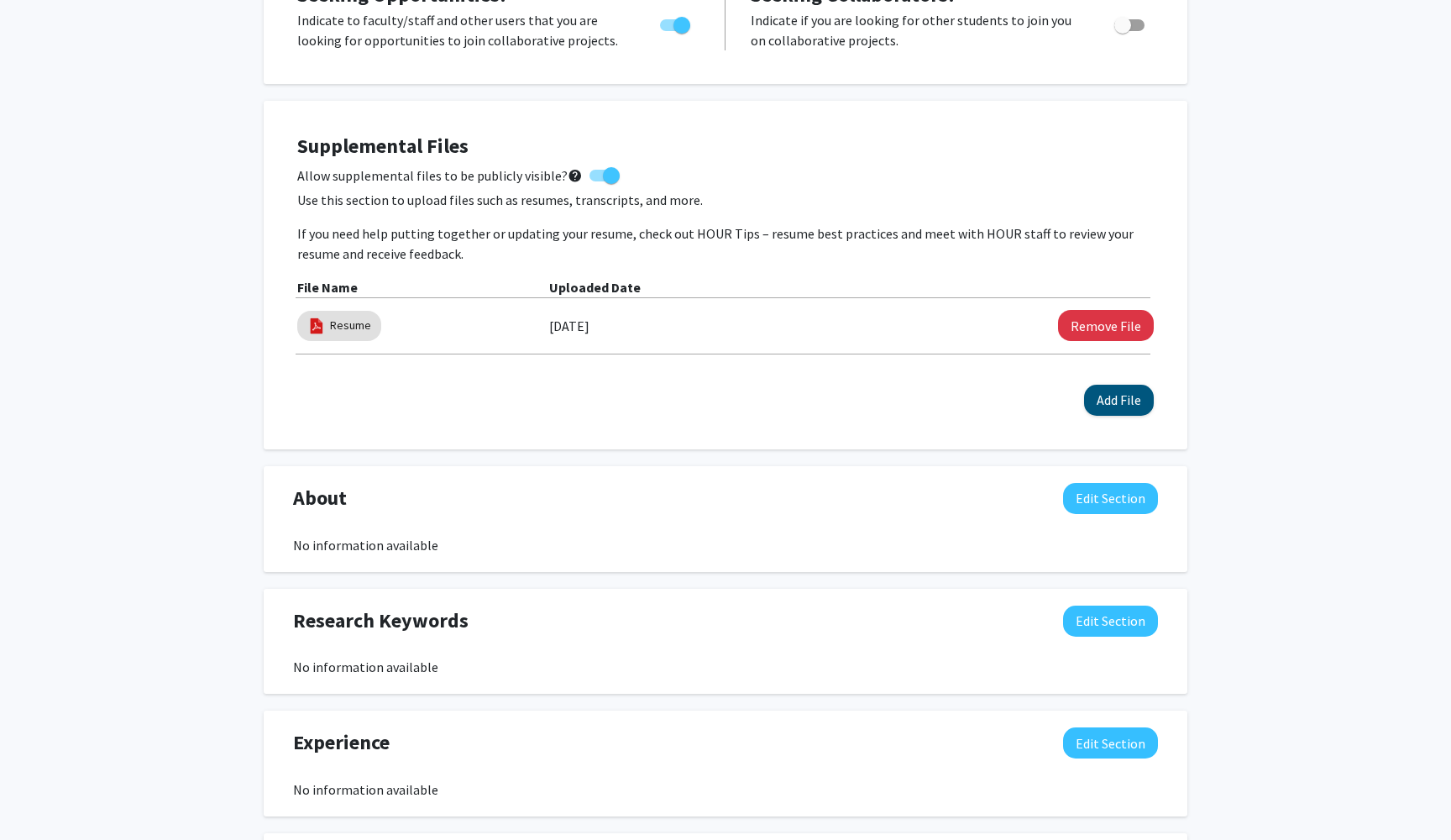
click at [1118, 398] on button "Add File" at bounding box center [1119, 400] width 70 height 31
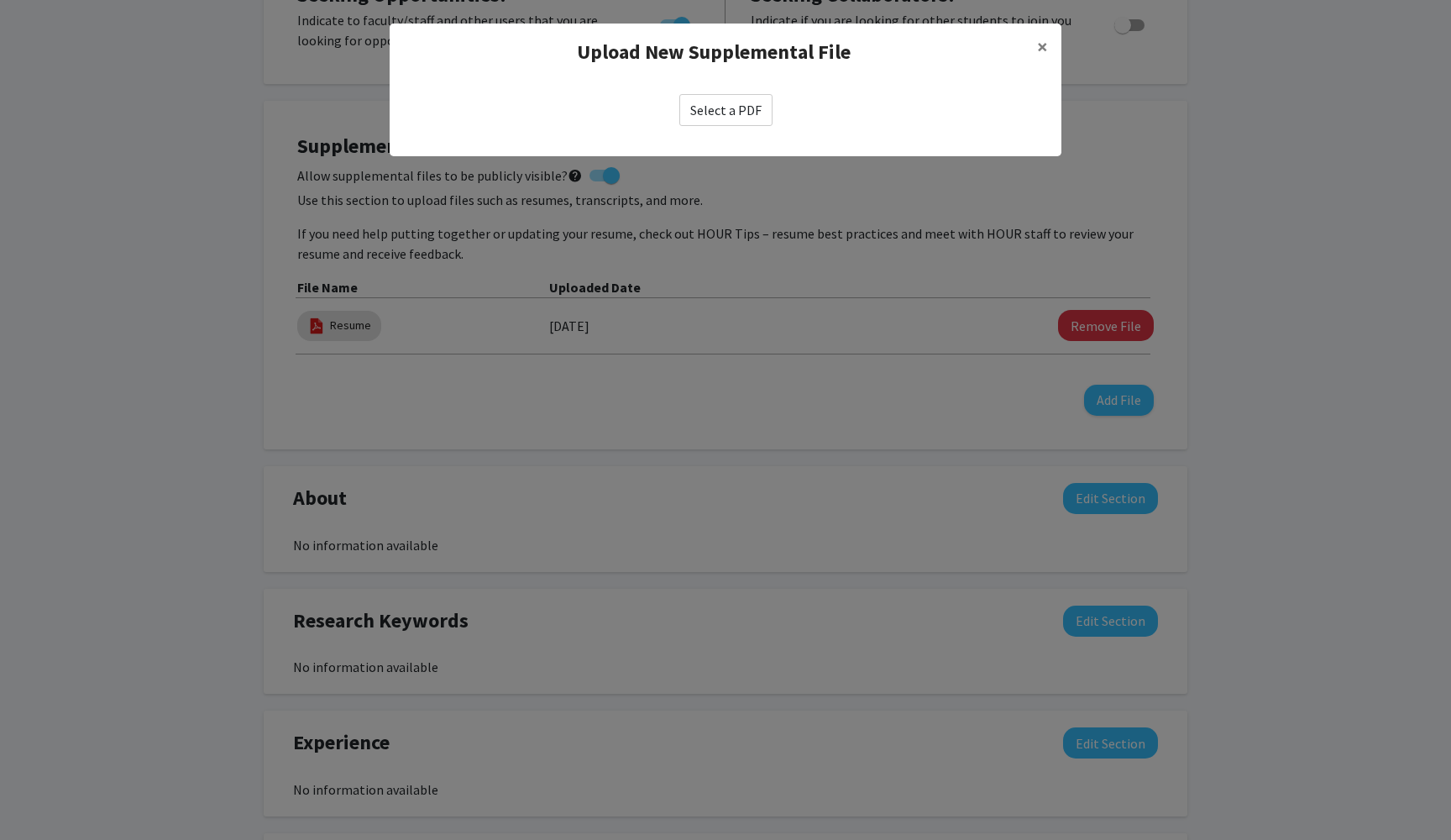
click at [740, 107] on label "Select a PDF" at bounding box center [726, 109] width 93 height 32
click at [0, 0] on input "Select a PDF" at bounding box center [0, 0] width 0 height 0
click at [1047, 39] on span "×" at bounding box center [1042, 46] width 11 height 26
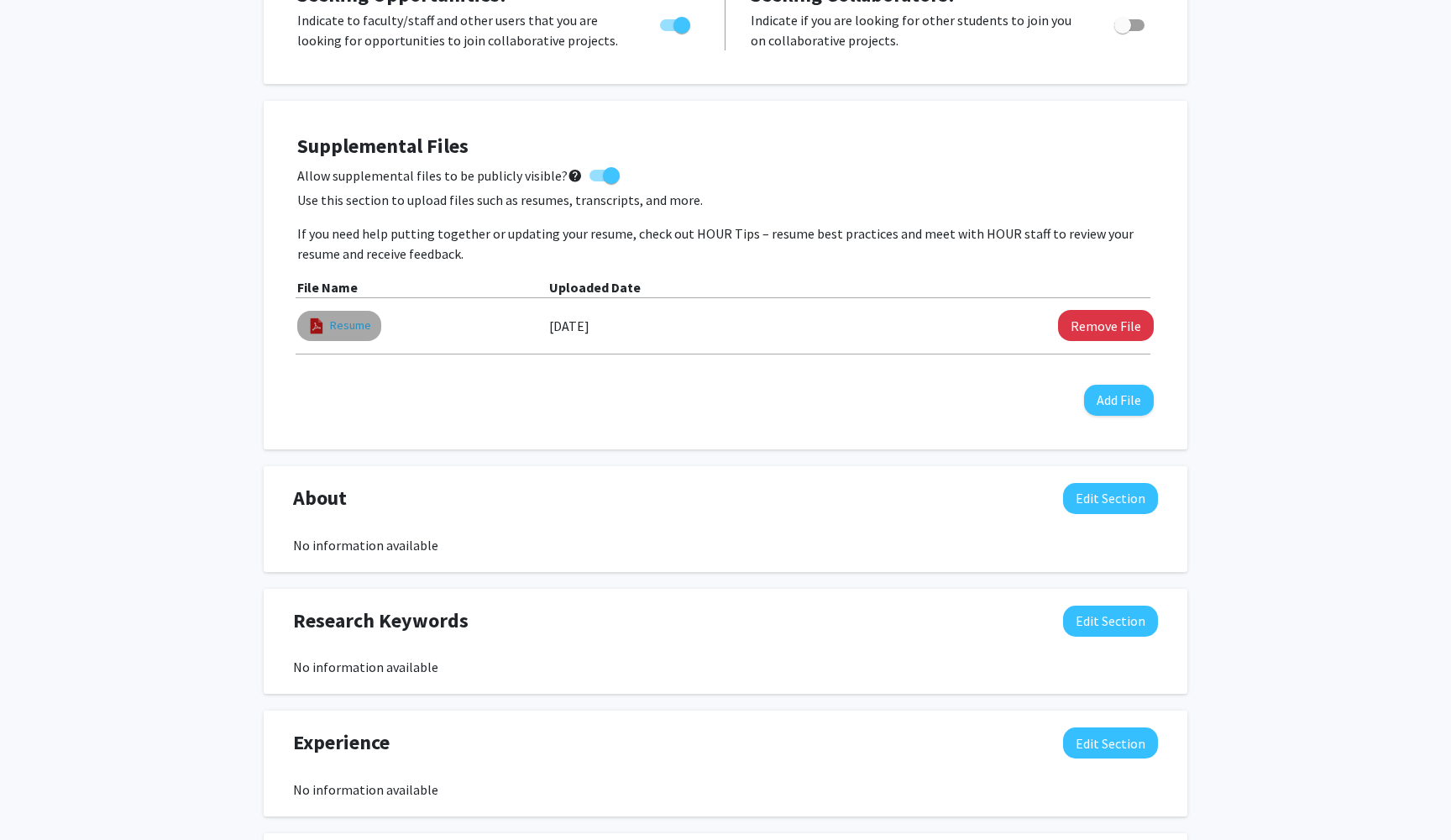
click at [357, 327] on link "Resume" at bounding box center [351, 325] width 41 height 17
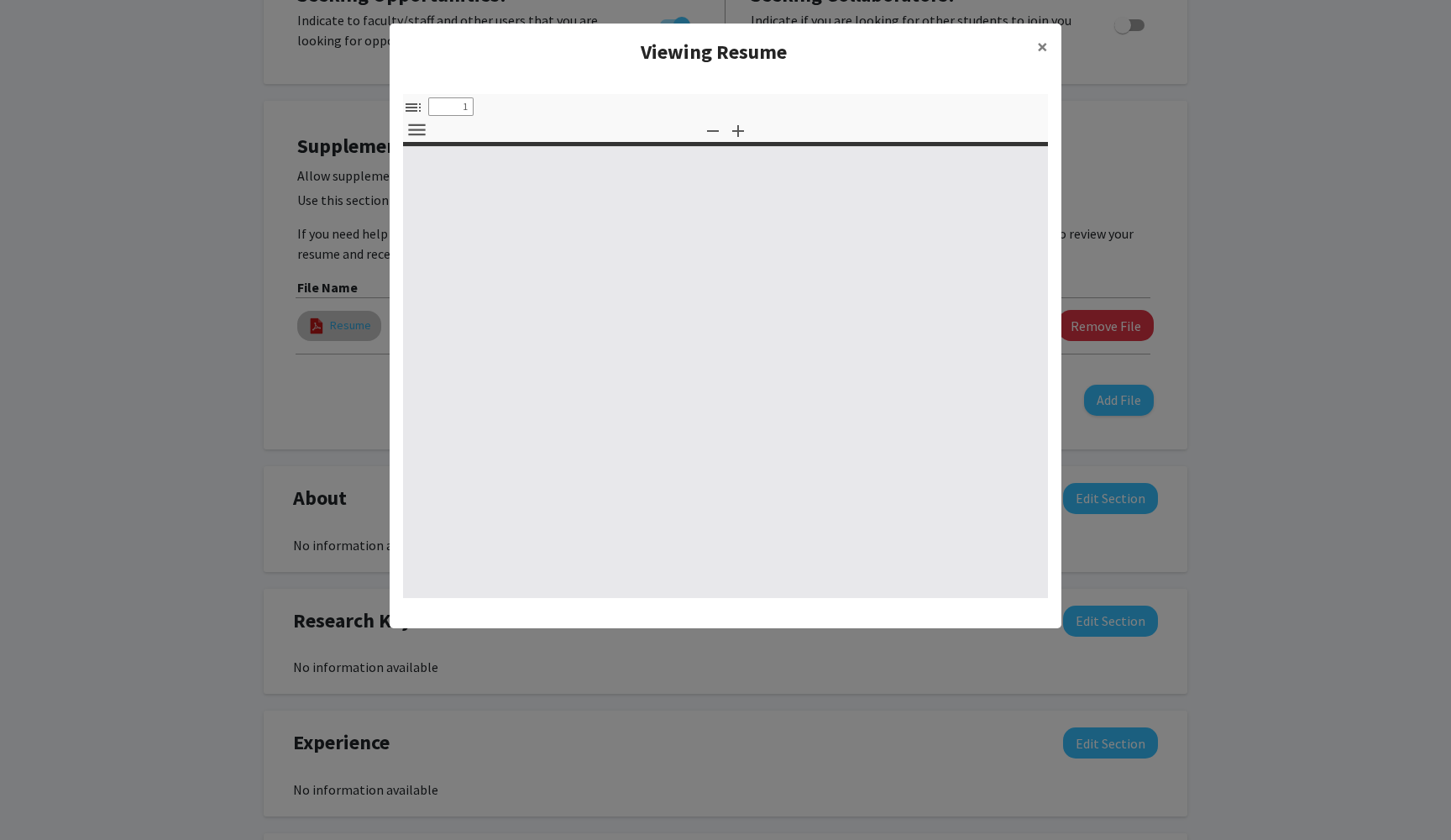
select select "custom"
type input "0"
select select "custom"
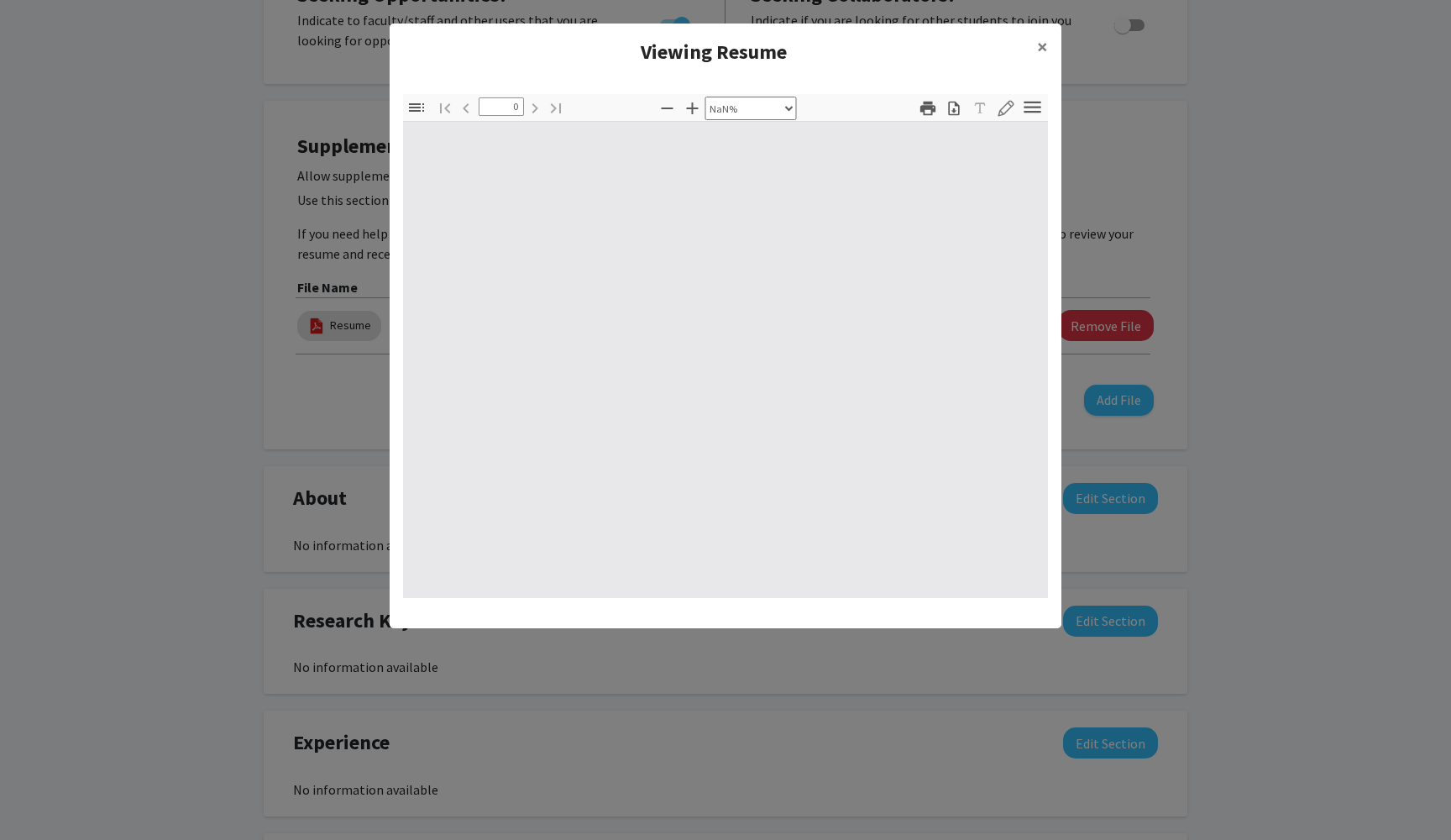
type input "1"
select select "auto"
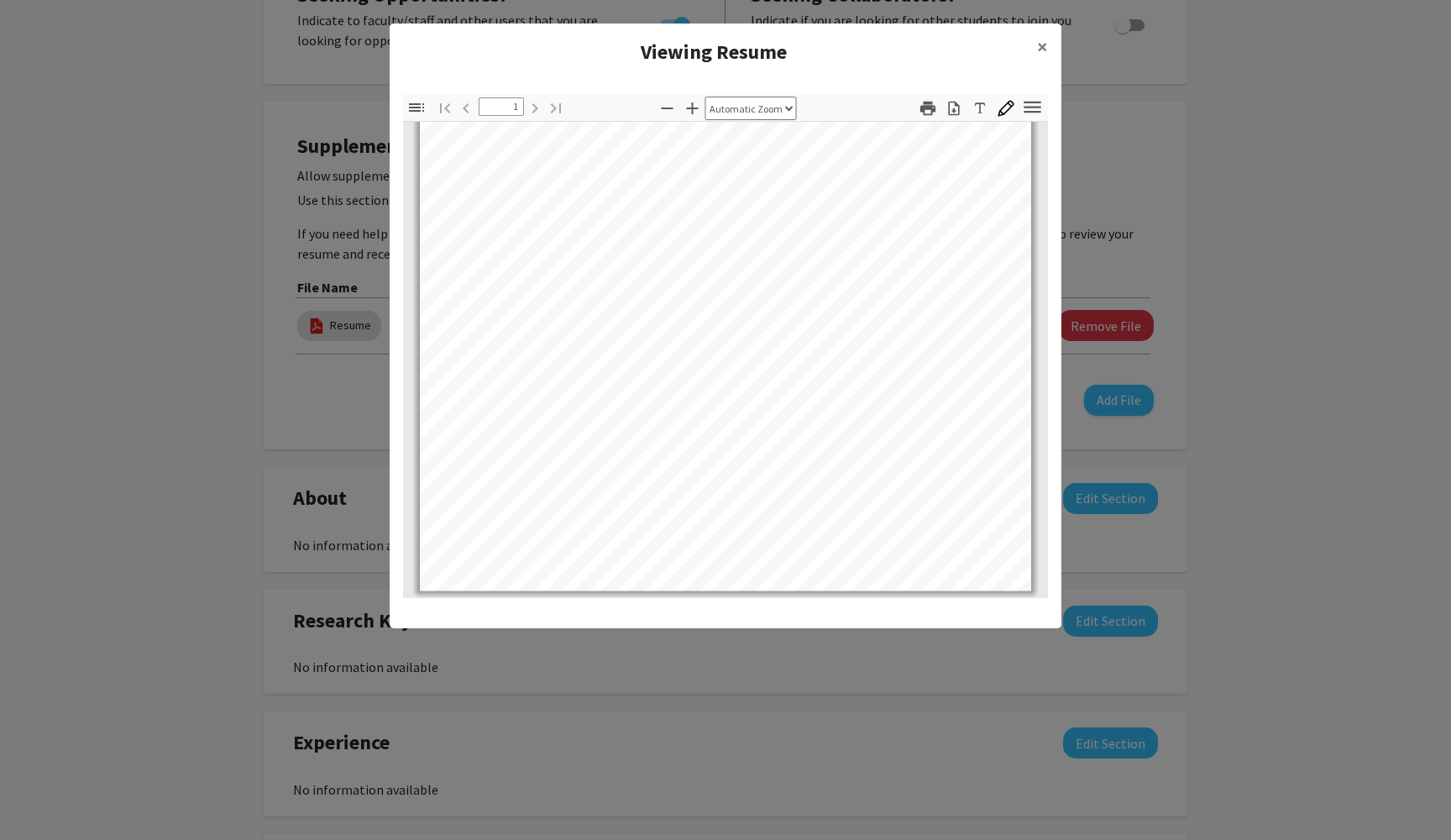
scroll to position [578, 0]
click at [1036, 50] on button "×" at bounding box center [1042, 46] width 37 height 47
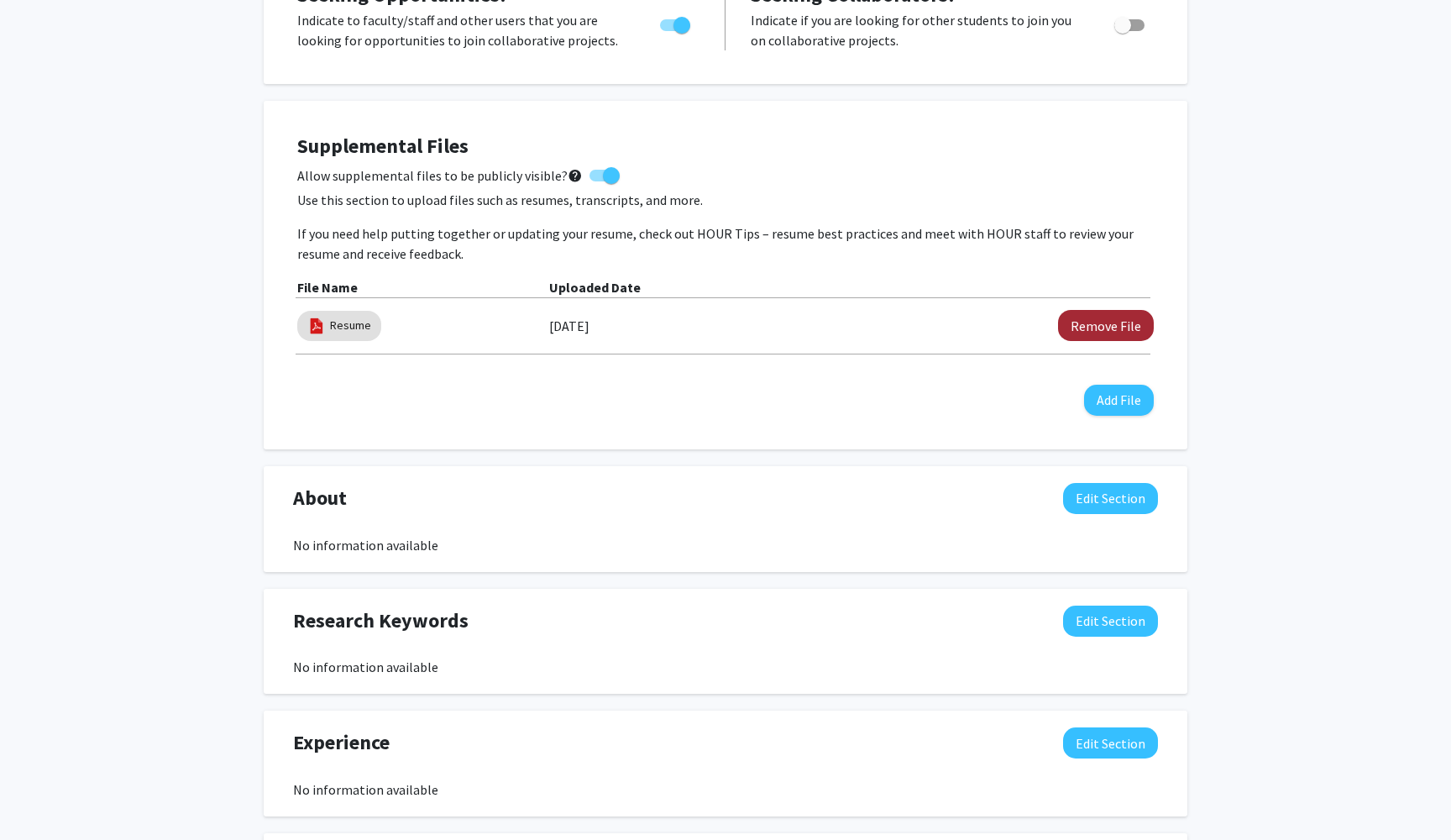
click at [1094, 325] on button "Remove File" at bounding box center [1106, 325] width 96 height 31
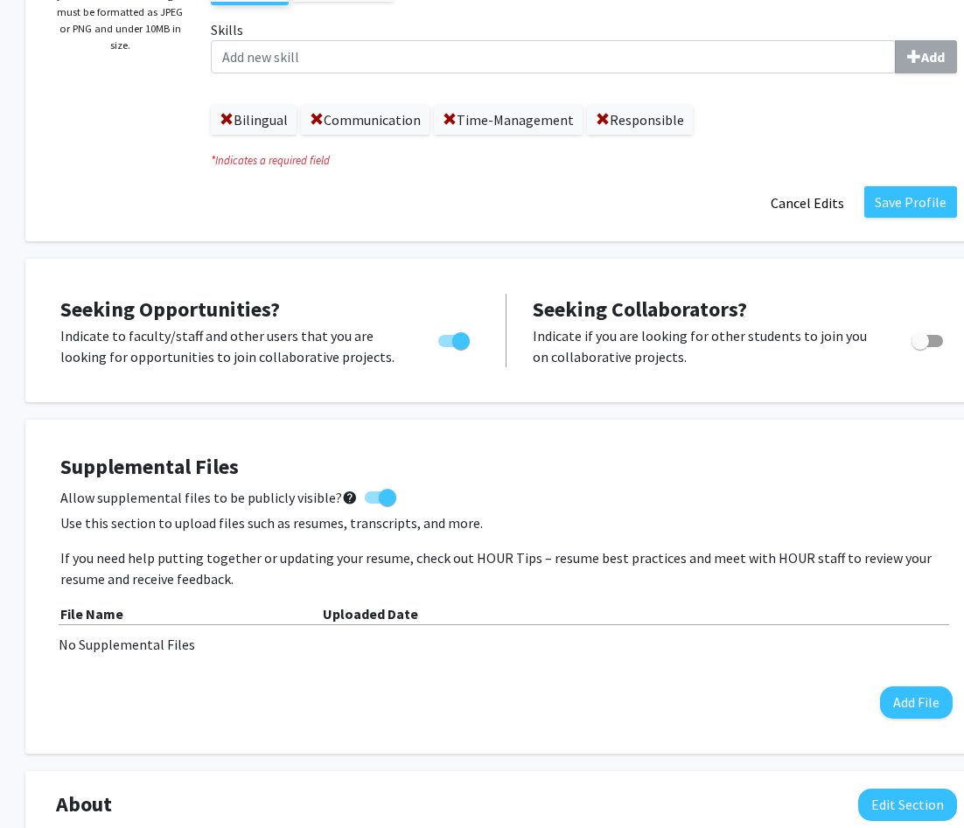
scroll to position [413, 22]
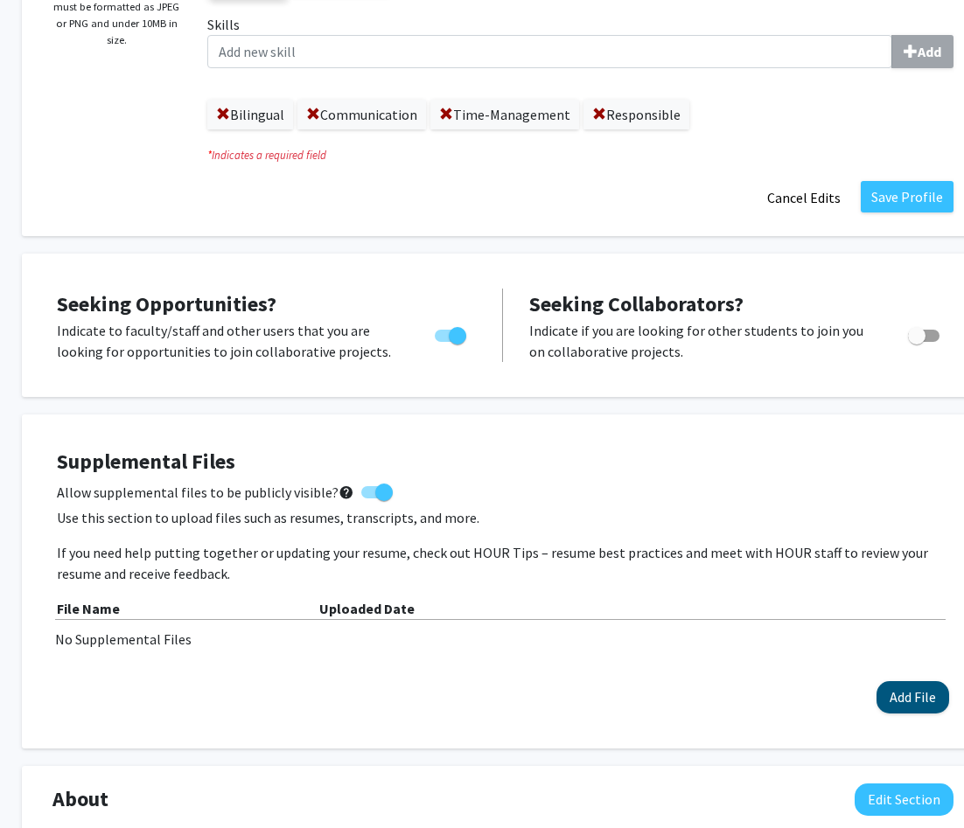
click at [899, 691] on button "Add File" at bounding box center [912, 697] width 73 height 32
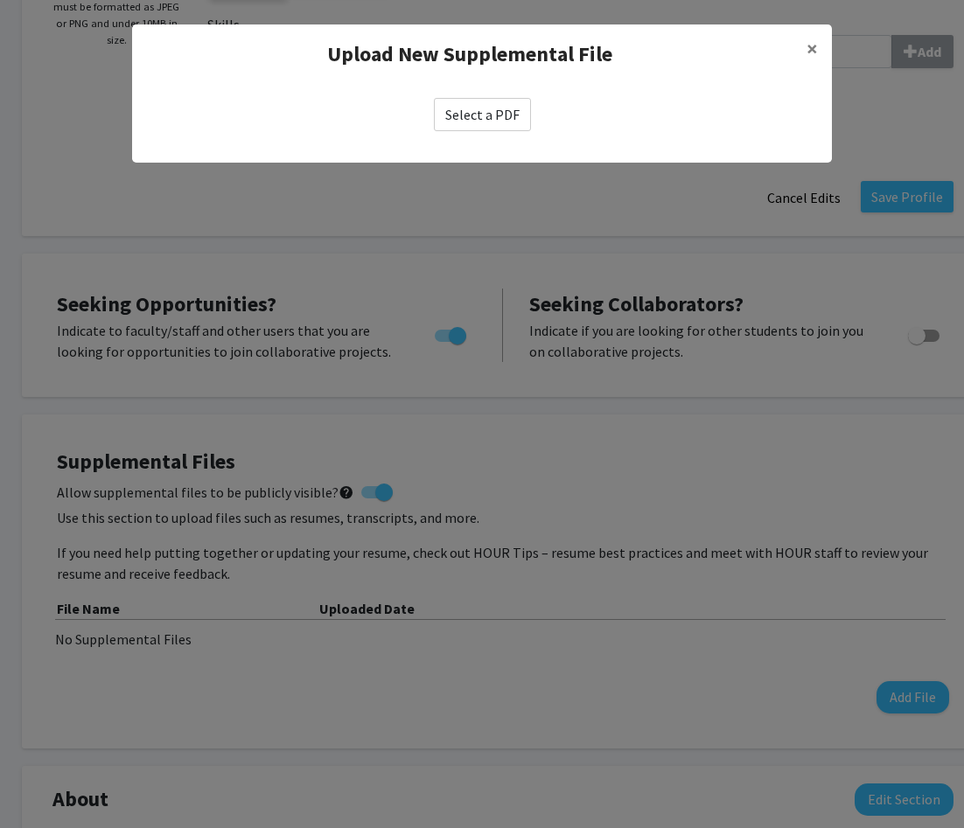
click at [492, 103] on label "Select a PDF" at bounding box center [482, 114] width 97 height 33
click at [0, 0] on input "Select a PDF" at bounding box center [0, 0] width 0 height 0
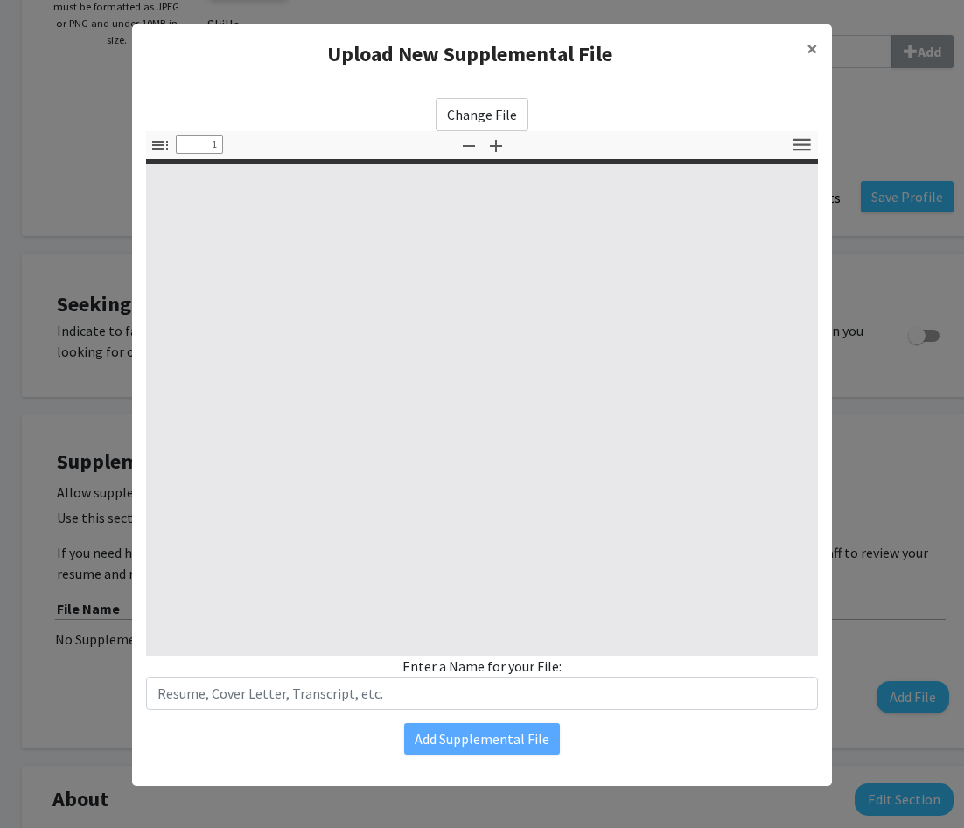
select select "custom"
type input "0"
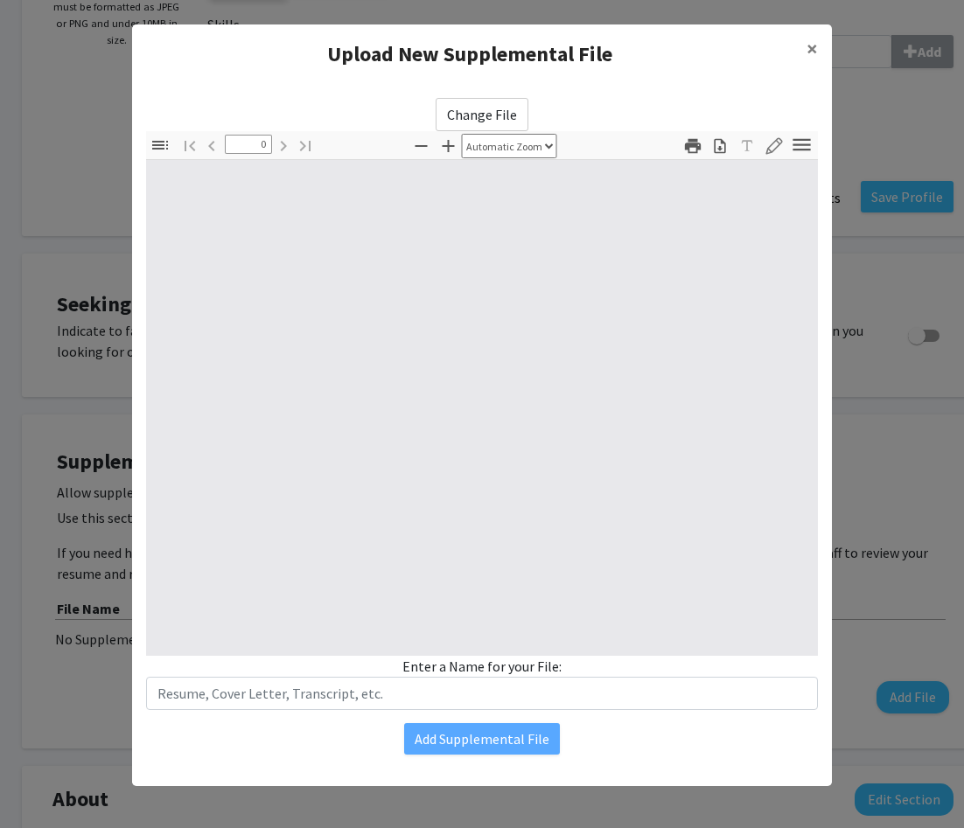
select select "custom"
type input "1"
select select "auto"
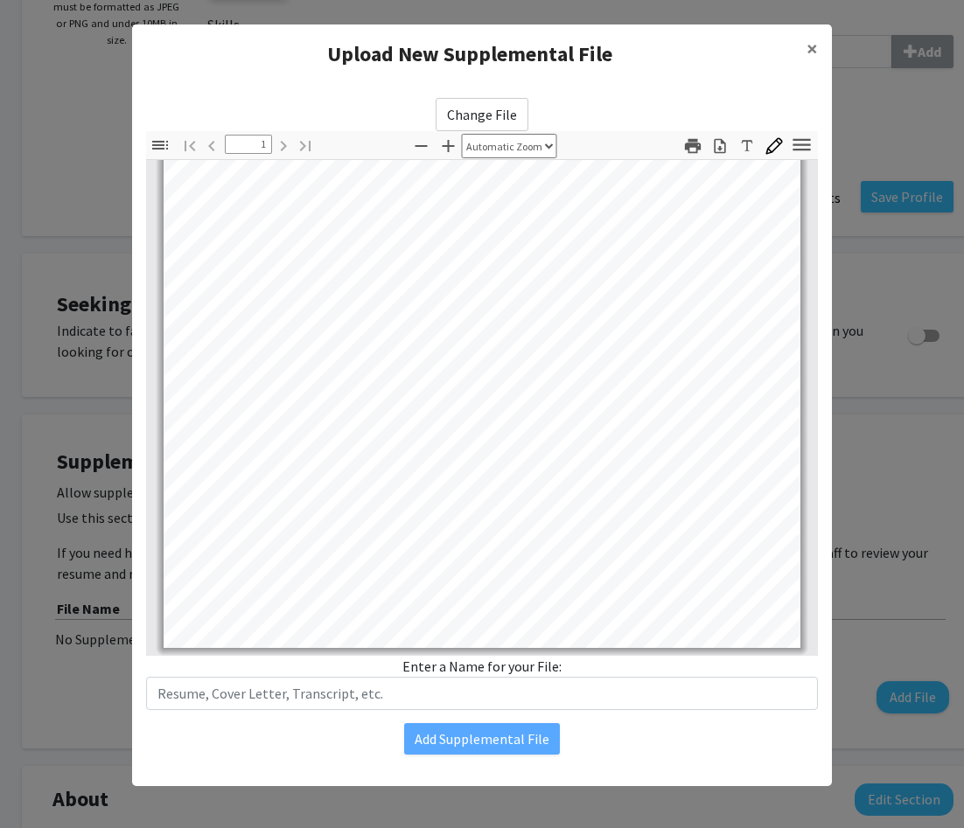
scroll to position [703, 0]
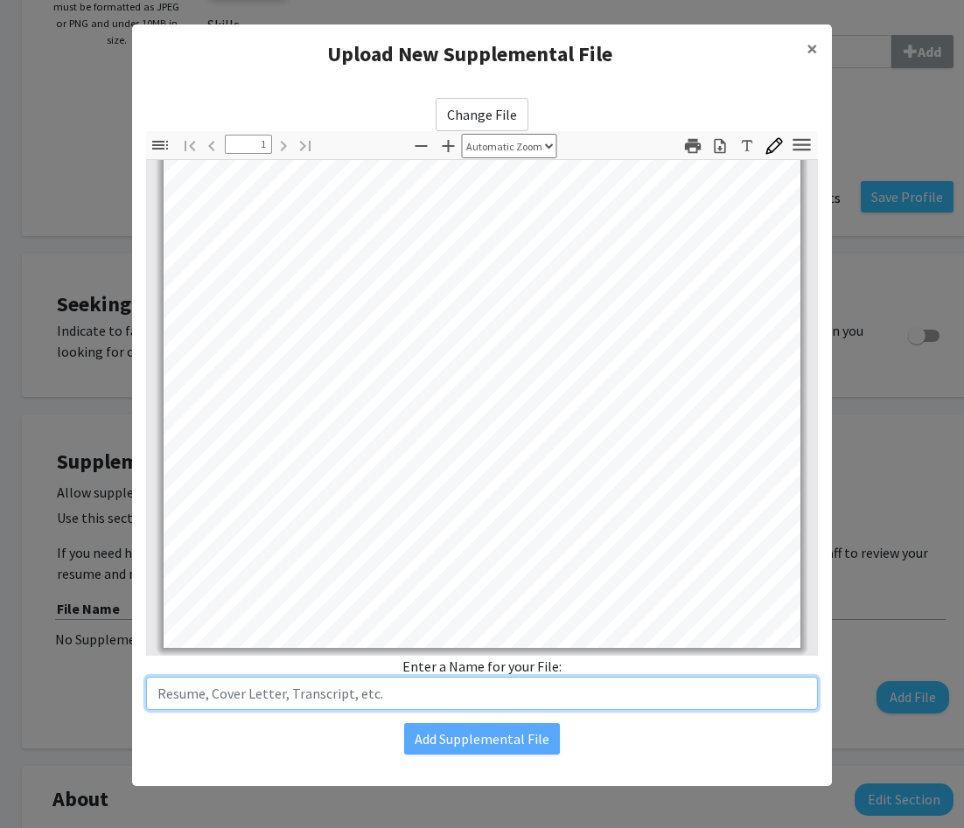
click at [433, 706] on input "text" at bounding box center [482, 693] width 672 height 33
type input "Resume"
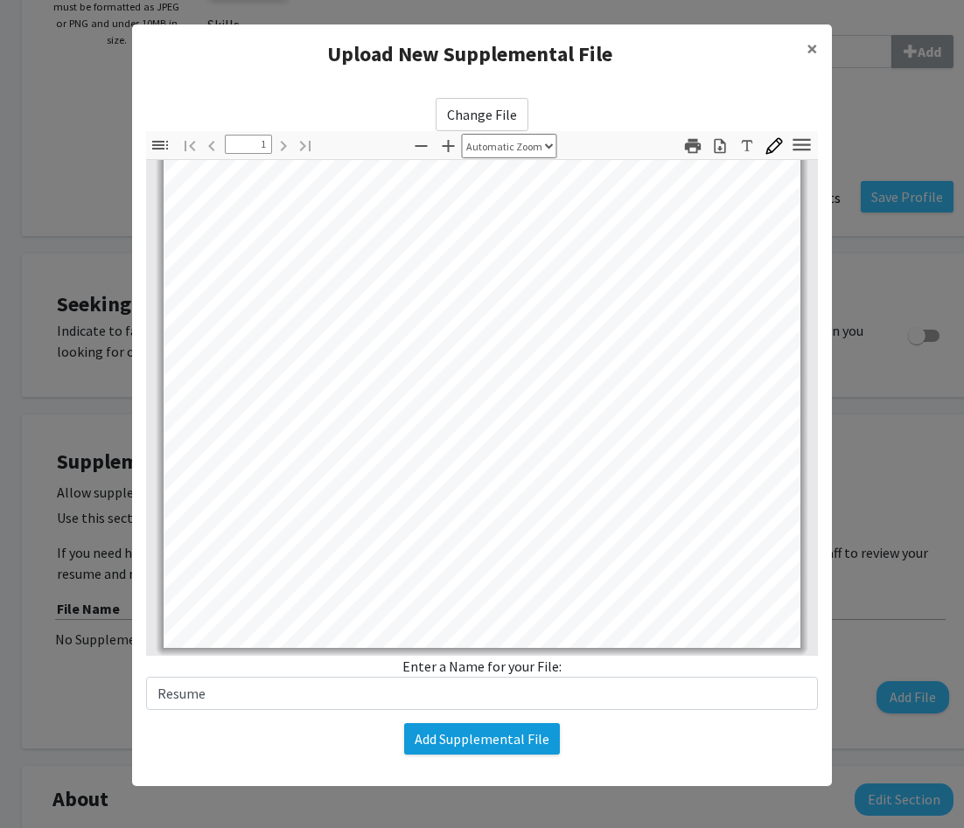
click at [508, 748] on button "Add Supplemental File" at bounding box center [482, 738] width 156 height 31
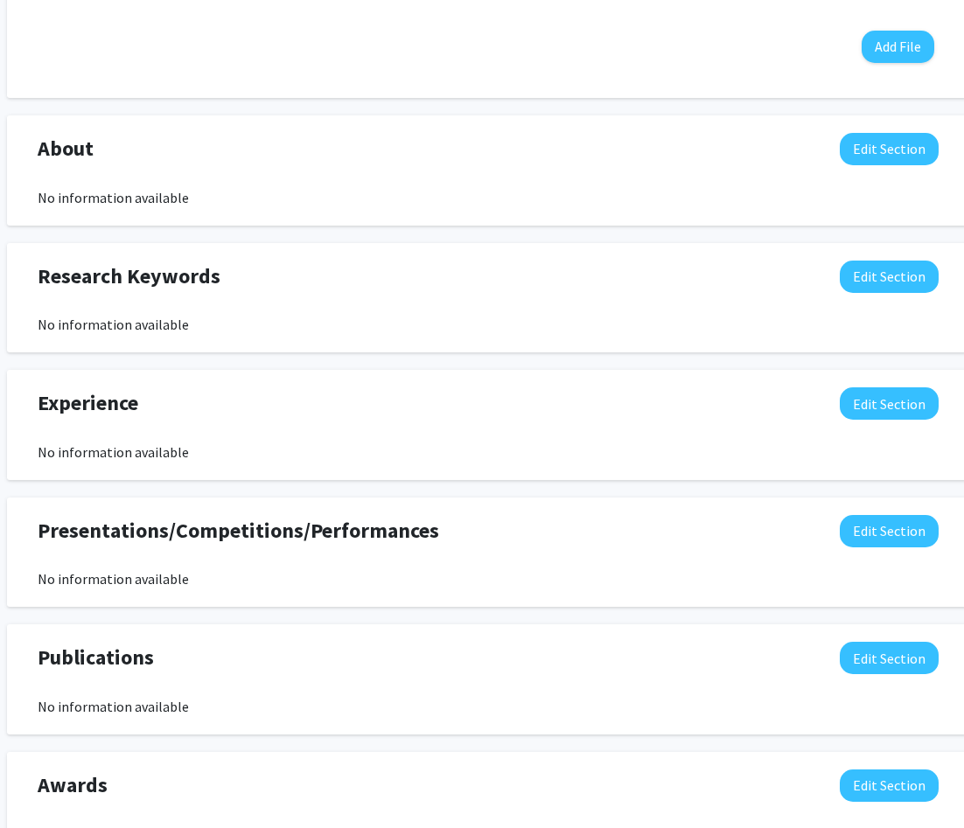
scroll to position [1093, 37]
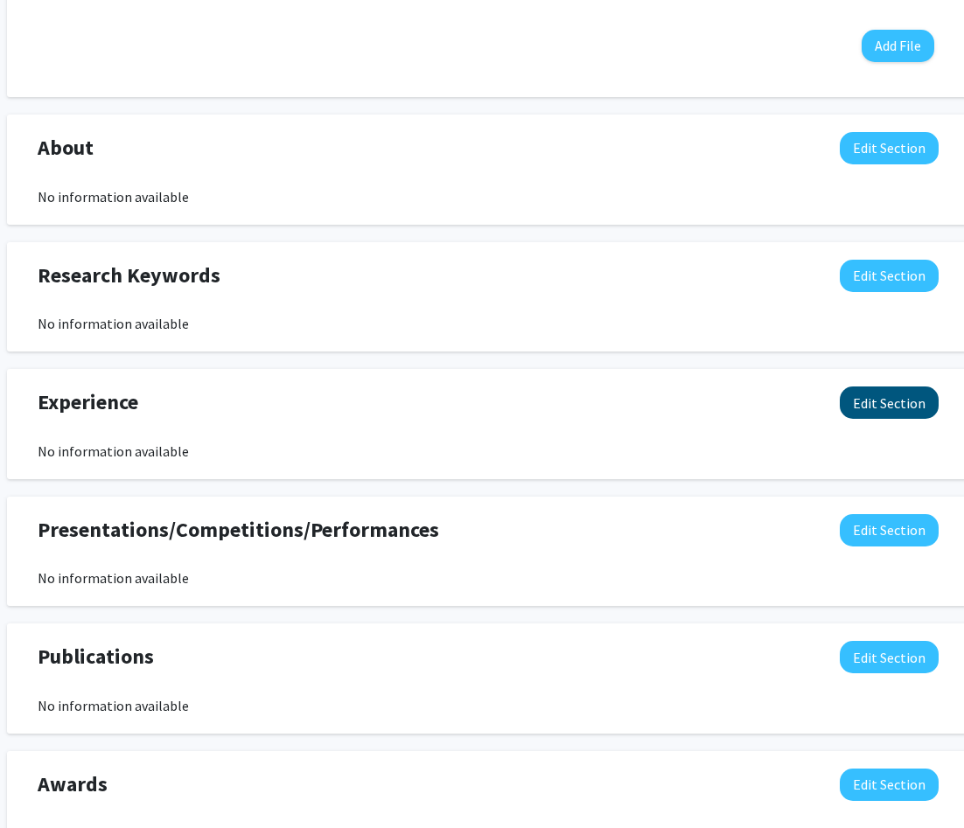
click at [861, 416] on button "Edit Section" at bounding box center [889, 403] width 99 height 32
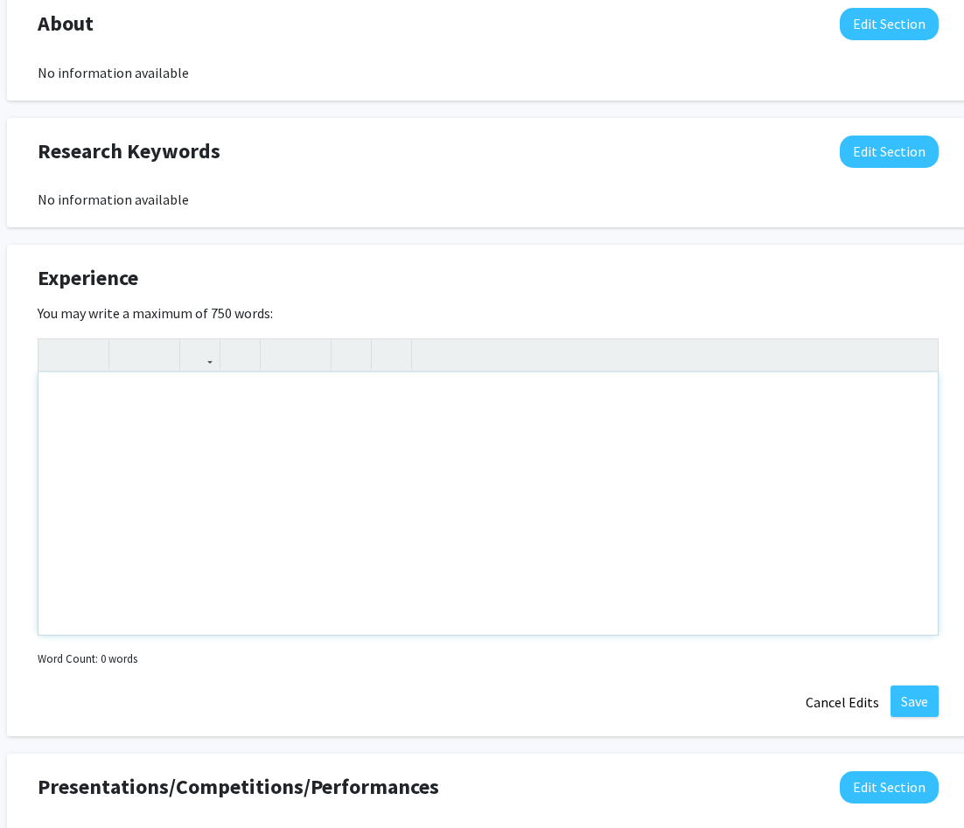
scroll to position [1233, 37]
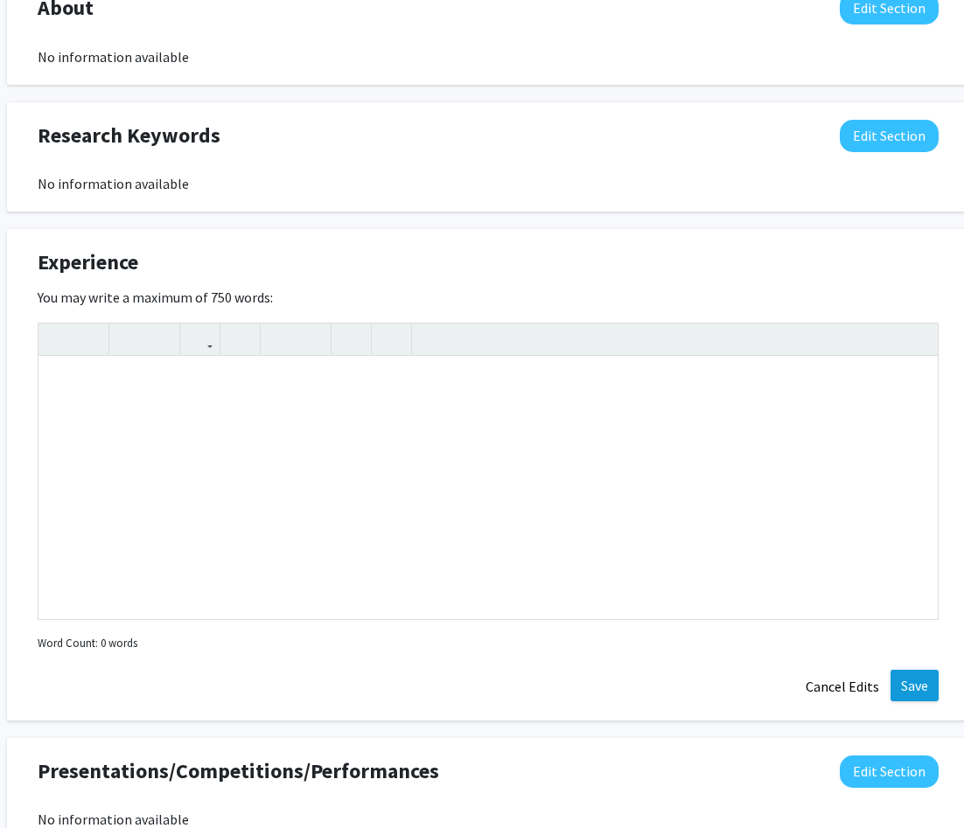
click at [903, 687] on button "Save" at bounding box center [914, 685] width 48 height 31
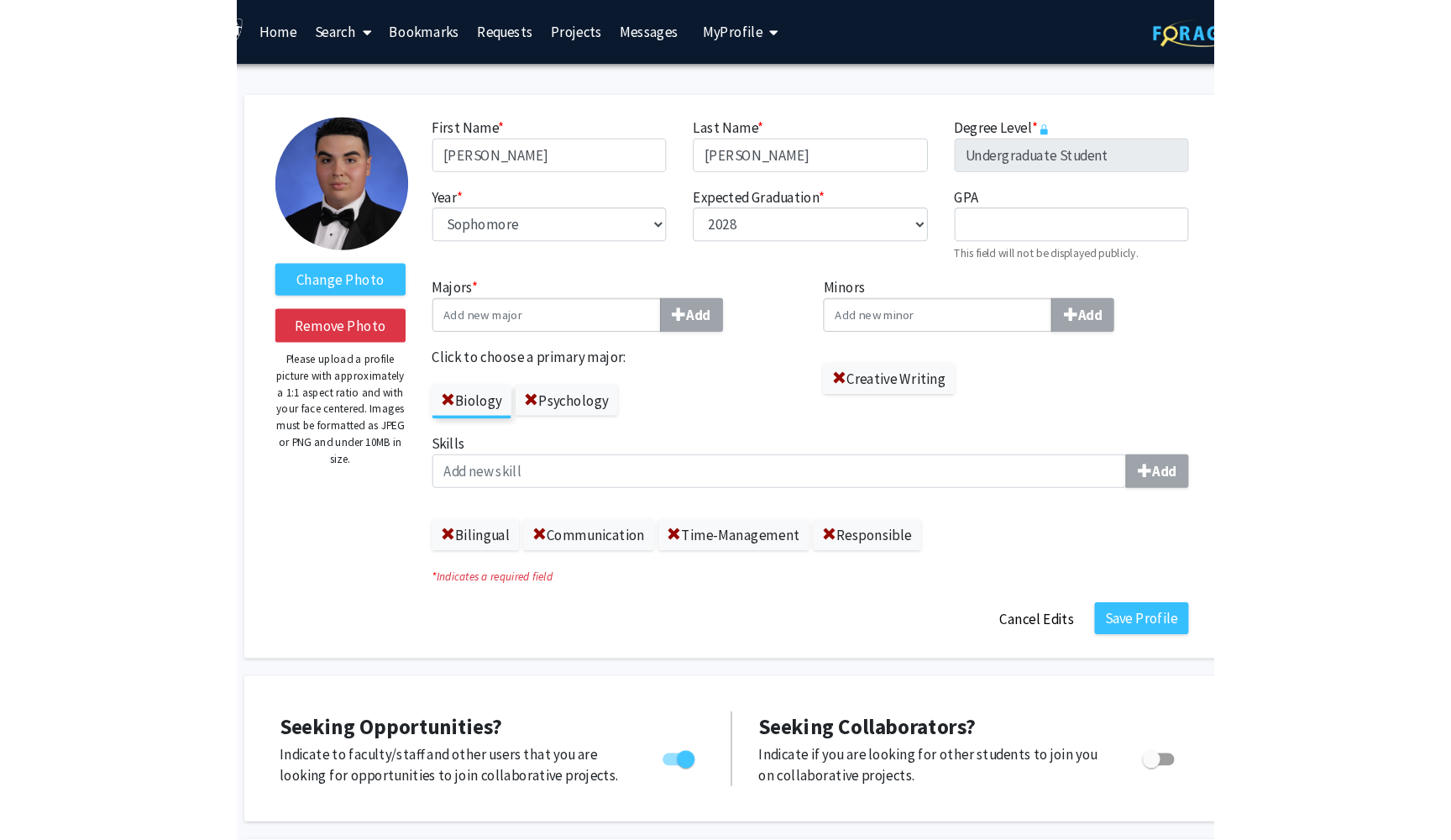
scroll to position [0, 0]
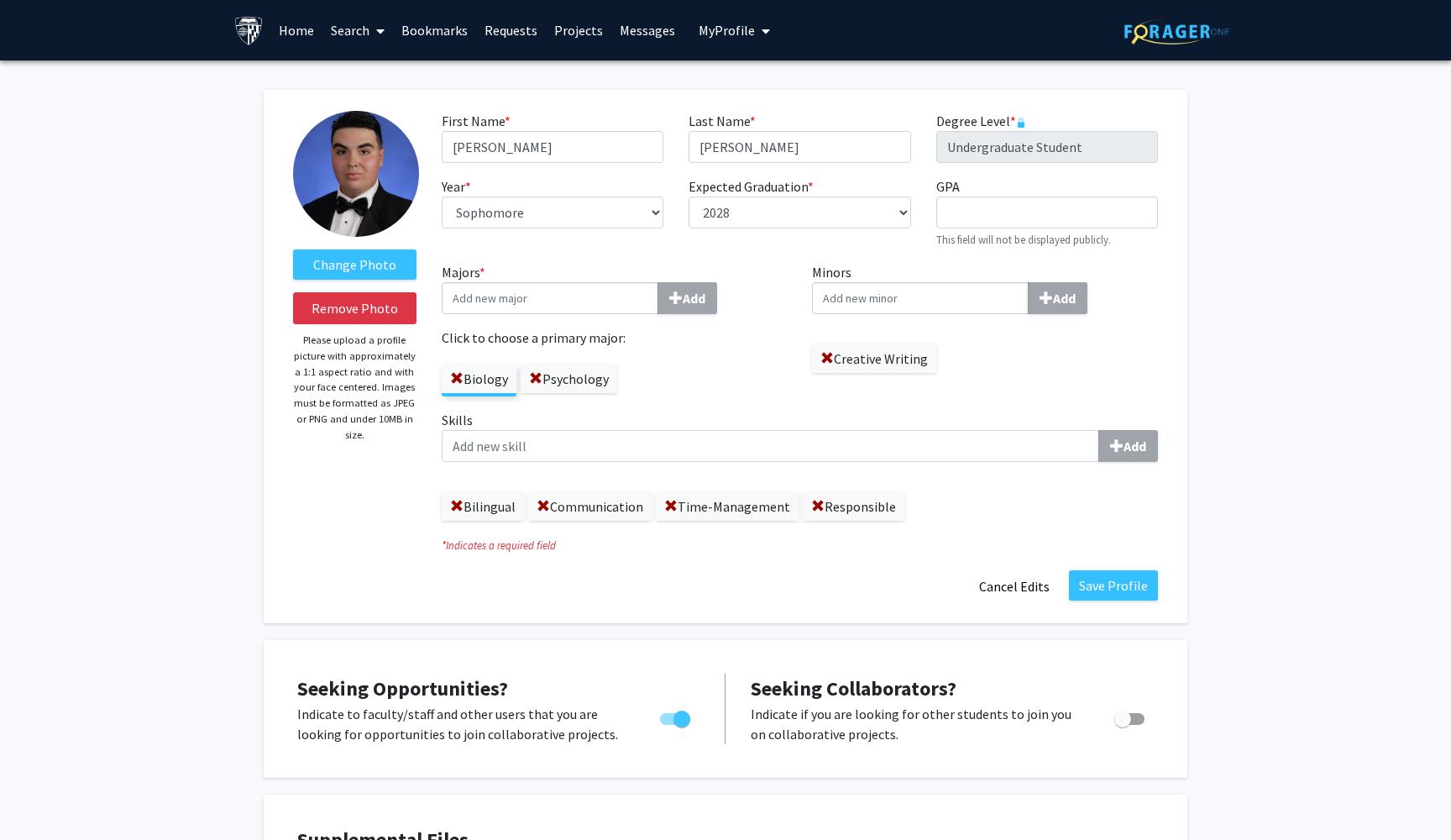
click at [663, 16] on link "Messages" at bounding box center [647, 30] width 72 height 59
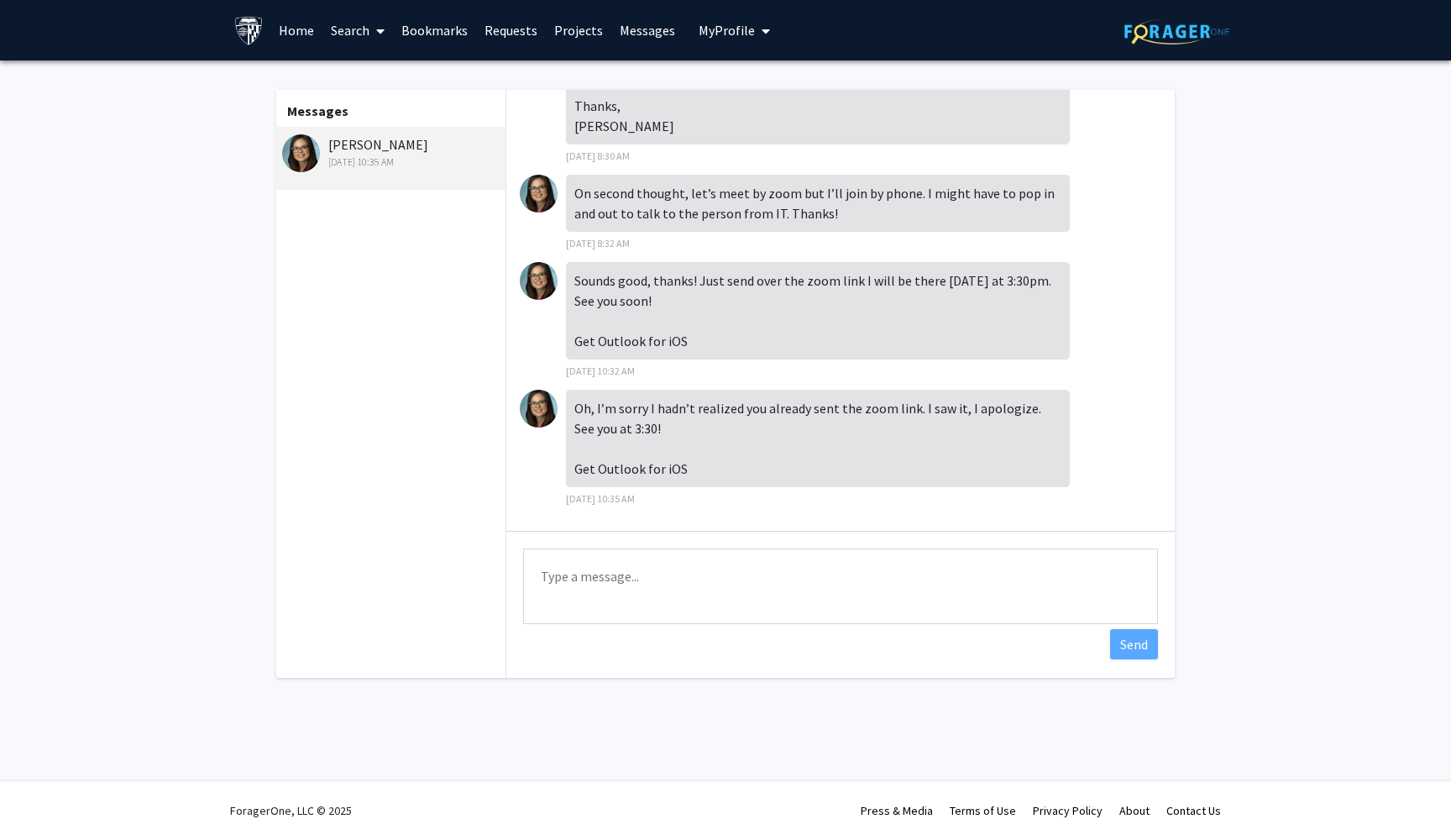
click at [536, 17] on link "Requests" at bounding box center [511, 30] width 70 height 59
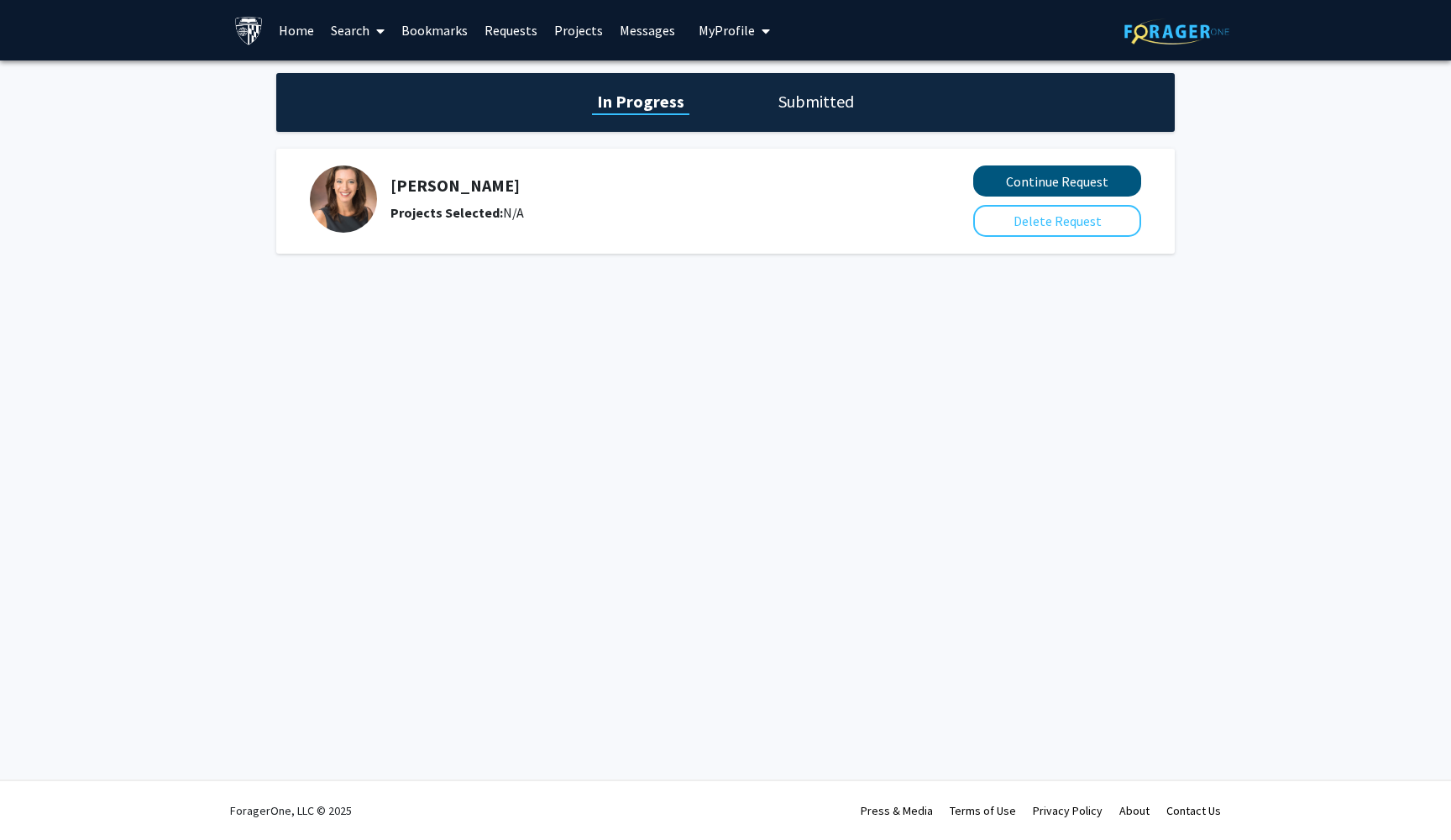
click at [1057, 185] on button "Continue Request" at bounding box center [1057, 180] width 168 height 31
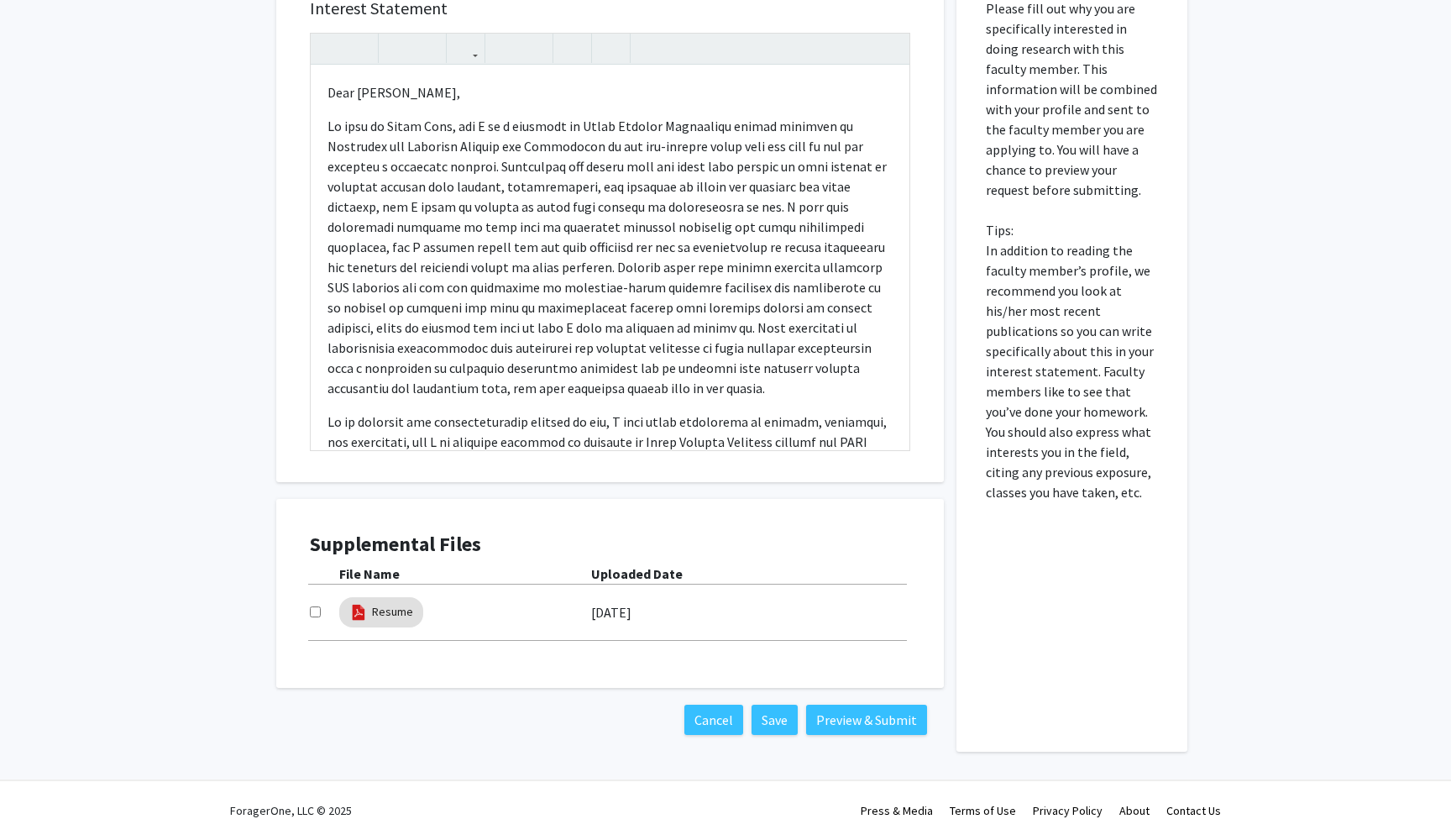
scroll to position [313, 0]
click at [319, 618] on div at bounding box center [325, 612] width 30 height 20
click at [303, 618] on div "Supplemental Files File Name Uploaded Date Resume [DATE]" at bounding box center [610, 593] width 634 height 156
click at [309, 617] on div "Supplemental Files File Name Uploaded Date Resume [DATE]" at bounding box center [610, 593] width 634 height 156
click at [316, 617] on input "checkbox" at bounding box center [315, 611] width 11 height 11
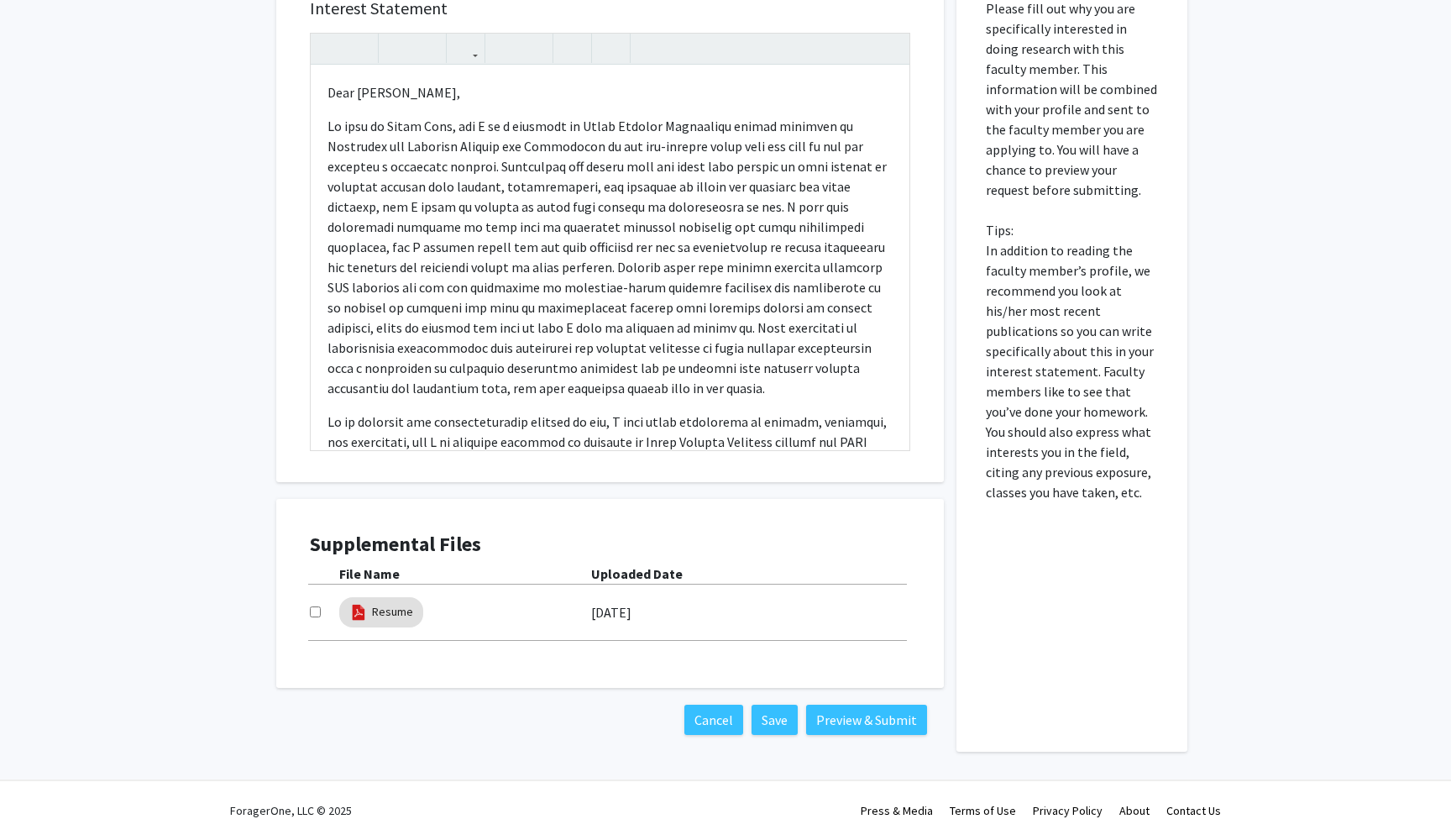
checkbox input "true"
click at [892, 738] on div "Cancel Save Preview & Submit" at bounding box center [610, 719] width 667 height 63
click at [889, 732] on button "Preview & Submit" at bounding box center [867, 719] width 121 height 30
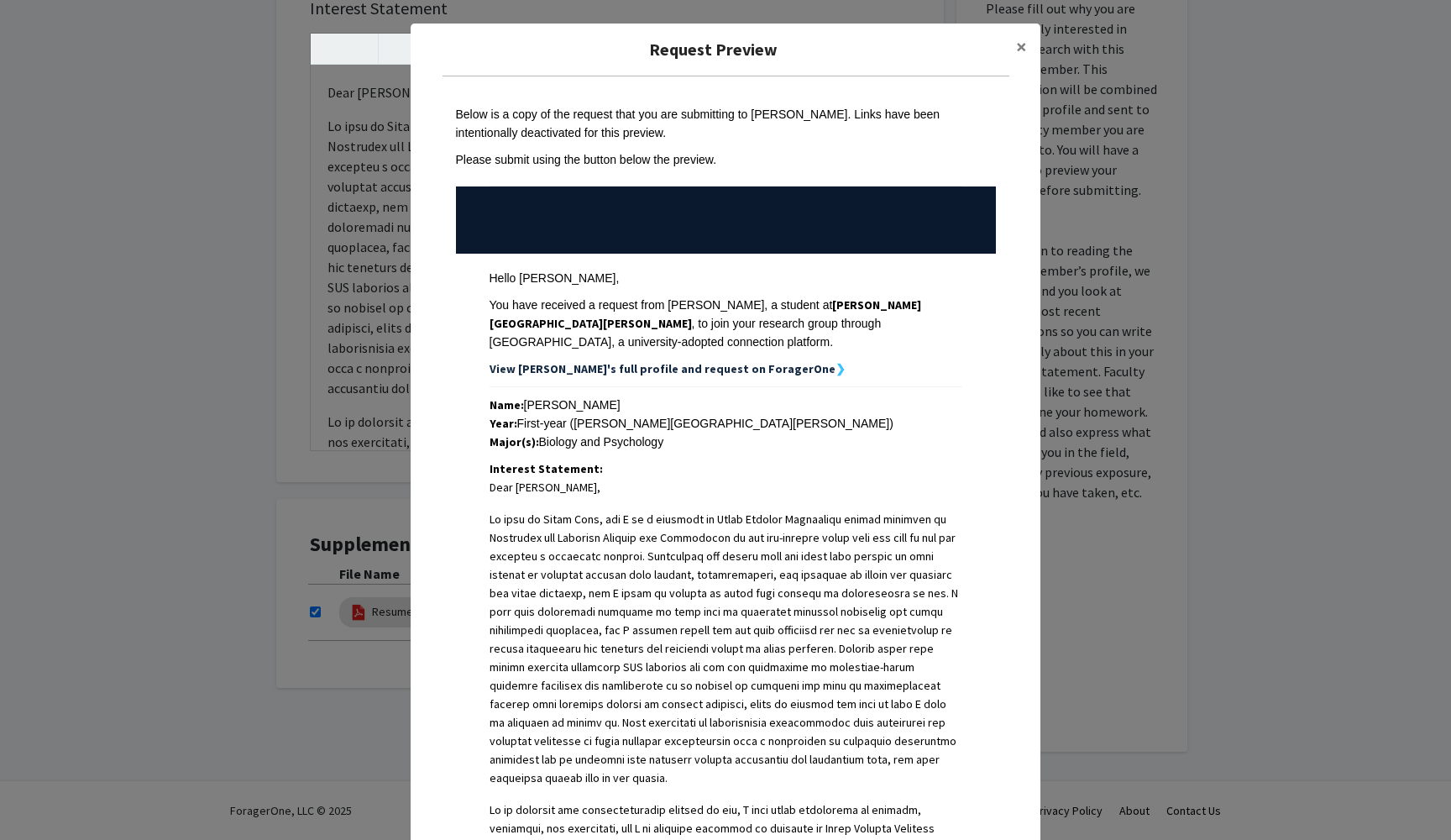
scroll to position [0, 0]
click at [1017, 57] on span "×" at bounding box center [1021, 46] width 11 height 26
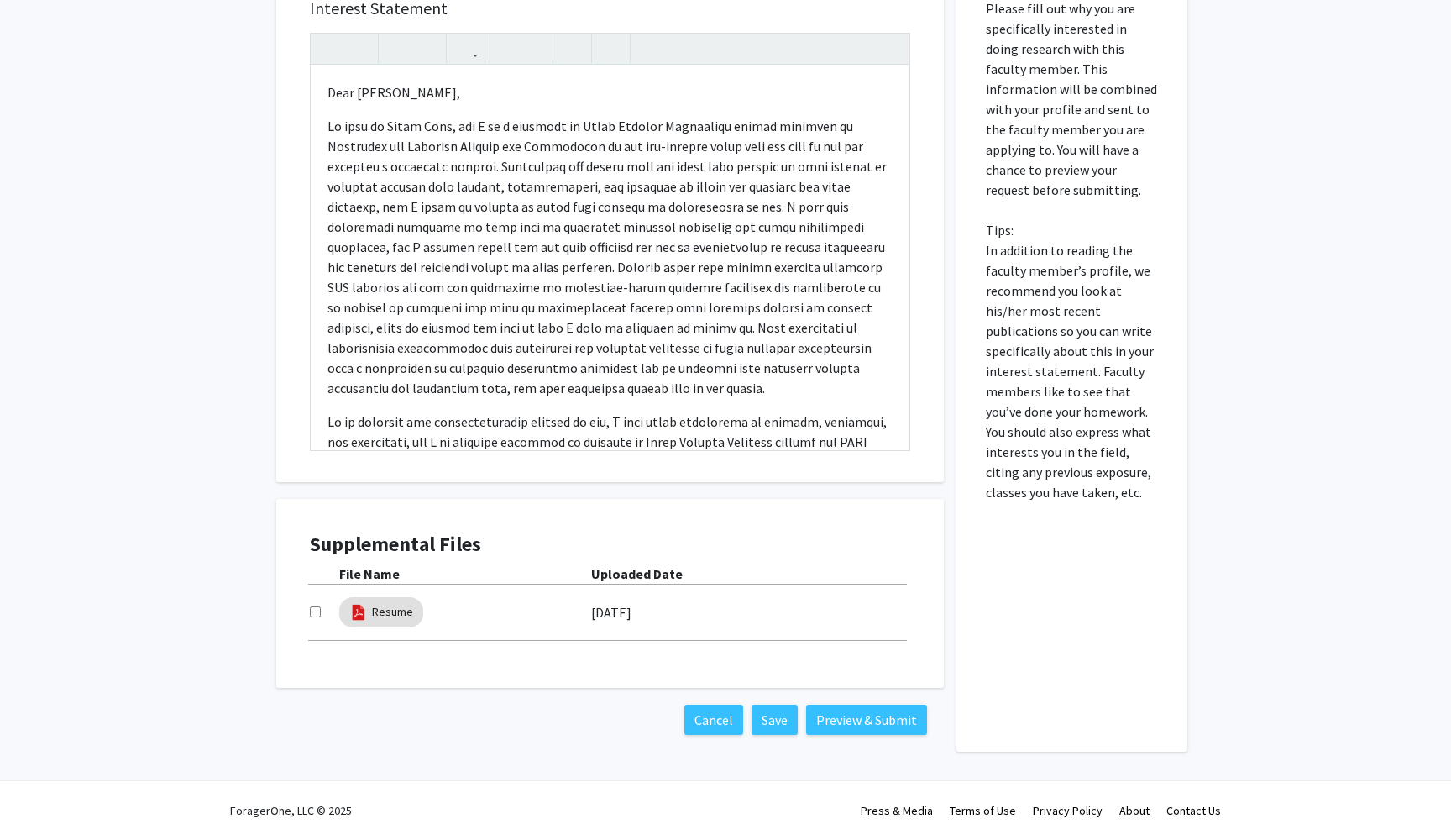
scroll to position [313, 0]
click at [304, 620] on div "Supplemental Files File Name Uploaded Date Resume [DATE]" at bounding box center [610, 593] width 634 height 156
click at [316, 619] on div at bounding box center [325, 612] width 30 height 20
click at [304, 611] on div "Supplemental Files File Name Uploaded Date Resume [DATE]" at bounding box center [610, 593] width 634 height 156
click at [318, 614] on input "checkbox" at bounding box center [315, 611] width 11 height 11
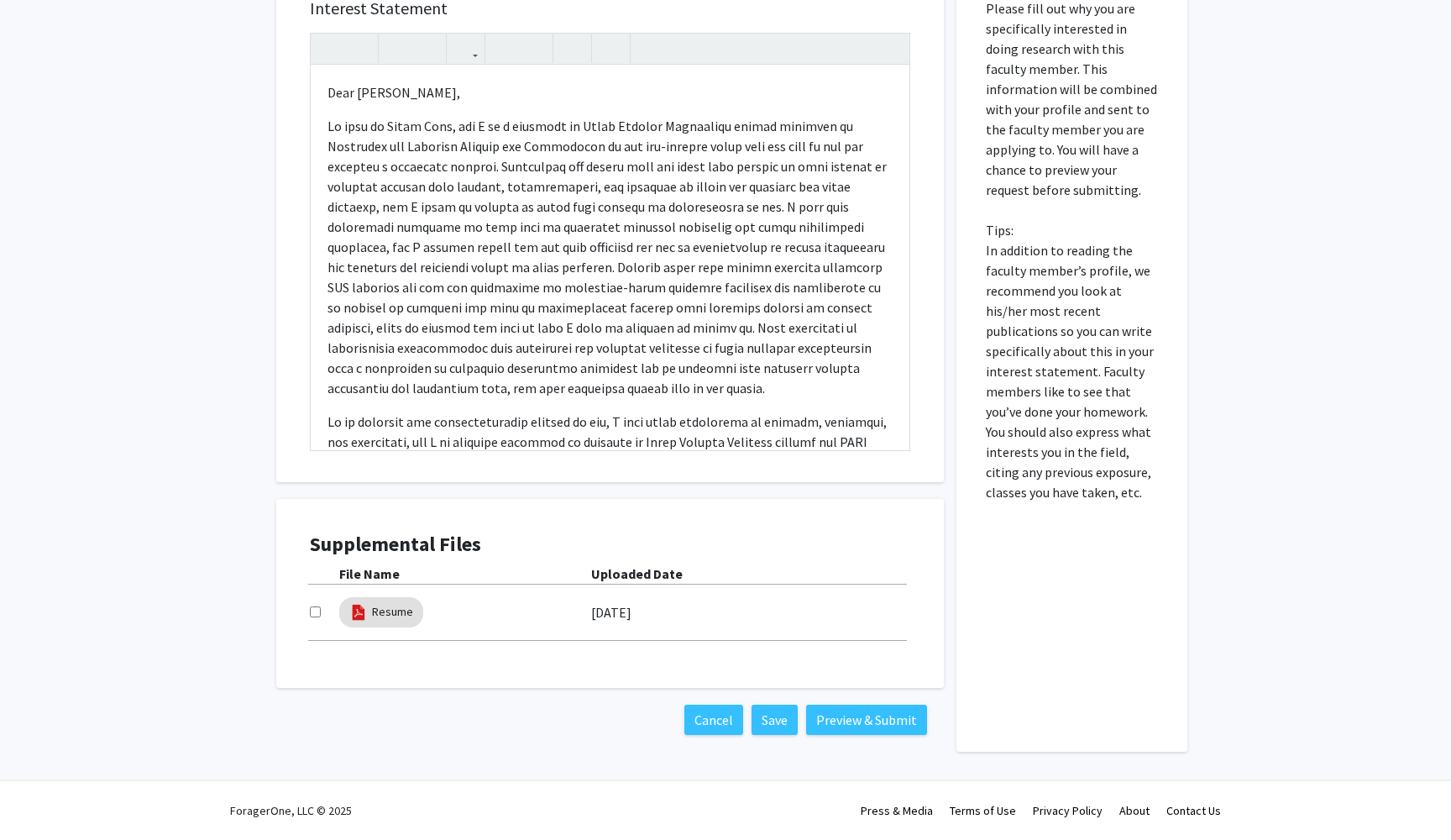
checkbox input "true"
click at [874, 721] on button "Preview & Submit" at bounding box center [867, 719] width 121 height 30
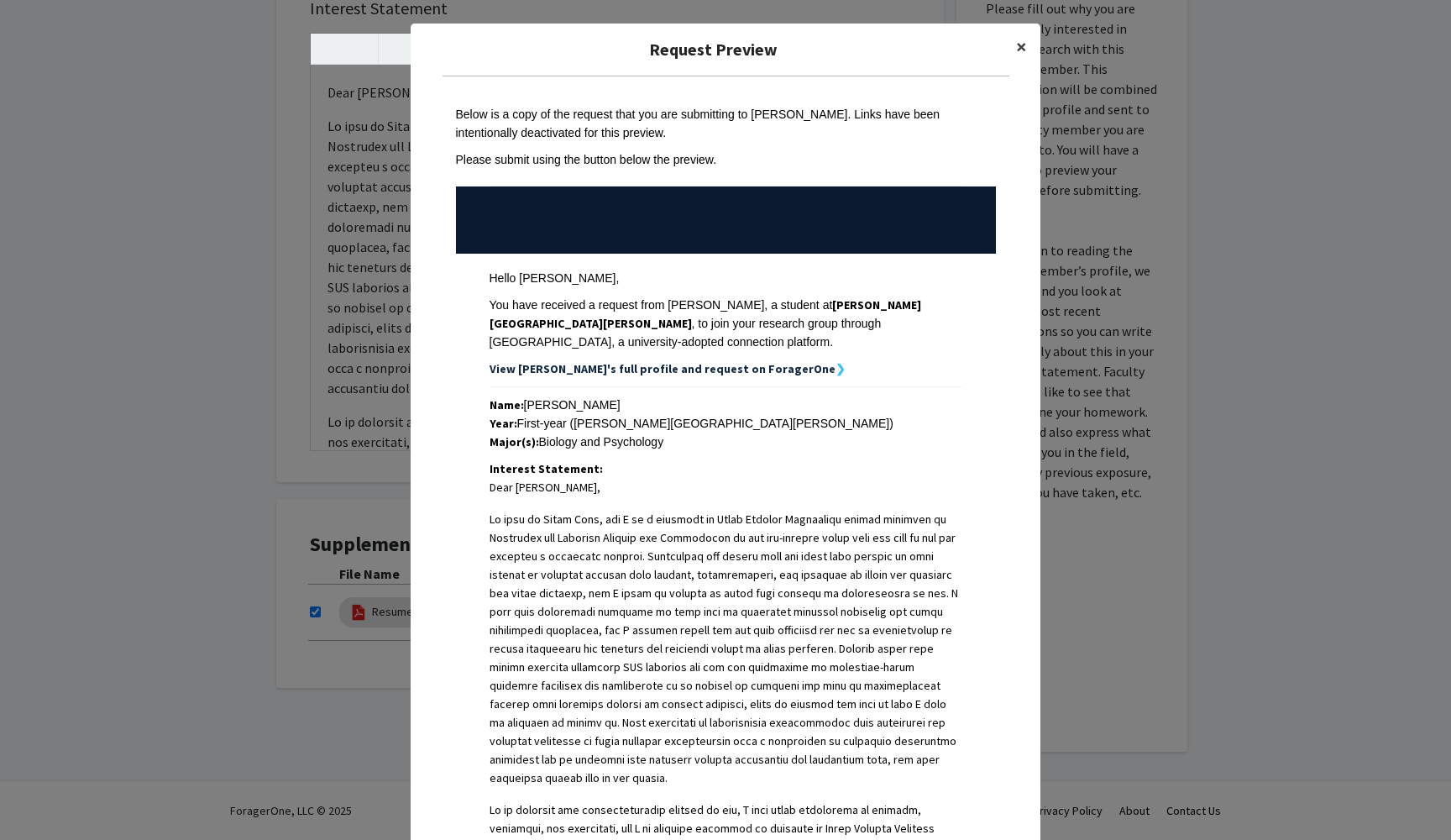
click at [1024, 32] on button "×" at bounding box center [1021, 46] width 37 height 47
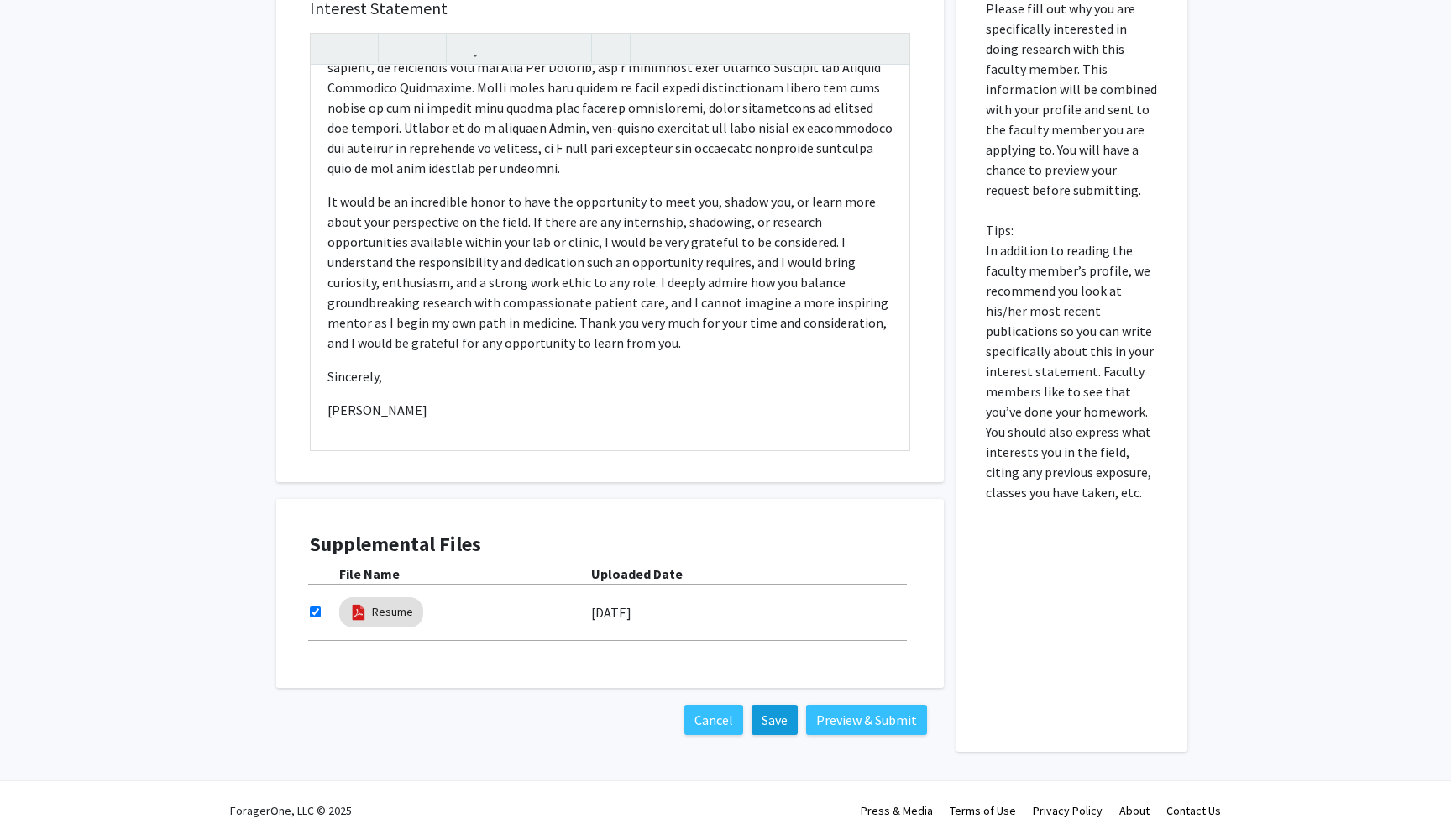
click at [786, 714] on button "Save" at bounding box center [775, 719] width 46 height 30
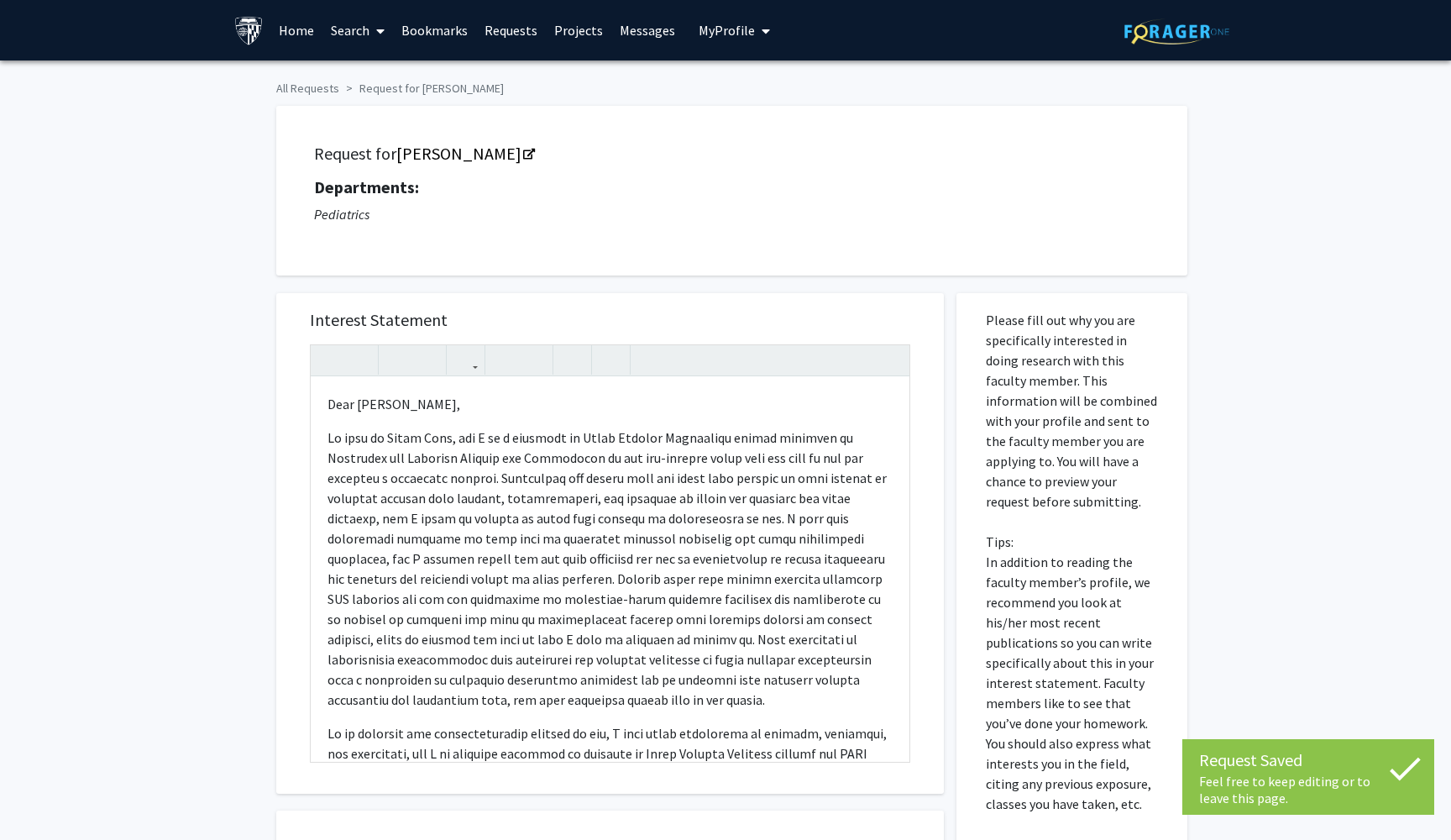
scroll to position [0, 0]
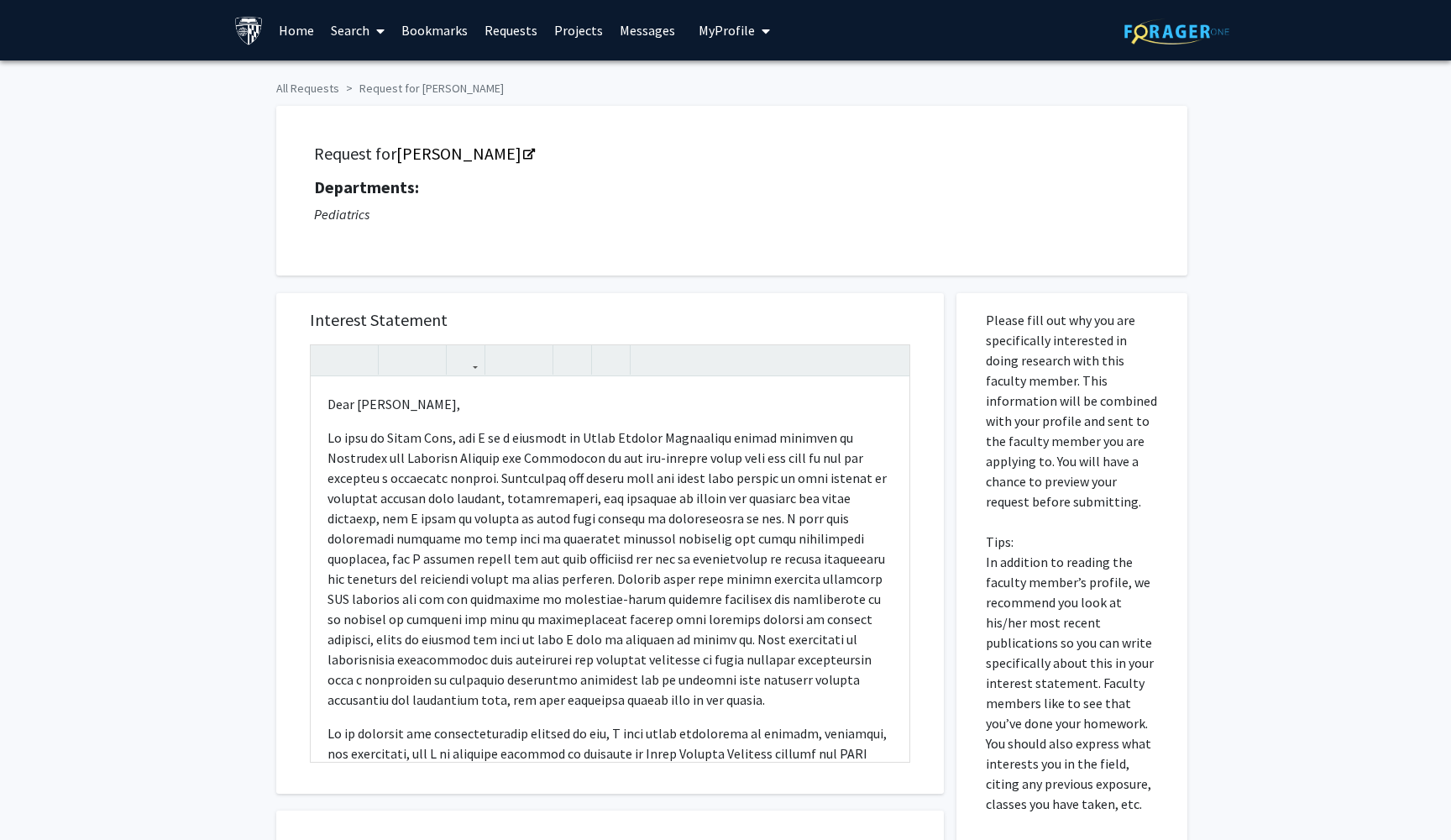
click at [517, 36] on link "Requests" at bounding box center [511, 30] width 70 height 59
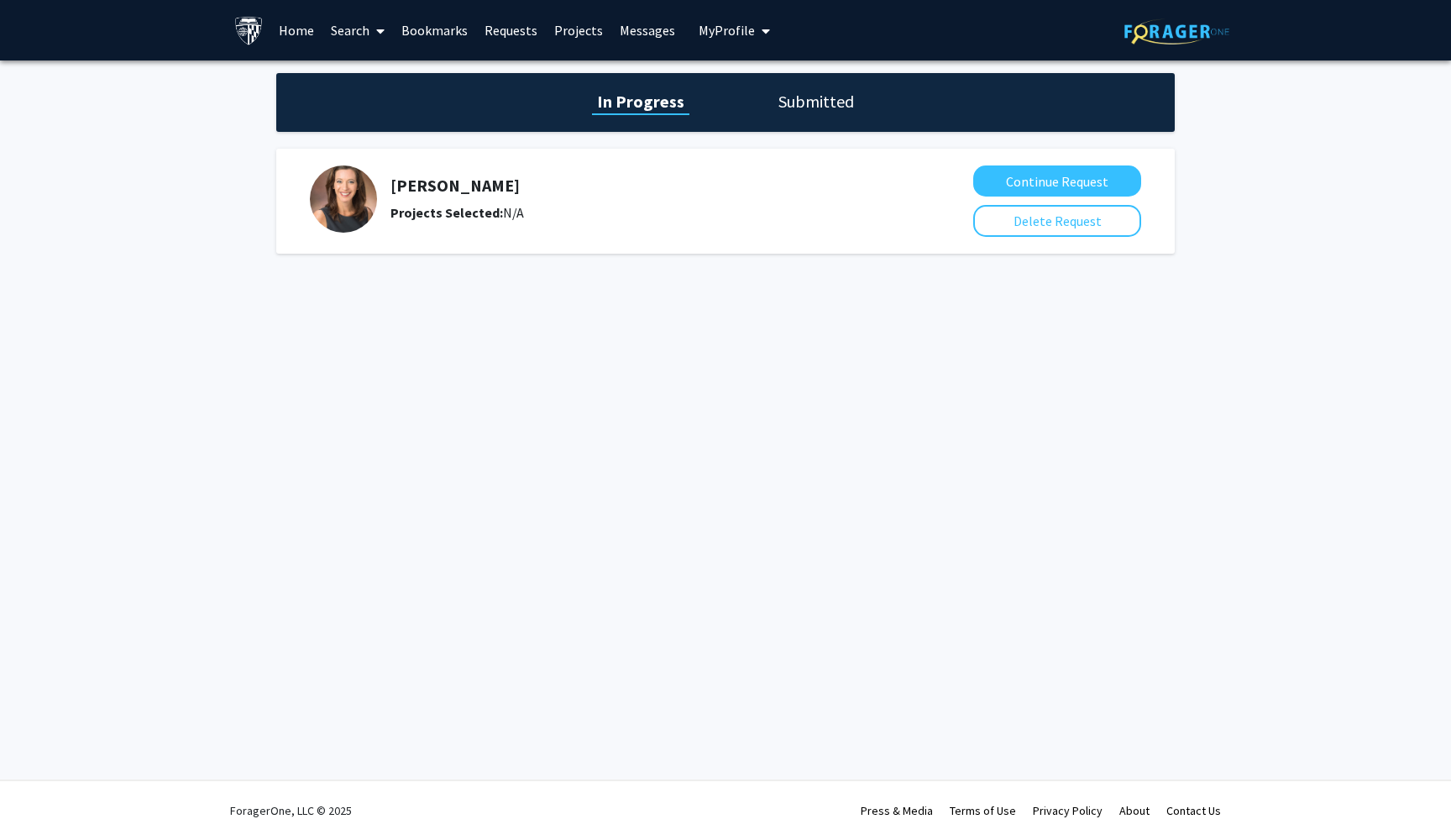
click at [720, 23] on span "My Profile" at bounding box center [727, 30] width 57 height 16
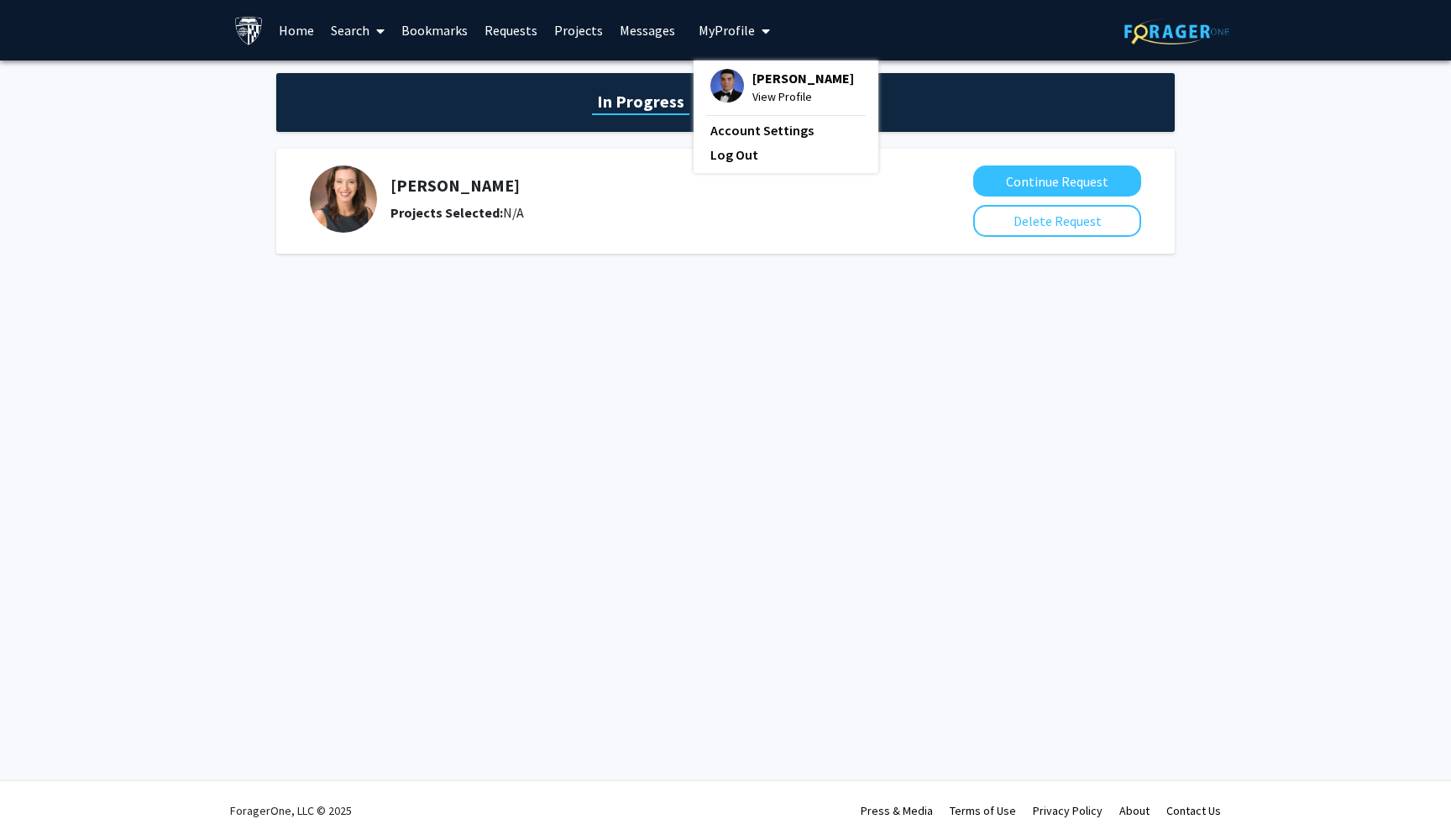
click at [724, 86] on img at bounding box center [727, 85] width 34 height 34
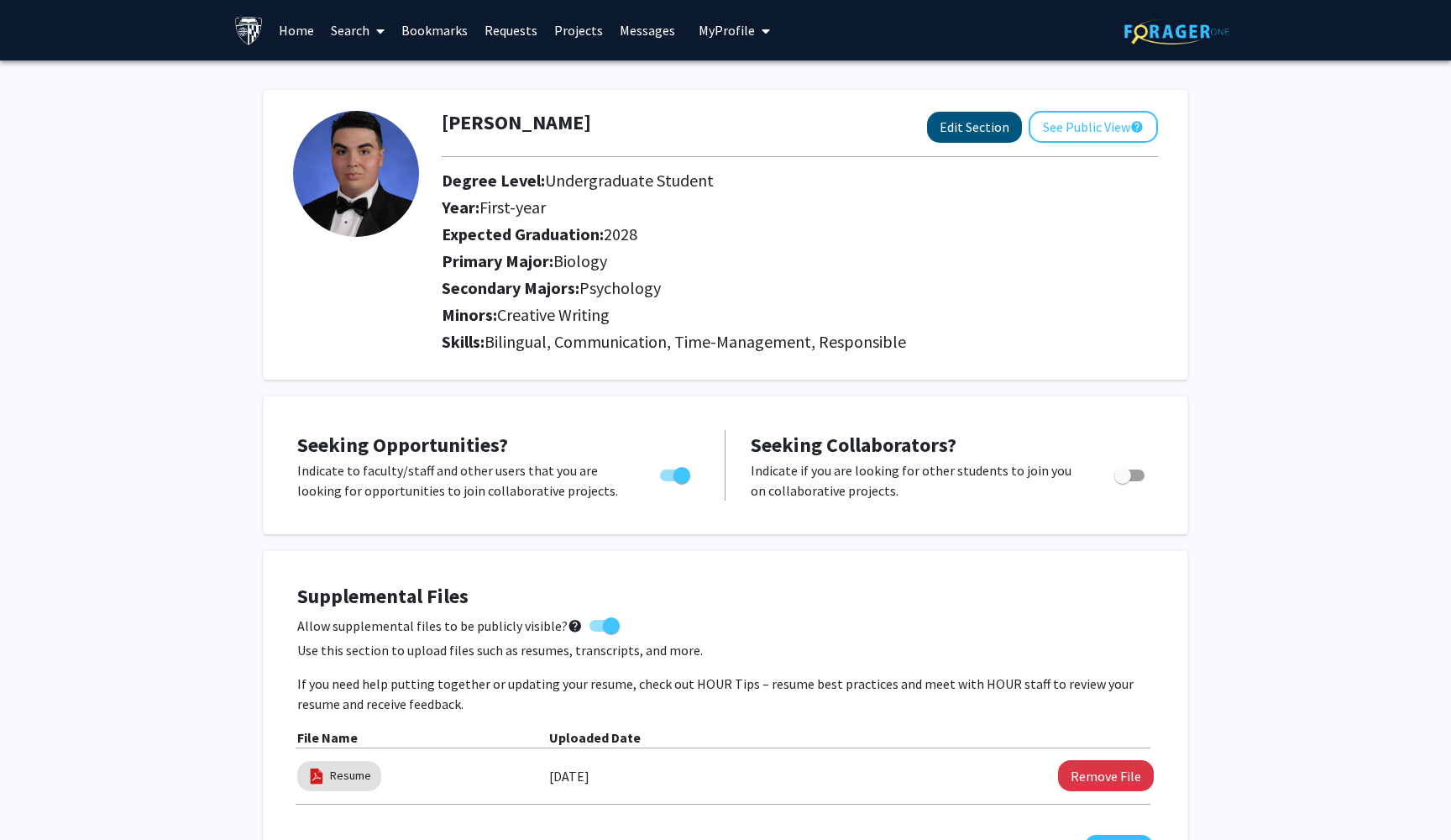
click at [983, 124] on button "Edit Section" at bounding box center [975, 127] width 95 height 31
select select "first-year"
select select "2028"
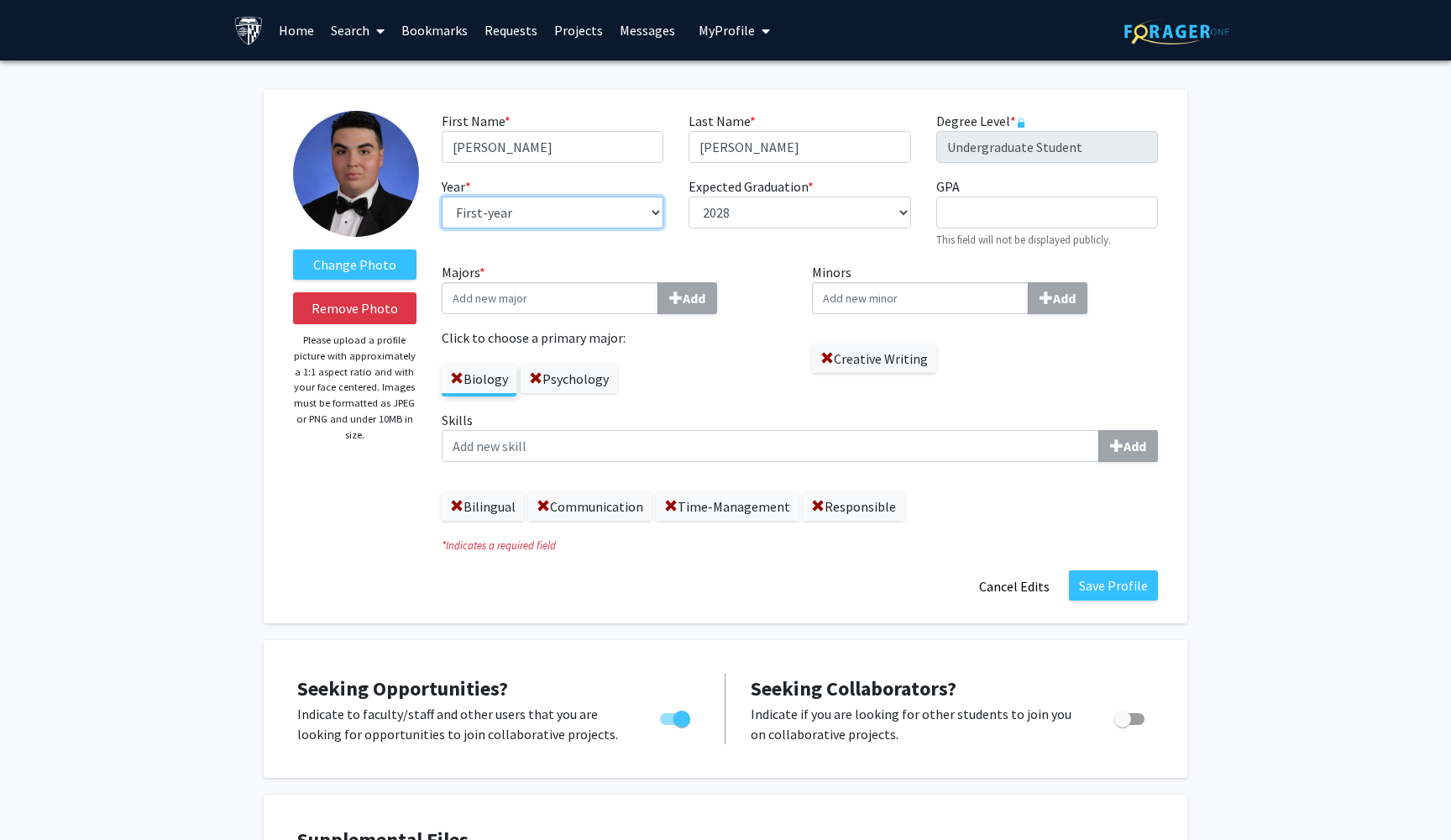
select select "sophomore"
click at [1124, 591] on button "Save Profile" at bounding box center [1113, 585] width 89 height 30
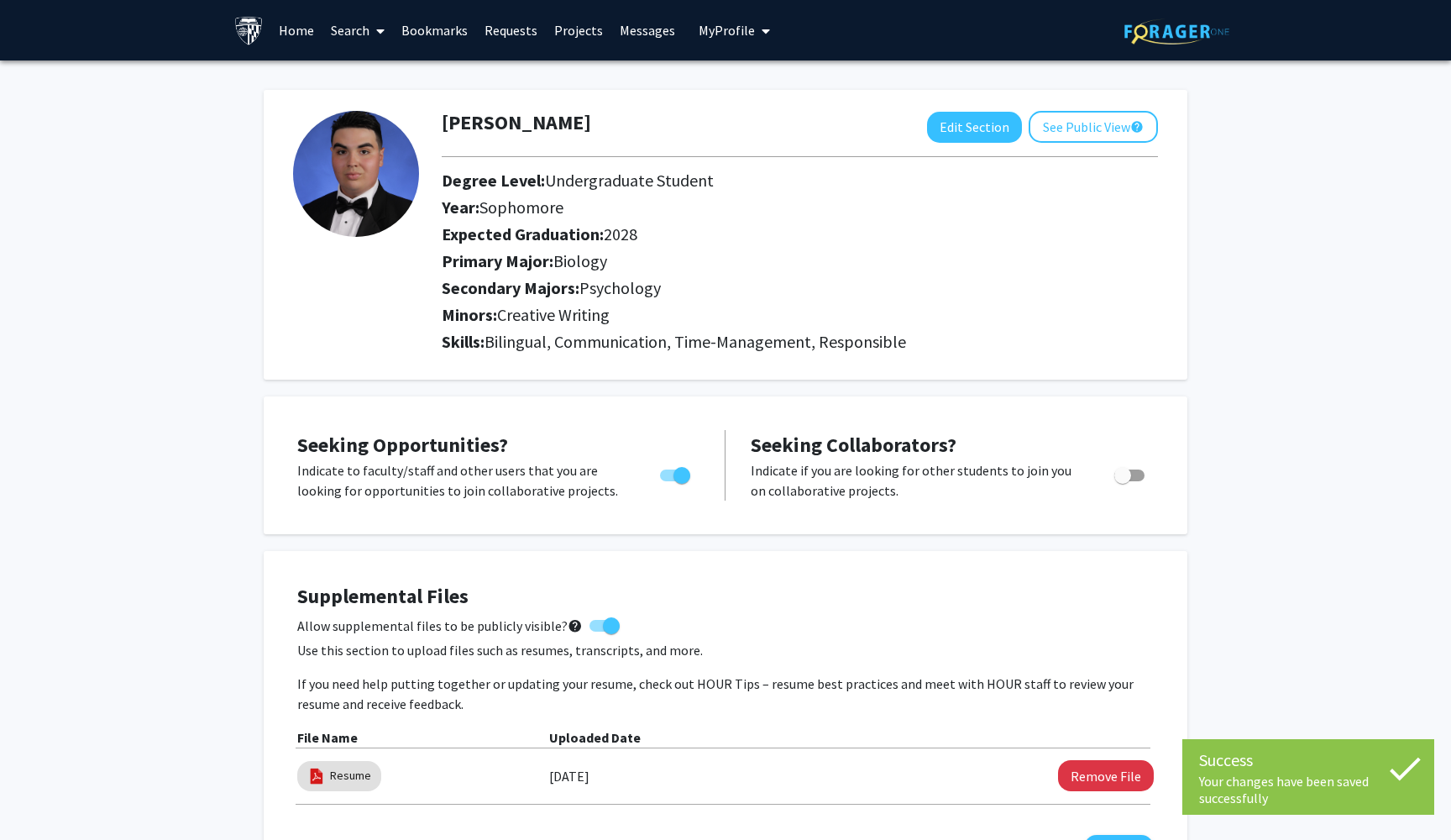
click at [508, 24] on link "Requests" at bounding box center [511, 30] width 70 height 59
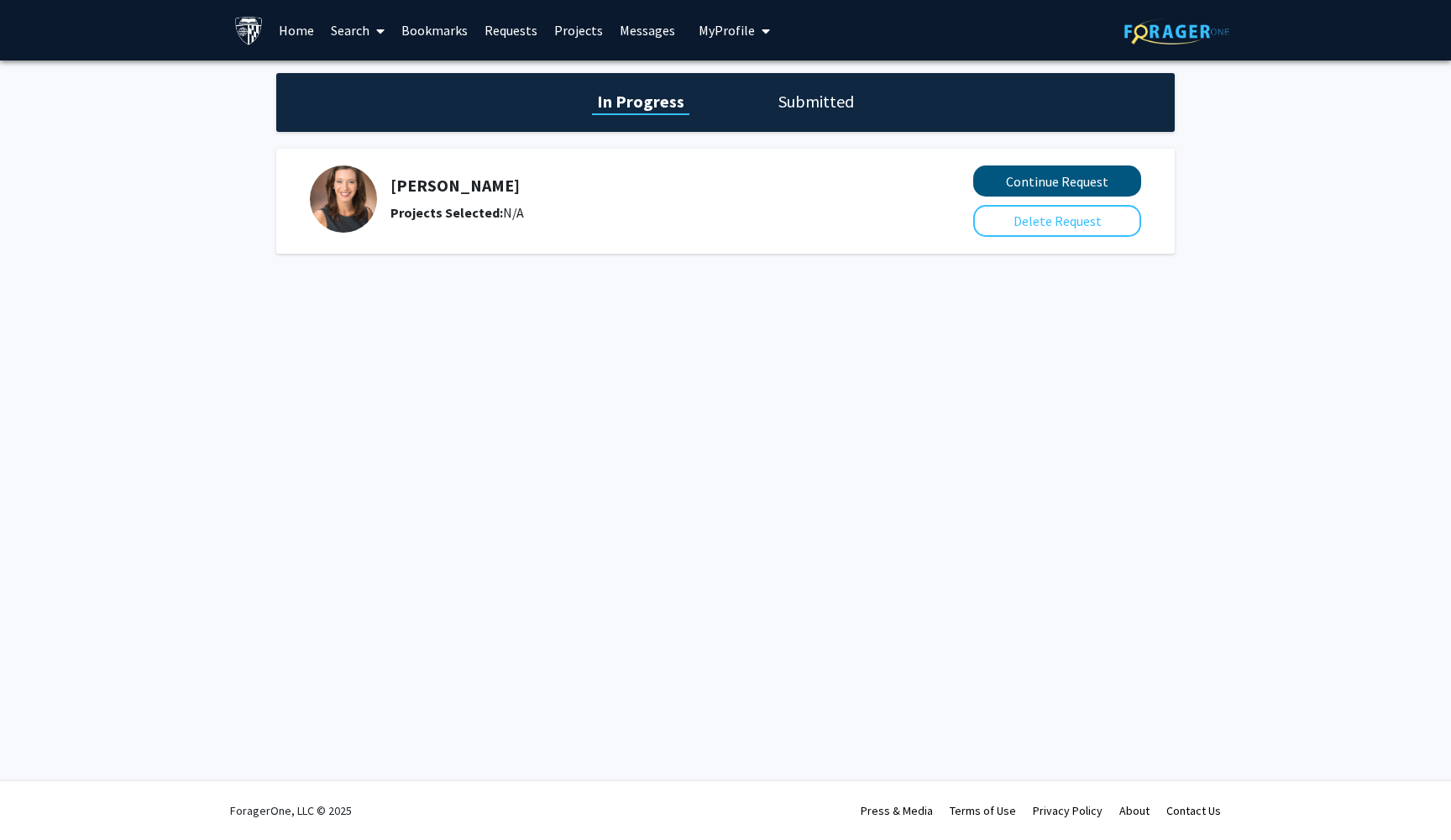
click at [1109, 182] on button "Continue Request" at bounding box center [1057, 180] width 168 height 31
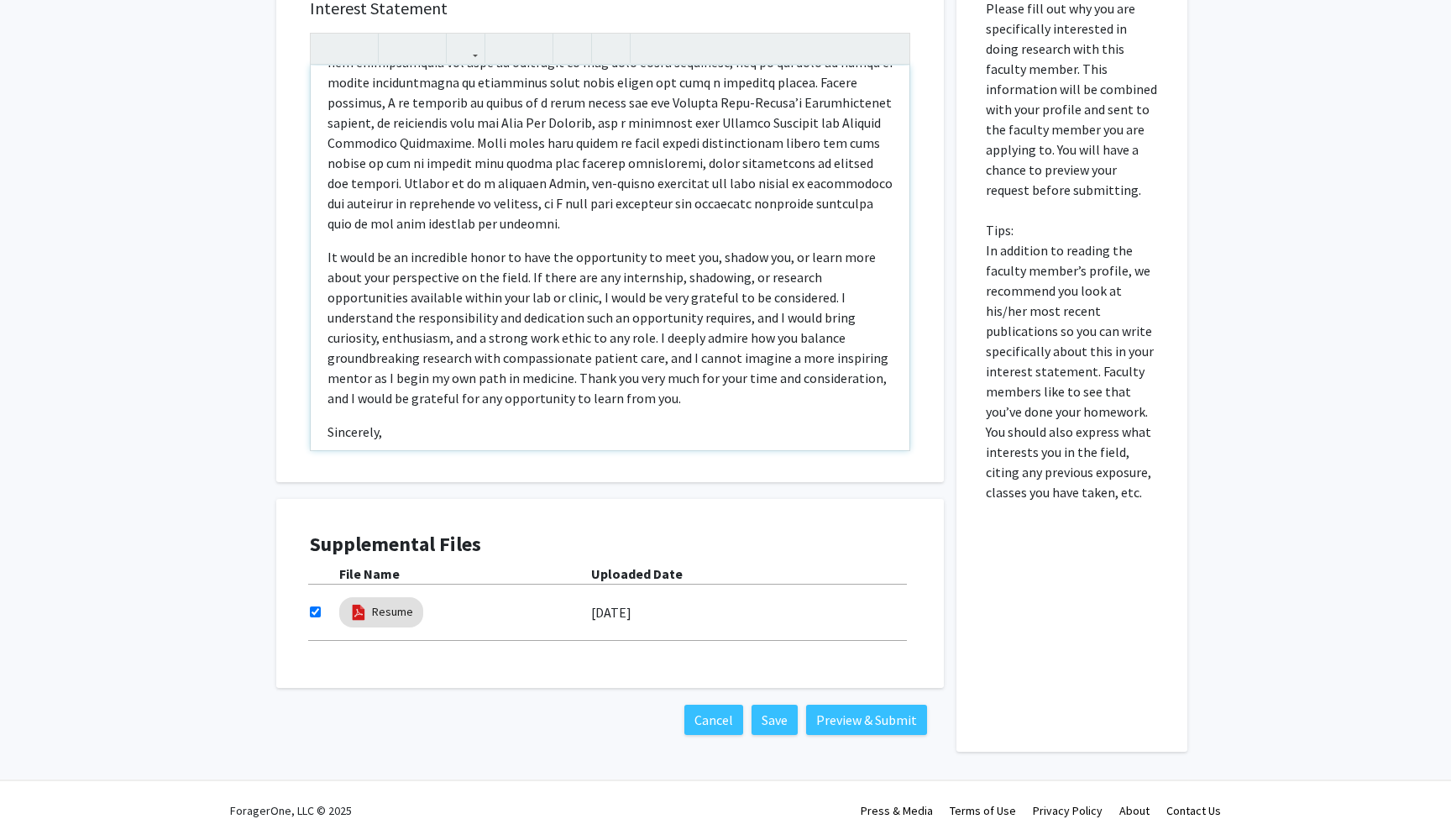
scroll to position [313, 0]
click at [890, 717] on button "Preview & Submit" at bounding box center [867, 719] width 121 height 30
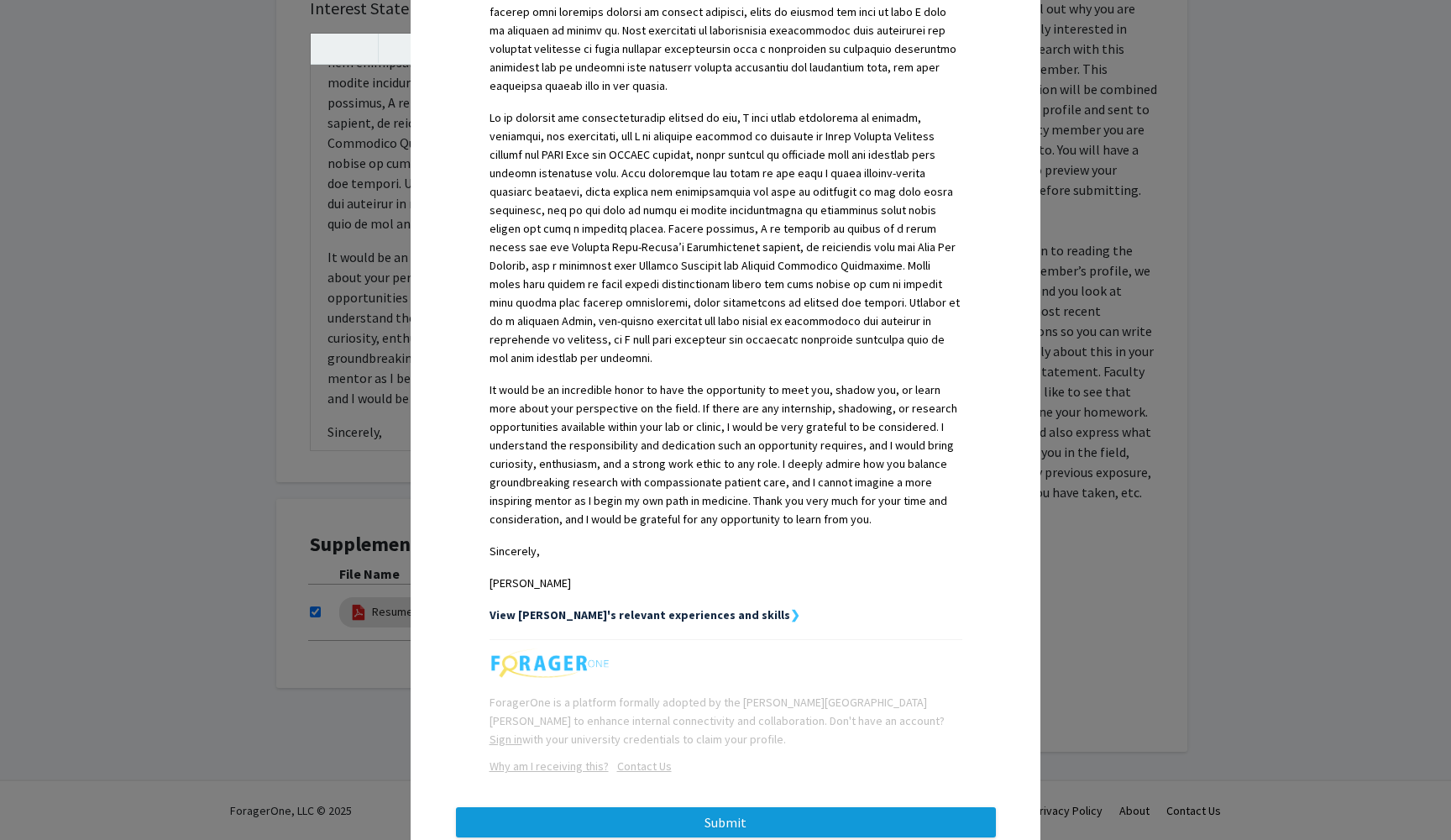
scroll to position [691, 0]
click at [761, 807] on button "Submit" at bounding box center [726, 822] width 540 height 30
